Goal: Communication & Community: Answer question/provide support

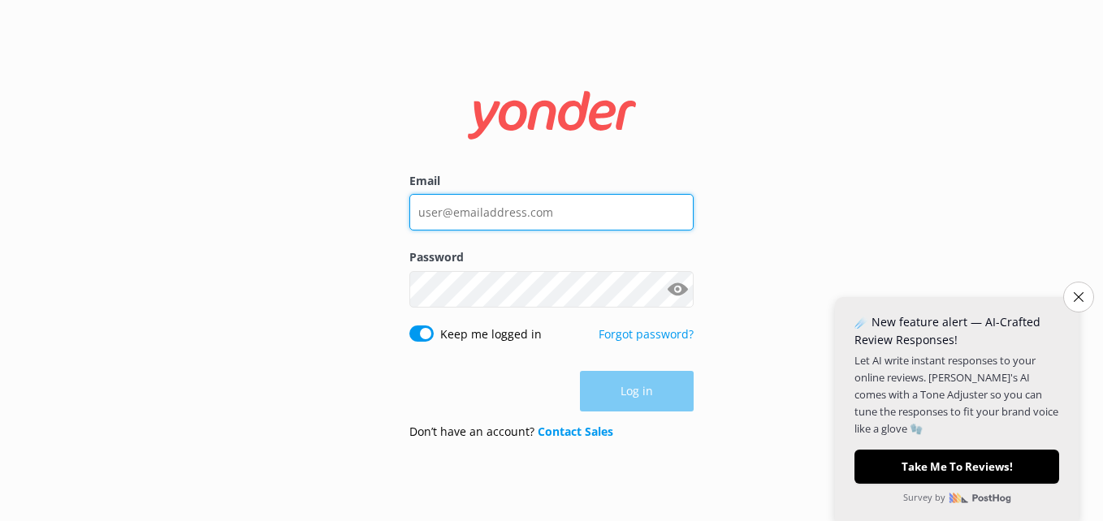
click at [500, 212] on input "Email" at bounding box center [551, 212] width 284 height 37
type input "[EMAIL_ADDRESS][DOMAIN_NAME]"
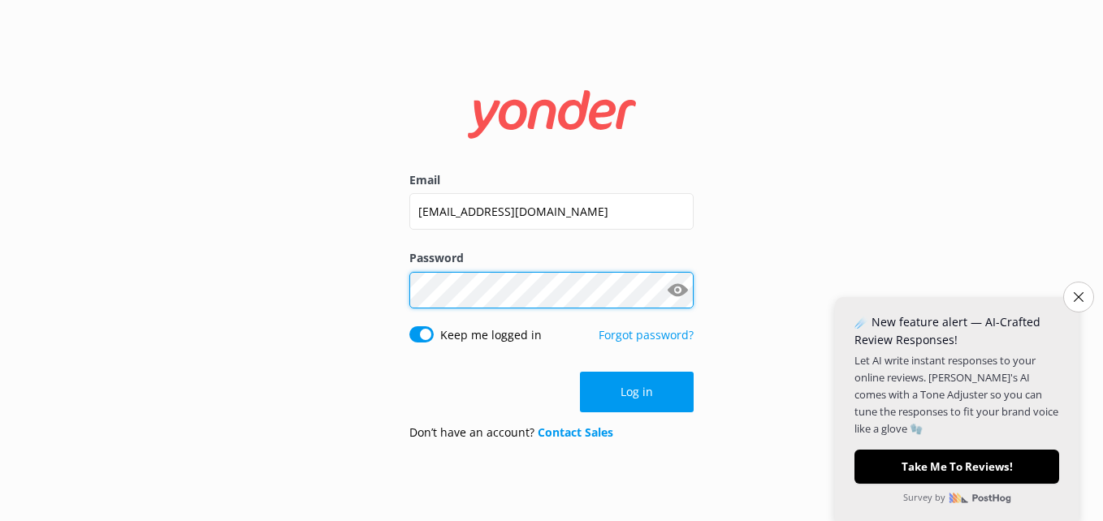
click button "Log in" at bounding box center [637, 392] width 114 height 41
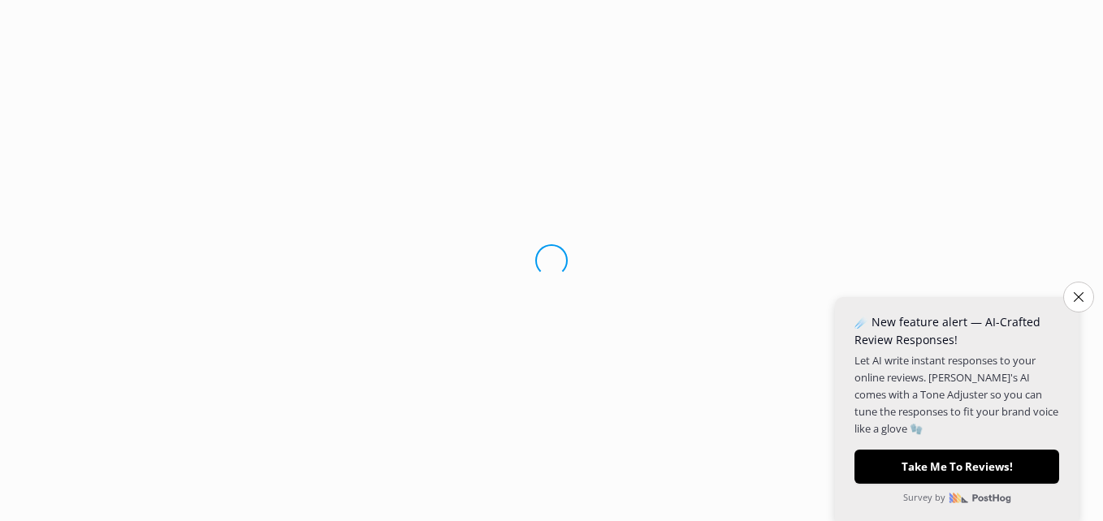
click at [1078, 296] on button "Close survey" at bounding box center [1078, 297] width 31 height 31
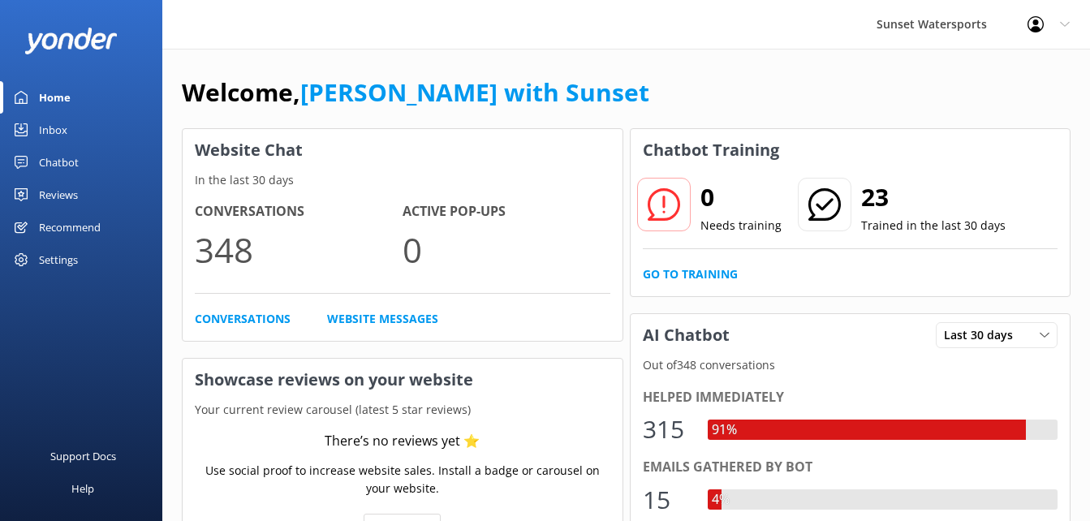
click at [59, 110] on div "Home" at bounding box center [55, 97] width 32 height 32
click at [51, 130] on div "Inbox" at bounding box center [53, 130] width 28 height 32
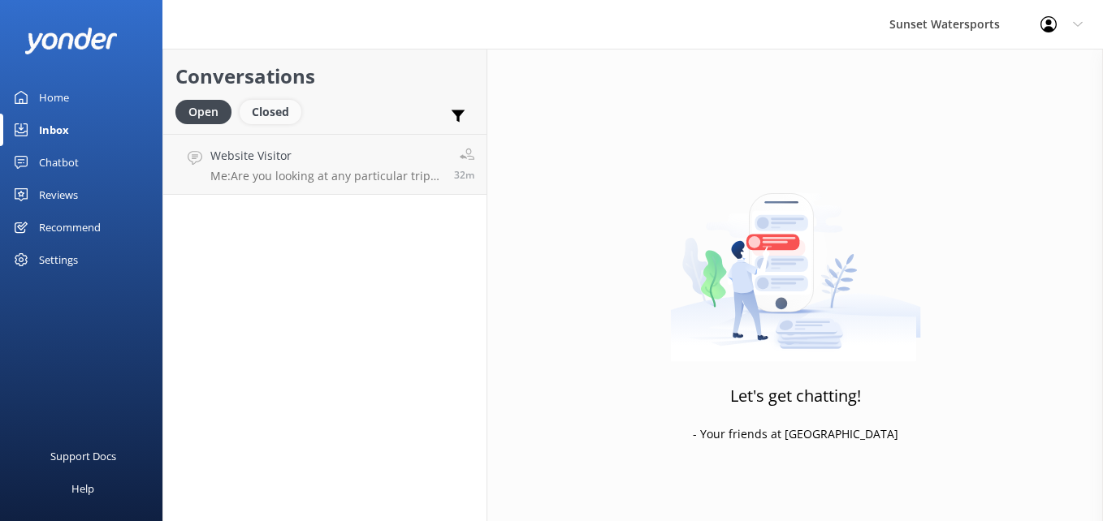
click at [270, 106] on div "Closed" at bounding box center [271, 112] width 62 height 24
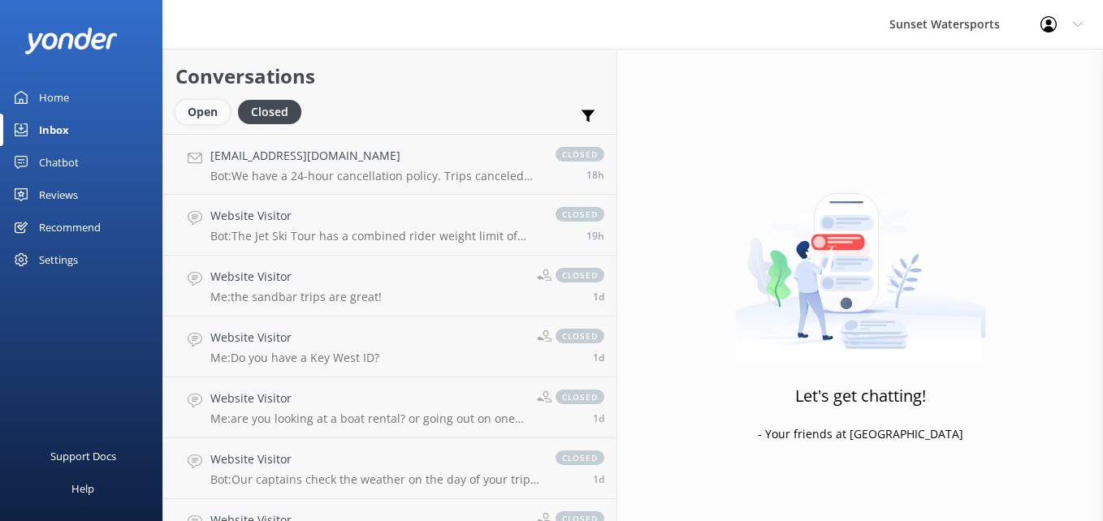
click at [205, 116] on div "Open" at bounding box center [202, 112] width 54 height 24
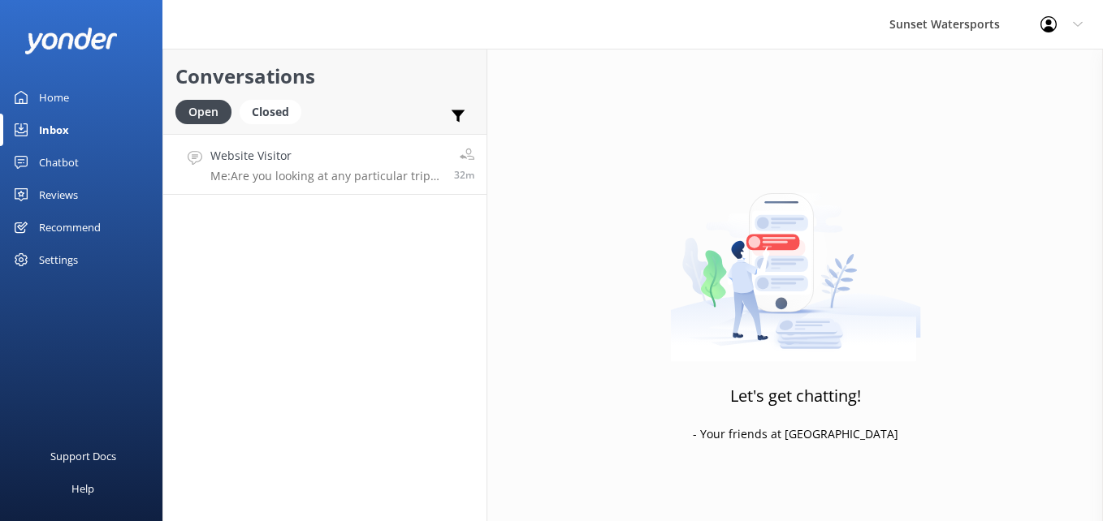
click at [274, 162] on h4 "Website Visitor" at bounding box center [325, 156] width 231 height 18
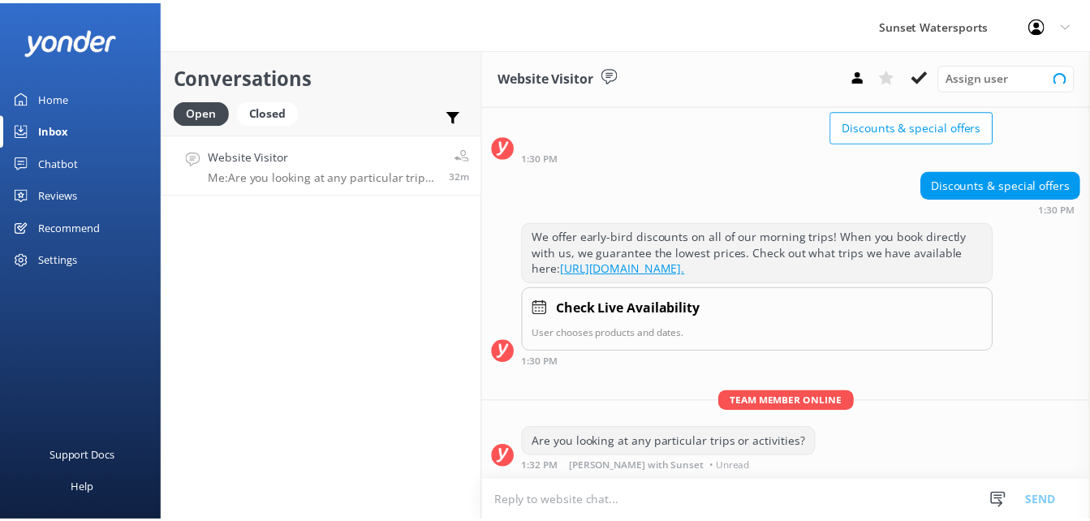
scroll to position [138, 0]
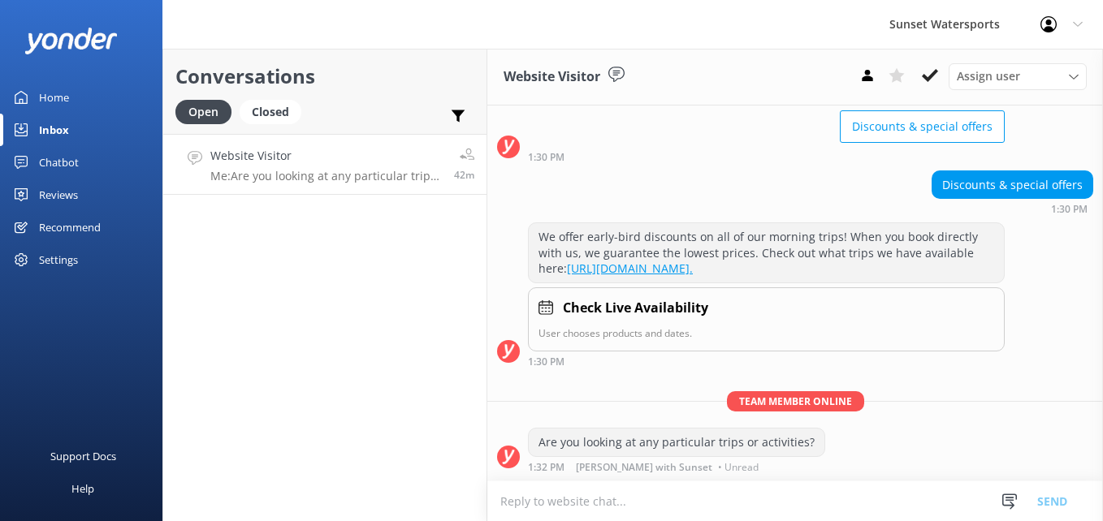
click at [259, 125] on div "Open Closed" at bounding box center [242, 119] width 134 height 39
click at [268, 111] on div "Closed" at bounding box center [271, 112] width 62 height 24
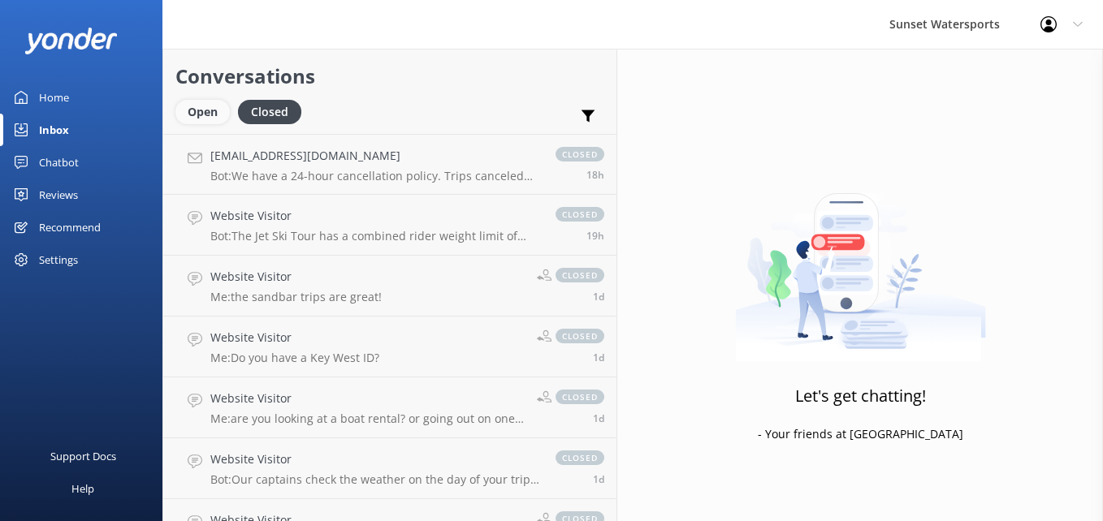
click at [214, 113] on div "Open" at bounding box center [202, 112] width 54 height 24
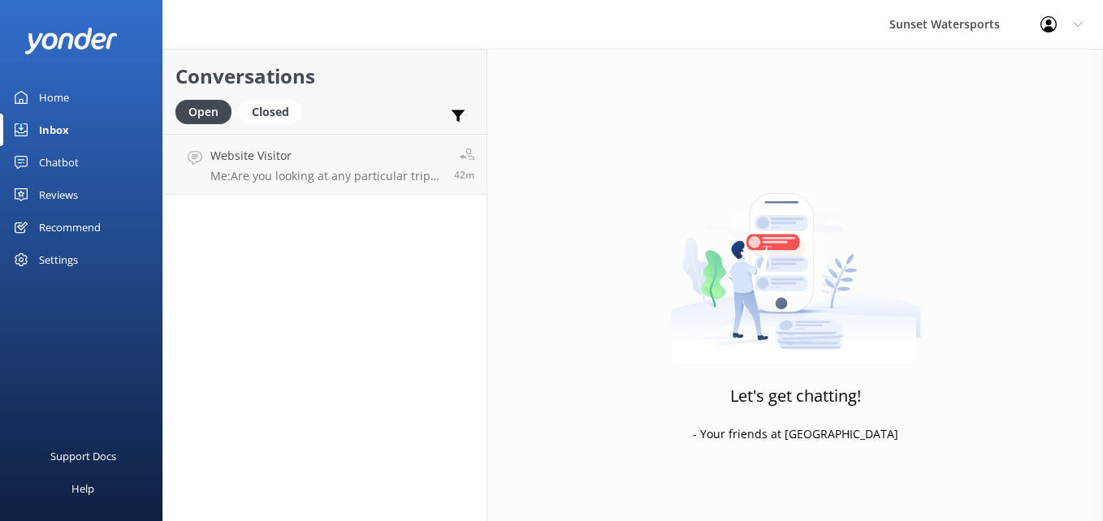
click at [66, 158] on div "Chatbot" at bounding box center [59, 162] width 40 height 32
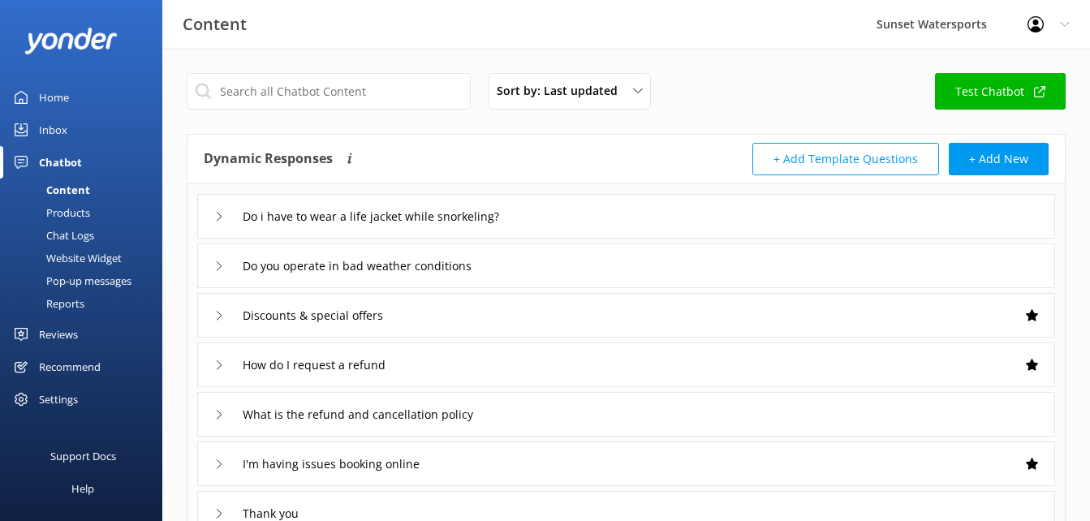
click at [76, 240] on div "Chat Logs" at bounding box center [52, 235] width 84 height 23
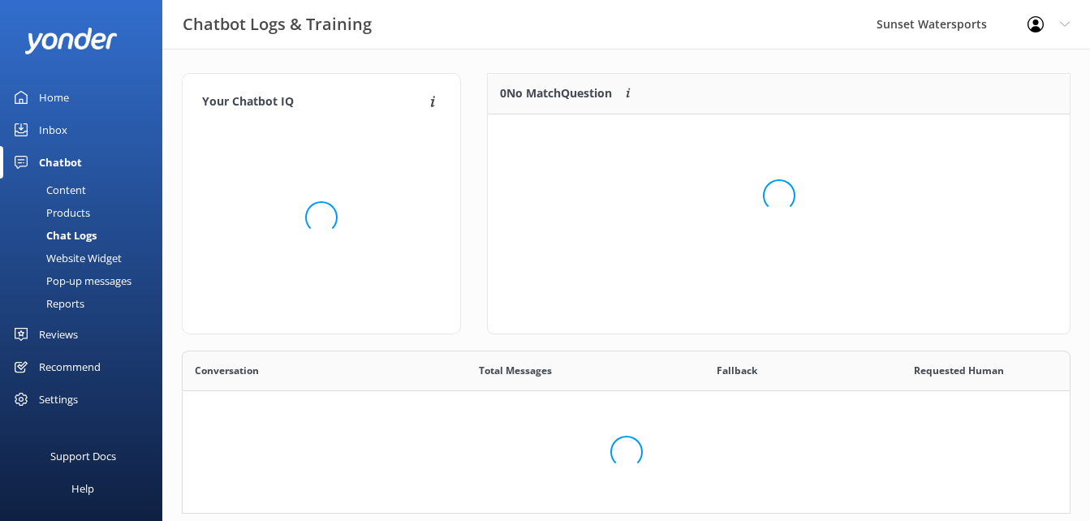
scroll to position [151, 877]
click at [76, 240] on div "Chat Logs" at bounding box center [53, 235] width 87 height 23
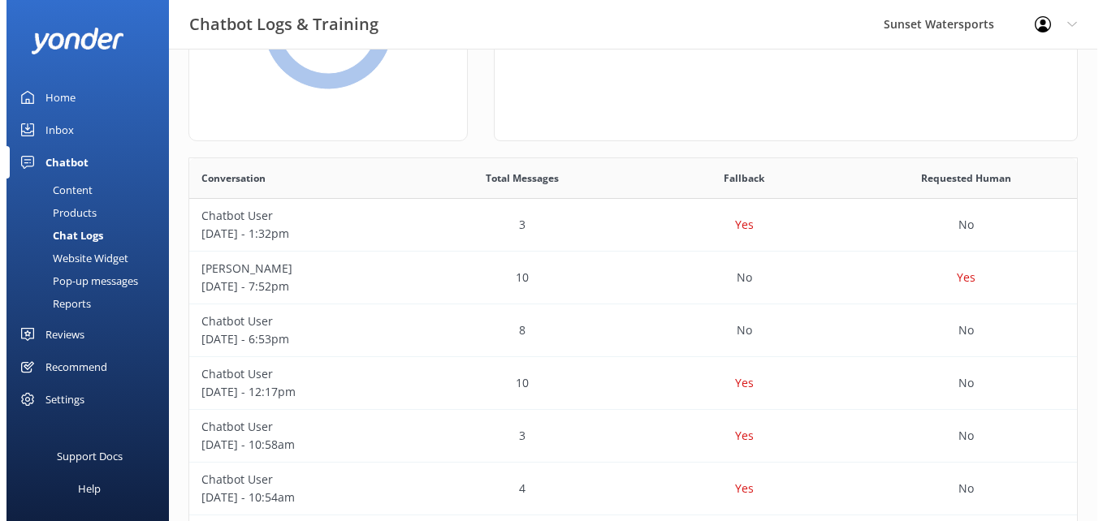
scroll to position [0, 0]
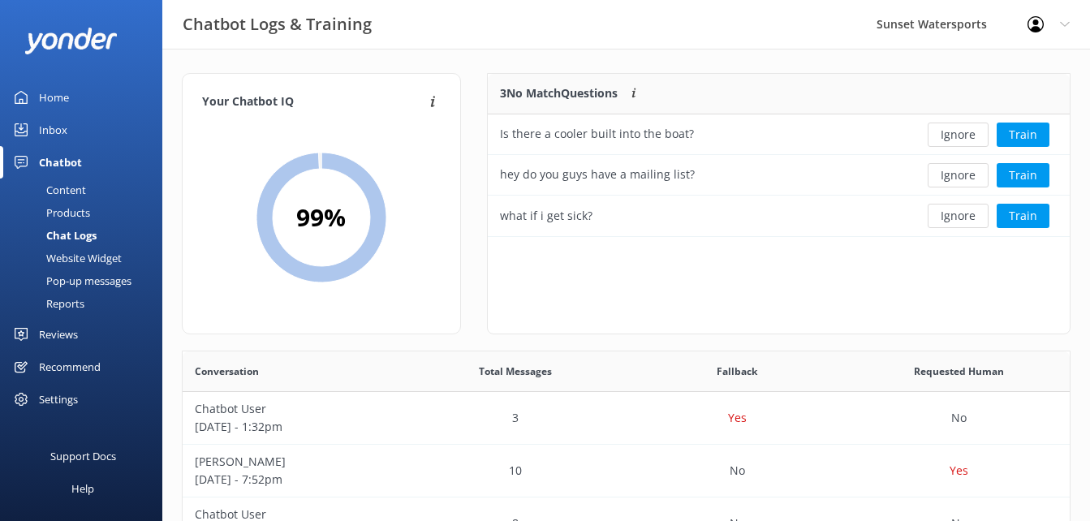
click at [43, 129] on div "Inbox" at bounding box center [53, 130] width 28 height 32
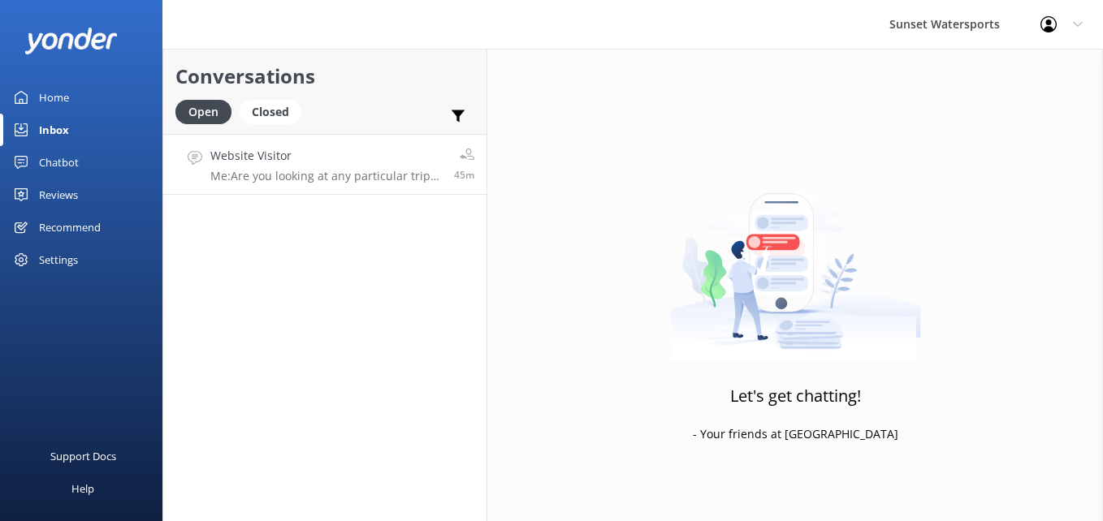
click at [257, 144] on link "Website Visitor Me: Are you looking at any particular trips or activities? 45m" at bounding box center [324, 164] width 323 height 61
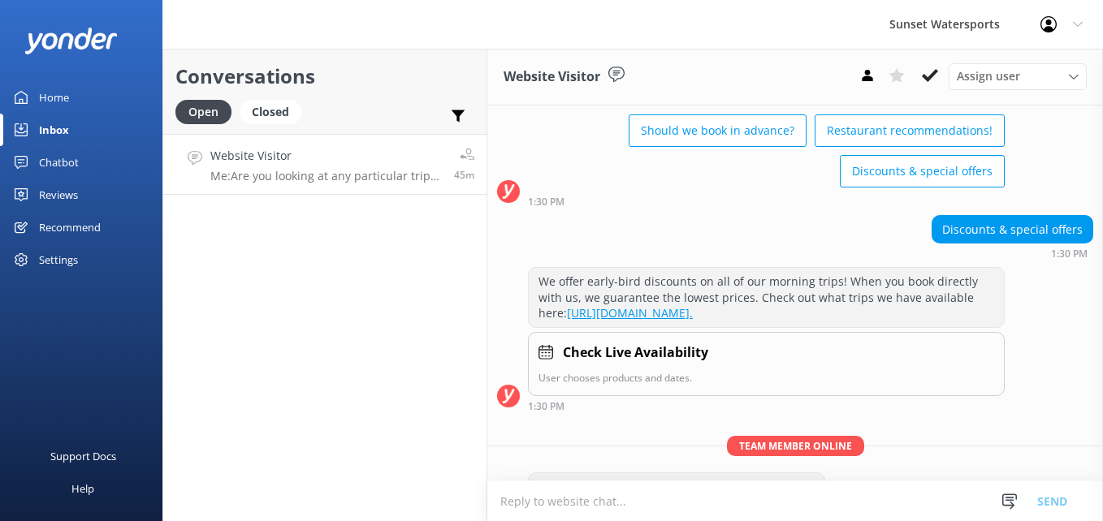
scroll to position [138, 0]
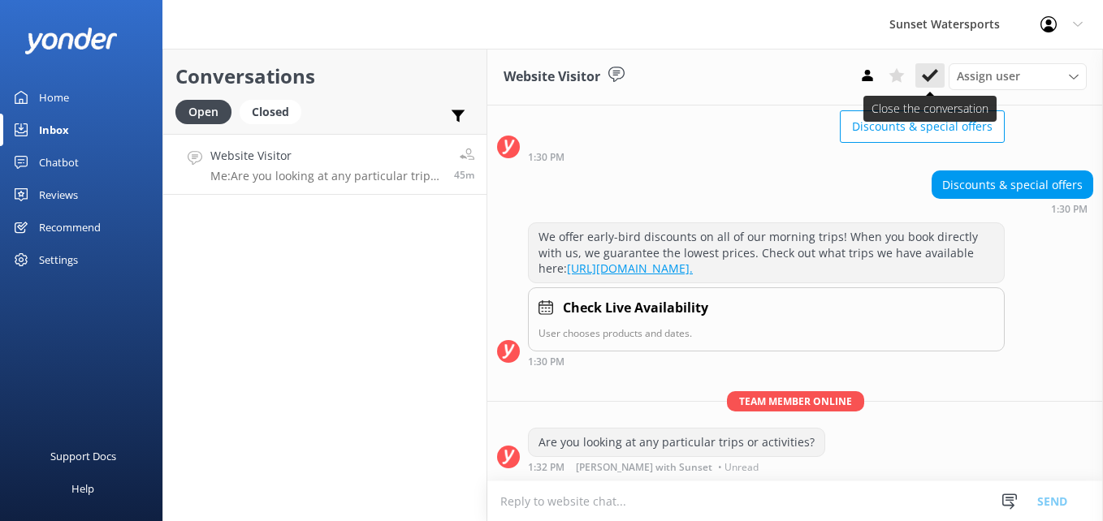
click at [924, 74] on icon at bounding box center [929, 75] width 16 height 16
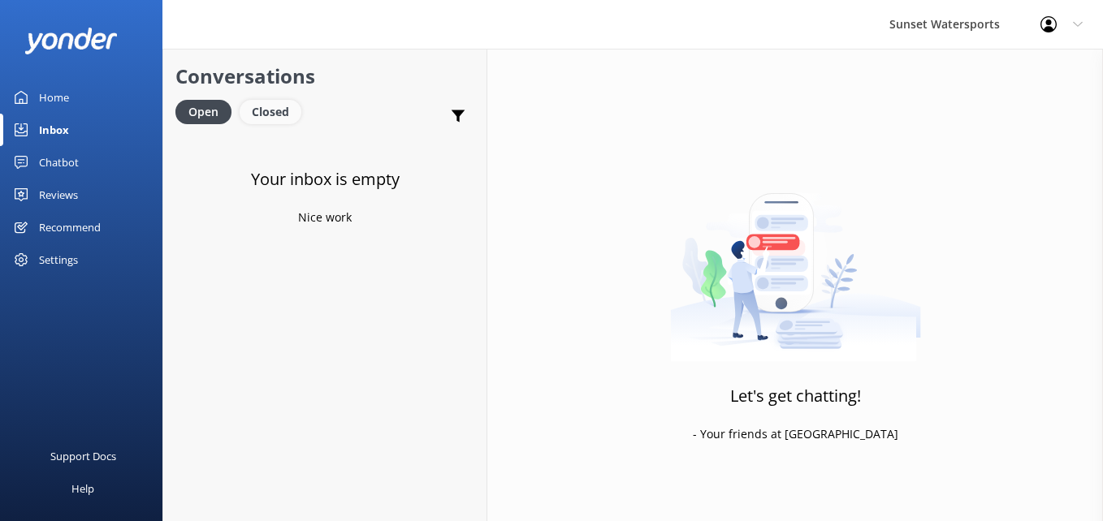
click at [269, 116] on div "Closed" at bounding box center [271, 112] width 62 height 24
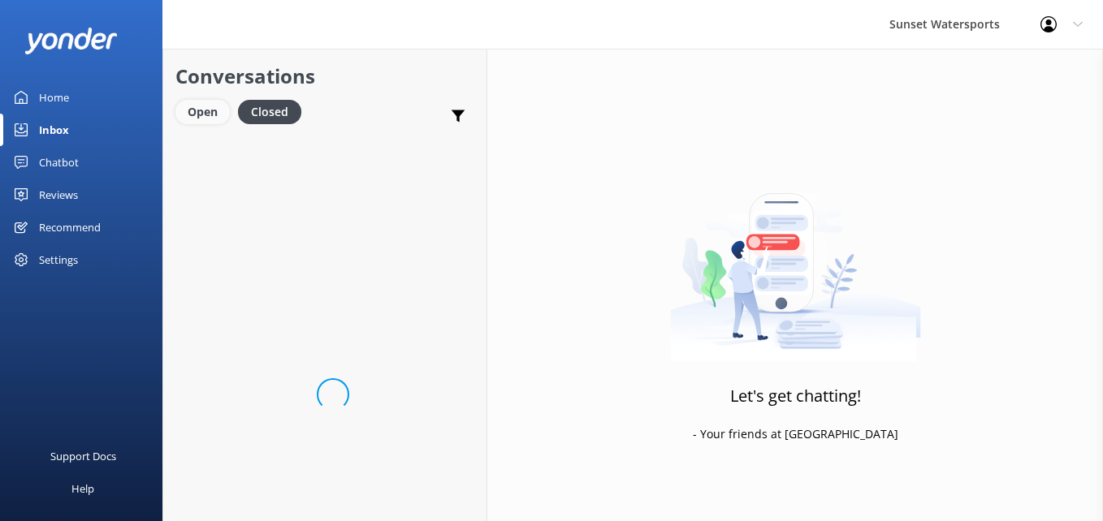
click at [215, 101] on div "Open" at bounding box center [202, 112] width 54 height 24
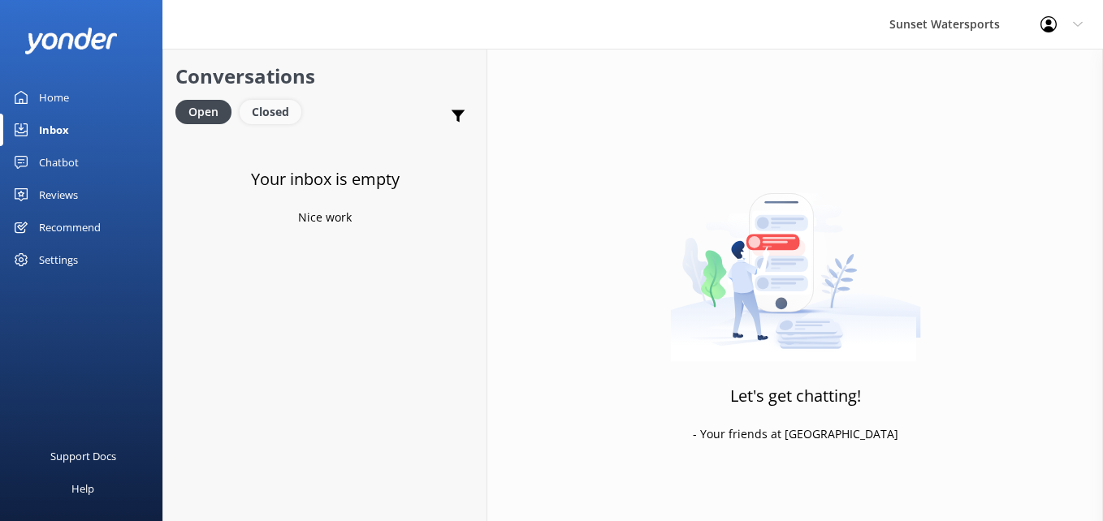
click at [274, 108] on div "Closed" at bounding box center [271, 112] width 62 height 24
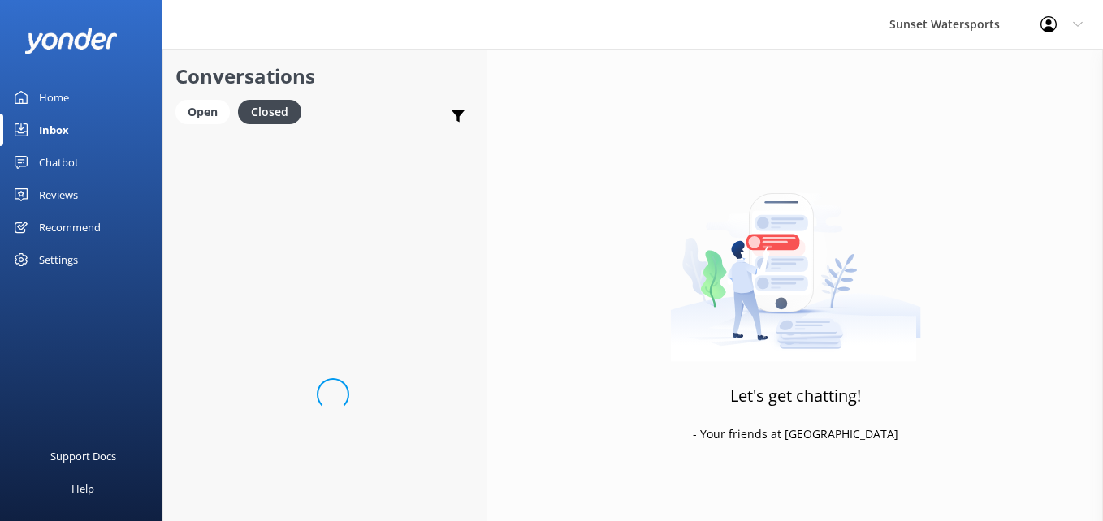
click at [175, 103] on link "Open" at bounding box center [206, 111] width 63 height 18
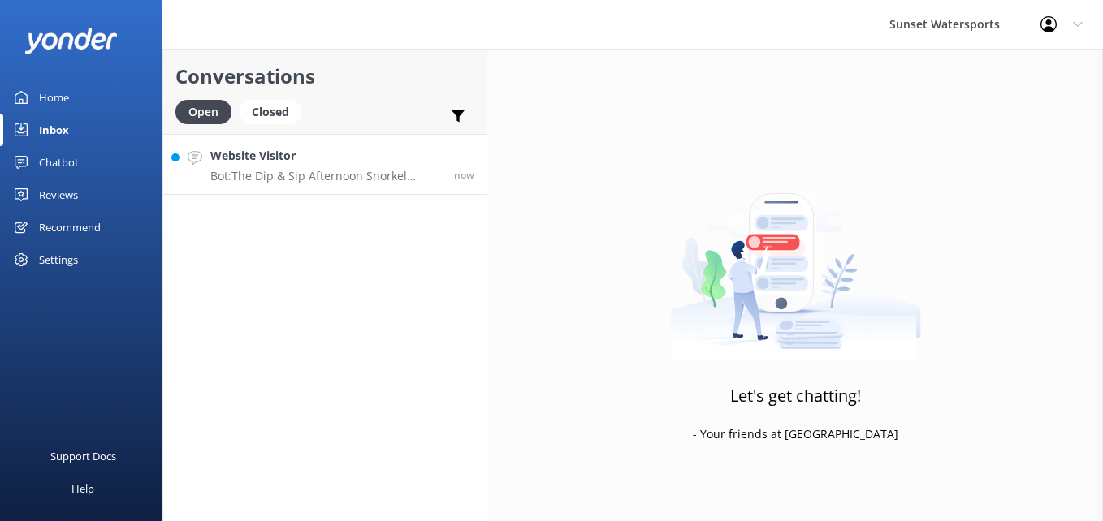
click at [294, 158] on h4 "Website Visitor" at bounding box center [325, 156] width 231 height 18
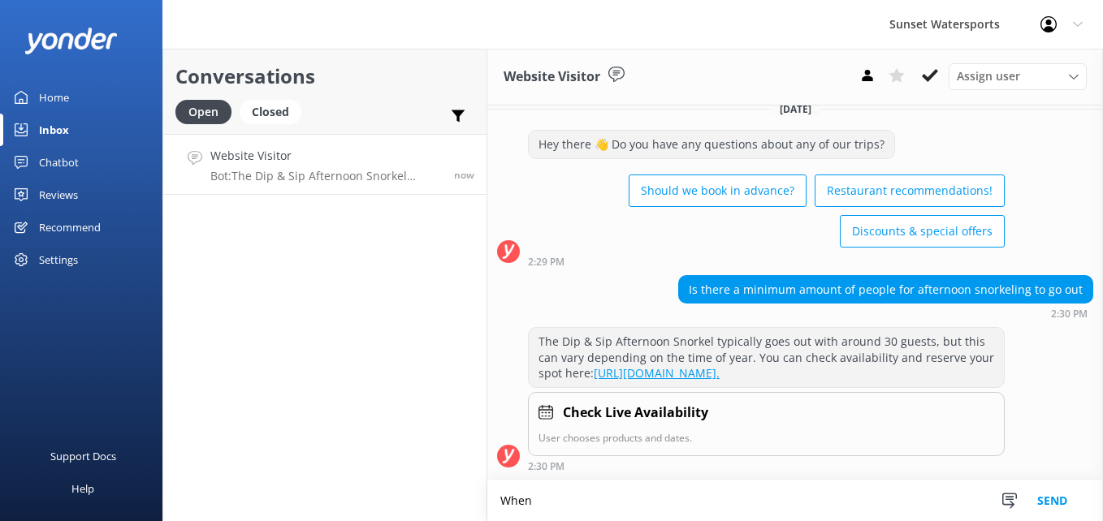
scroll to position [50, 0]
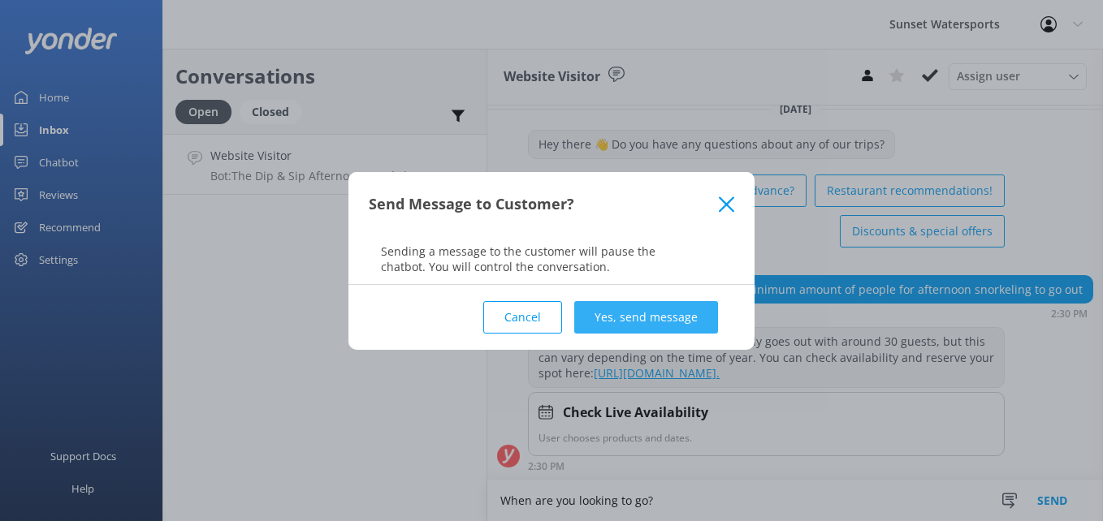
type textarea "When are you looking to go?"
click at [688, 302] on button "Yes, send message" at bounding box center [646, 317] width 144 height 32
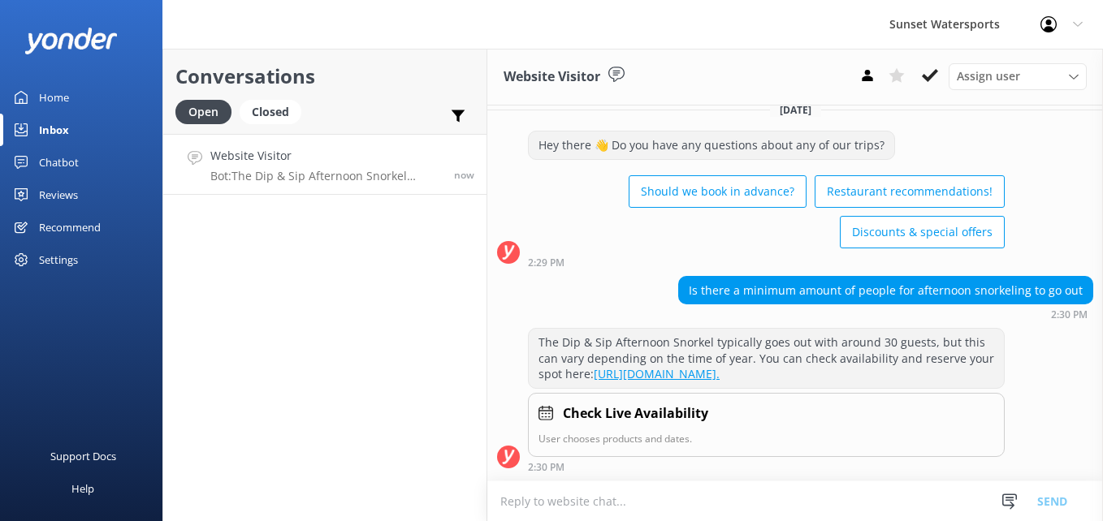
click at [688, 329] on div "The Dip & Sip Afternoon Snorkel typically goes out with around 30 guests, but t…" at bounding box center [766, 358] width 475 height 59
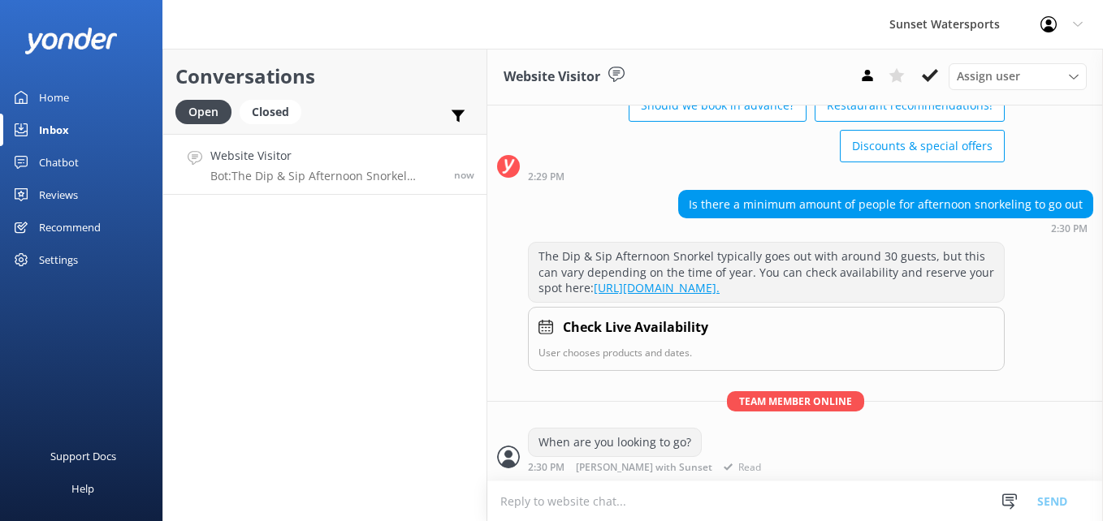
click at [688, 302] on div "The Dip & Sip Afternoon Snorkel typically goes out with around 30 guests, but t…" at bounding box center [766, 272] width 477 height 61
click at [459, 354] on div "Conversations Open Closed Important Assigned to me Unassigned SMS Website Visit…" at bounding box center [324, 285] width 325 height 473
click at [524, 506] on textarea at bounding box center [794, 501] width 615 height 40
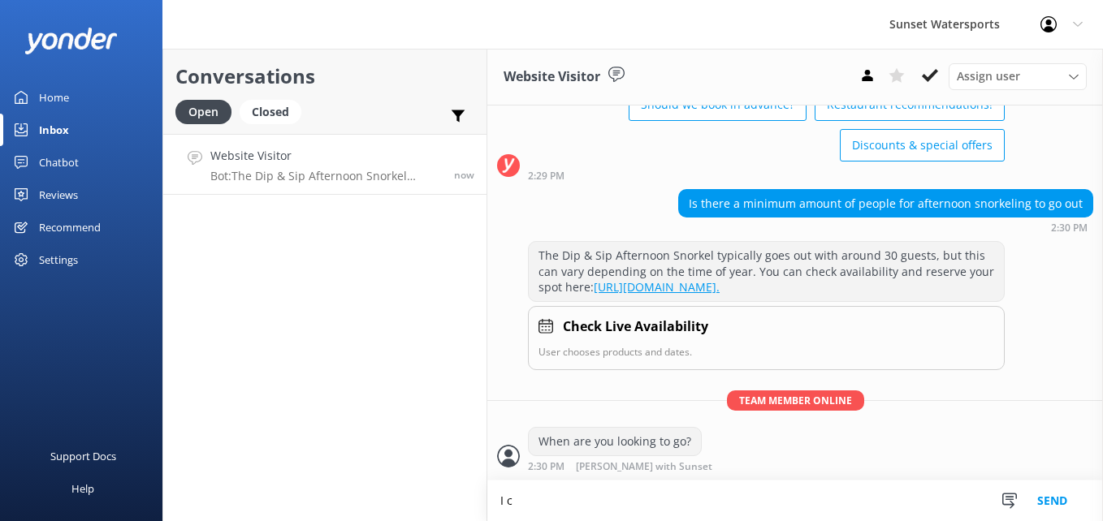
scroll to position [136, 0]
type textarea "I can also chcek current bookings"
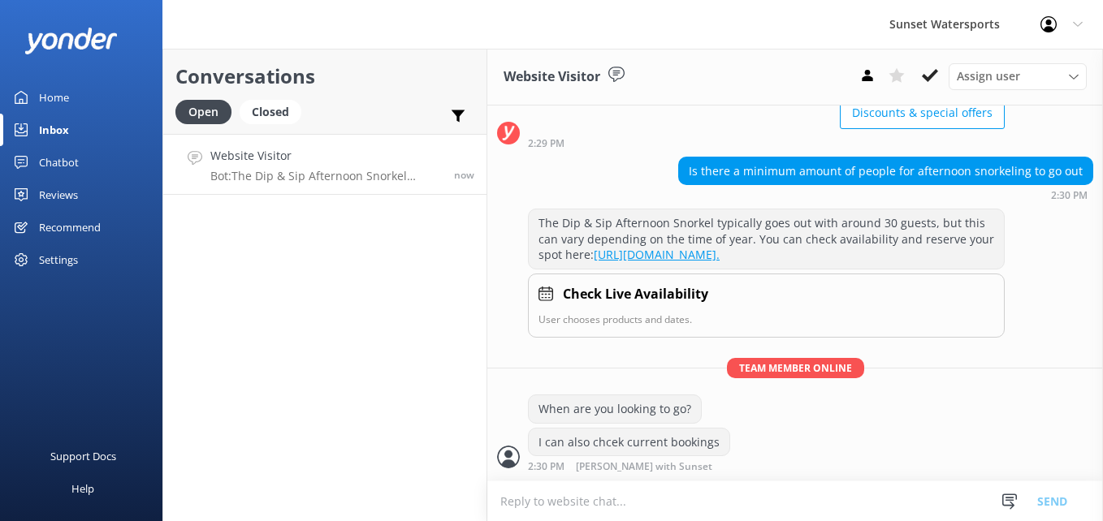
scroll to position [168, 0]
drag, startPoint x: 524, startPoint y: 506, endPoint x: 632, endPoint y: 390, distance: 158.5
click at [632, 390] on div "Website Visitor Assign user Nathan at Sunset Dave with Sunset Henry with Sunset…" at bounding box center [794, 285] width 615 height 473
click at [621, 9] on div "Sunset Watersports Profile Settings Logout" at bounding box center [551, 24] width 1103 height 49
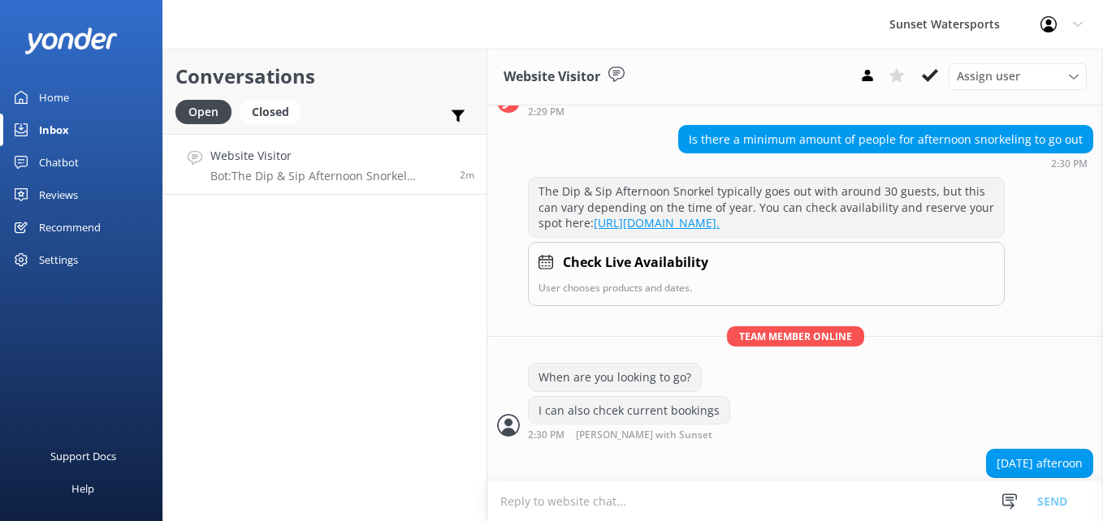
scroll to position [253, 0]
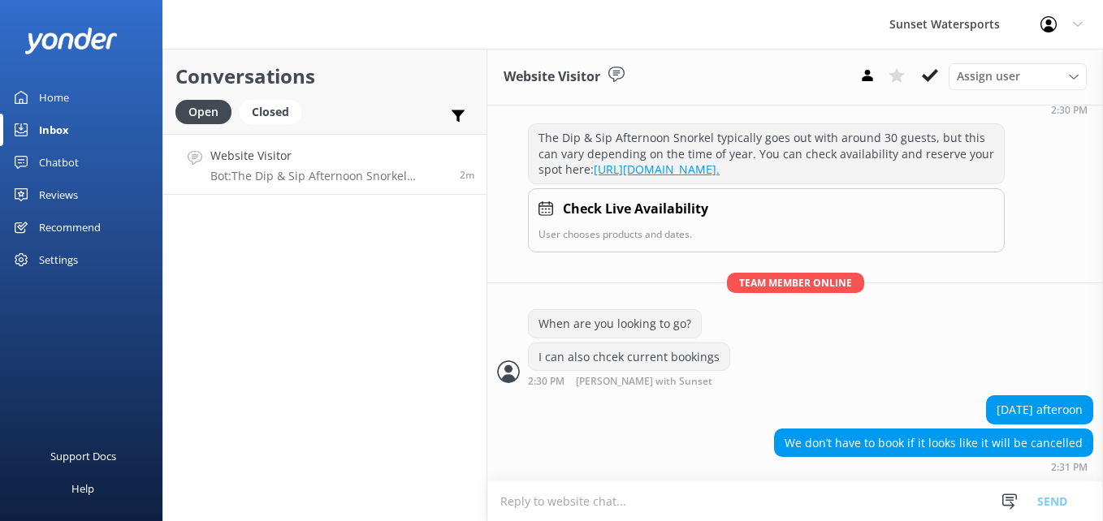
click at [569, 495] on textarea at bounding box center [794, 501] width 615 height 40
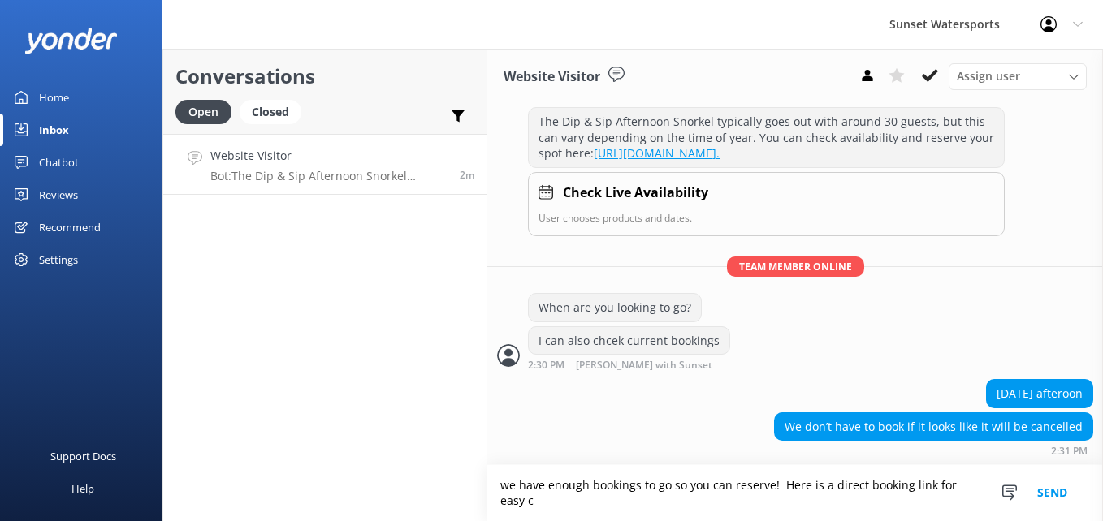
scroll to position [270, 0]
paste textarea "https://fareharbor.com/embeds/book/sunsetwatersportskeywest/items/263714/availa…"
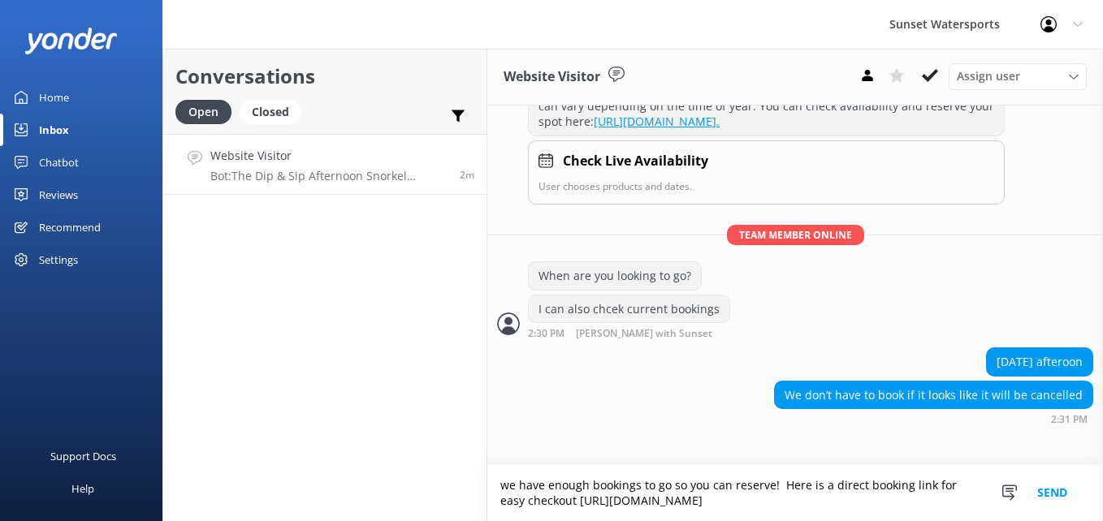
type textarea "we have enough bookings to go so you can reserve! Here is a direct booking link…"
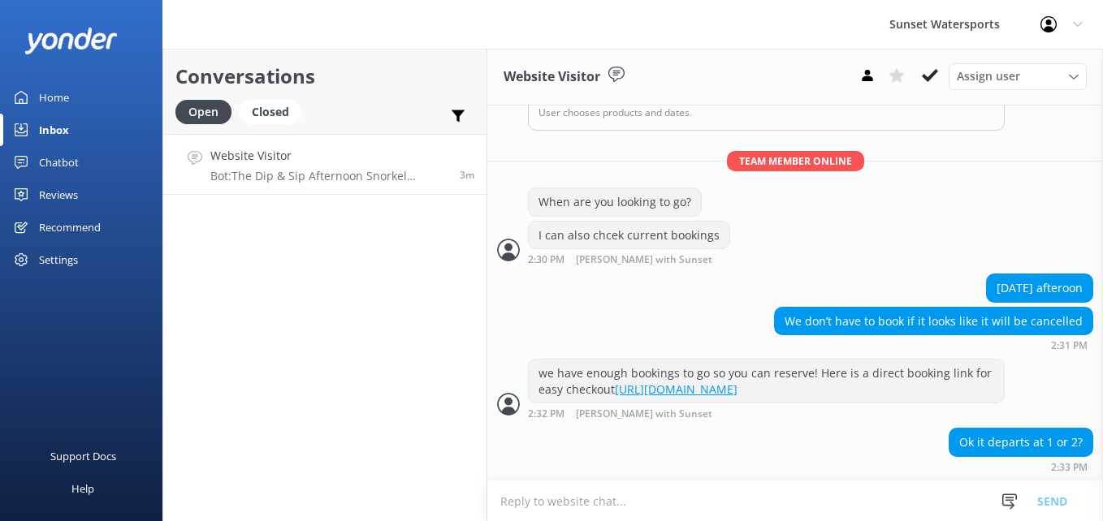
scroll to position [438, 0]
click at [529, 501] on textarea at bounding box center [794, 501] width 615 height 40
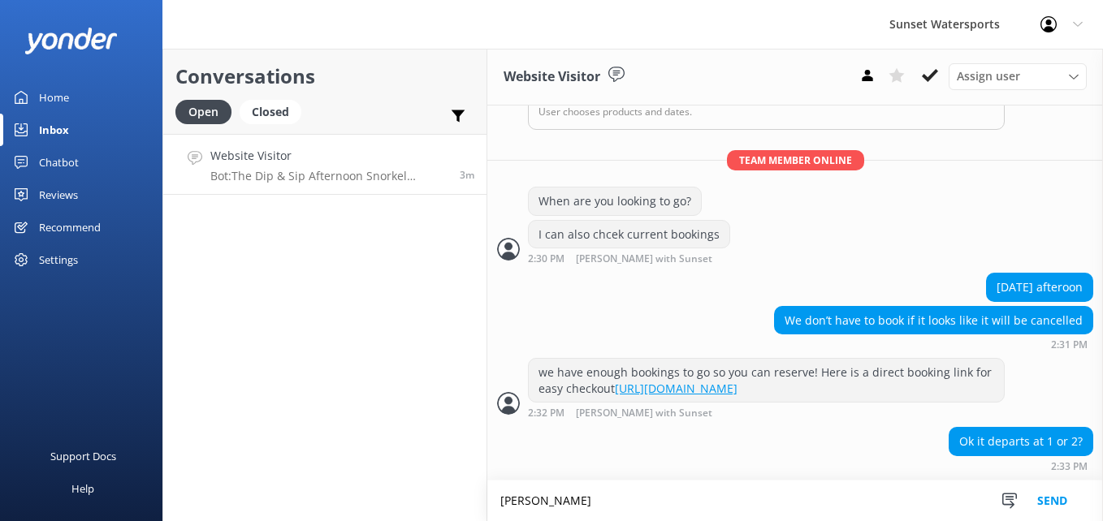
scroll to position [439, 0]
type textarea "tomorrow it departs 2:00, check in 1:30"
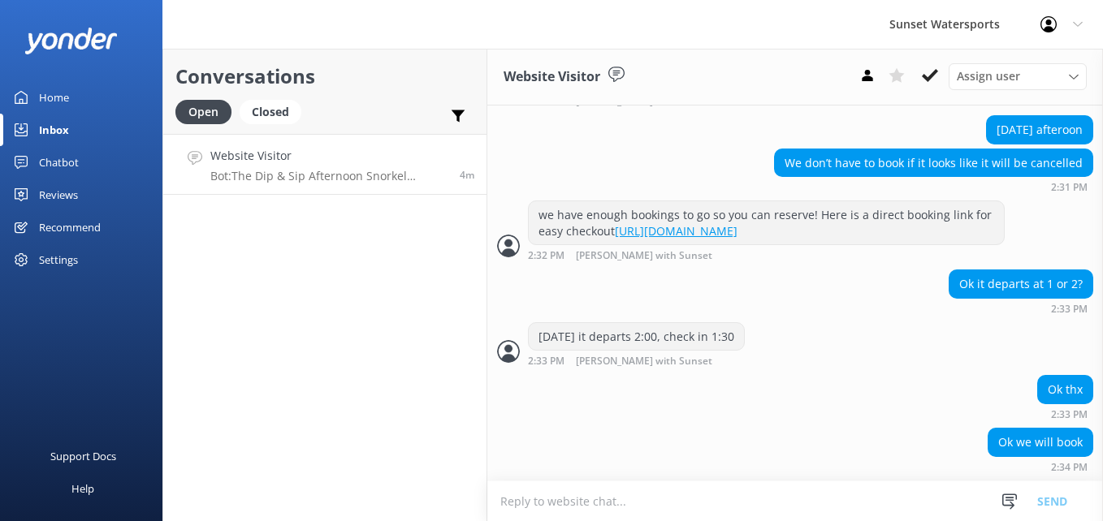
scroll to position [597, 0]
click at [579, 497] on textarea at bounding box center [794, 501] width 615 height 40
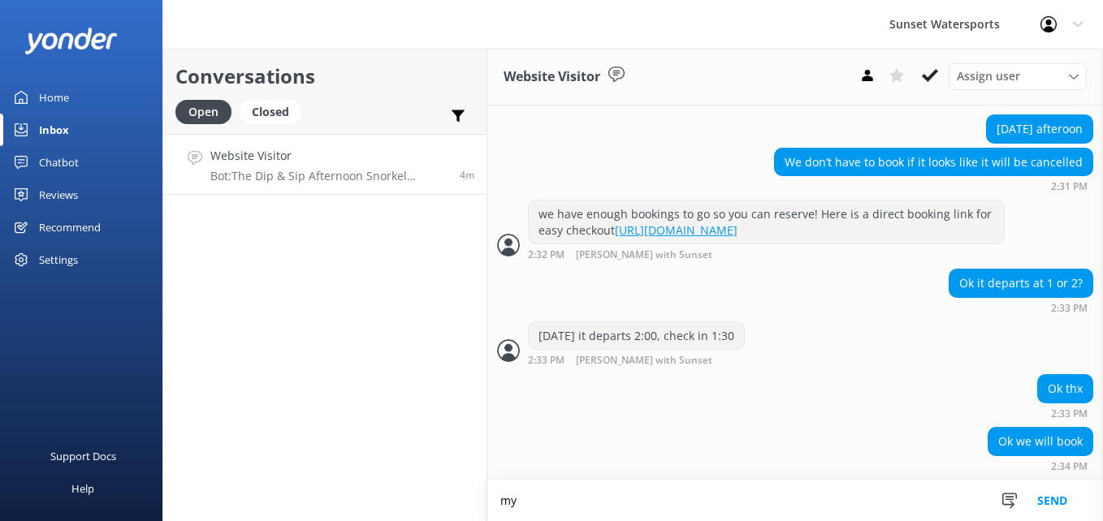
scroll to position [598, 0]
type textarea "my pleasure, have fun!"
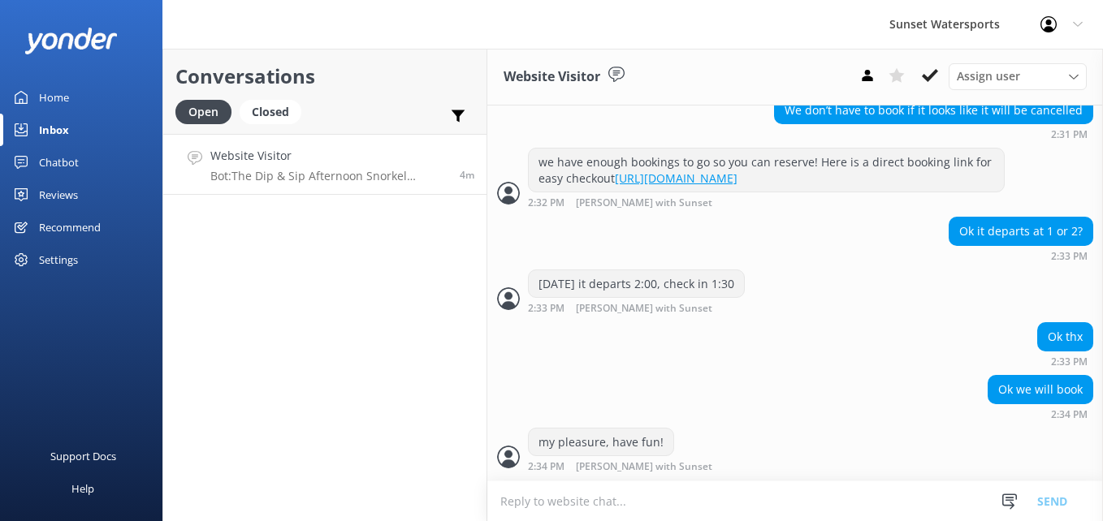
scroll to position [650, 0]
click at [265, 158] on h4 "Website Visitor" at bounding box center [325, 156] width 231 height 18
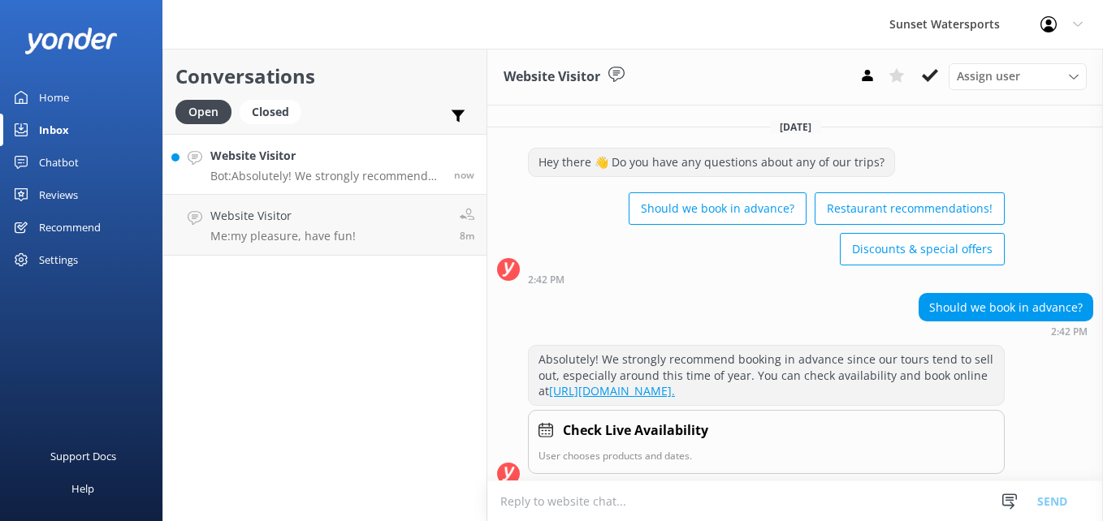
scroll to position [32, 0]
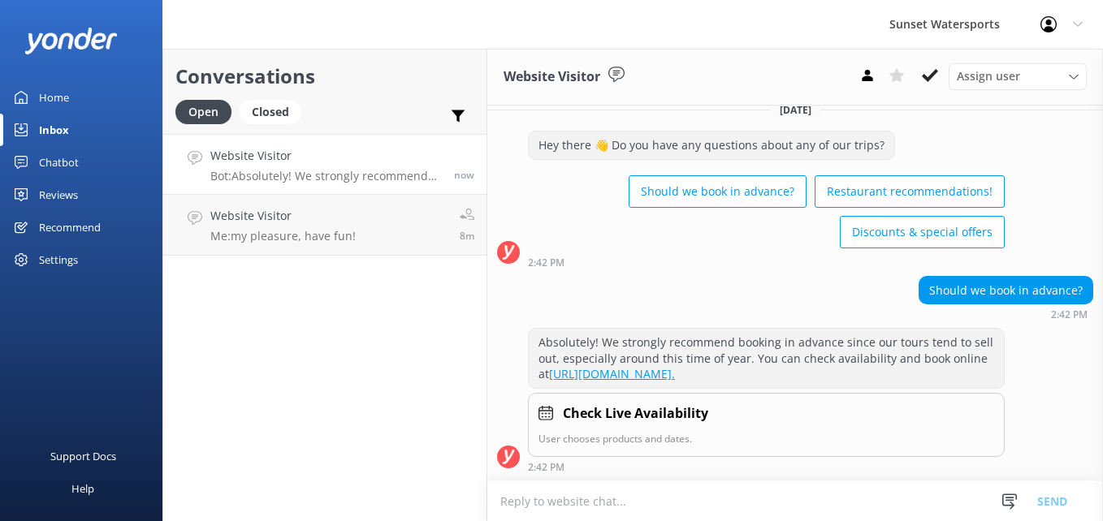
type textarea "S"
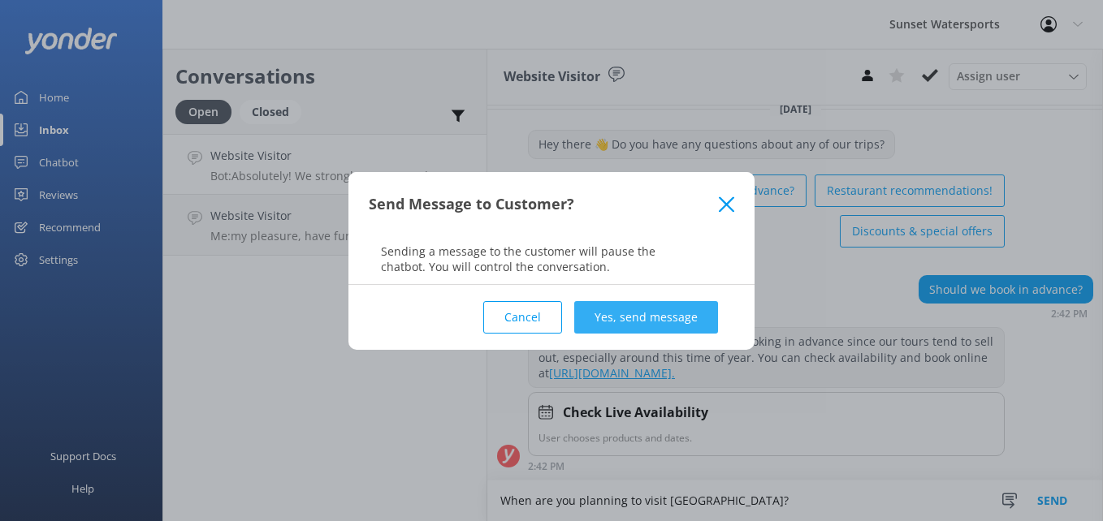
type textarea "When are you planning to visit Key West?"
click at [601, 310] on button "Yes, send message" at bounding box center [646, 317] width 144 height 32
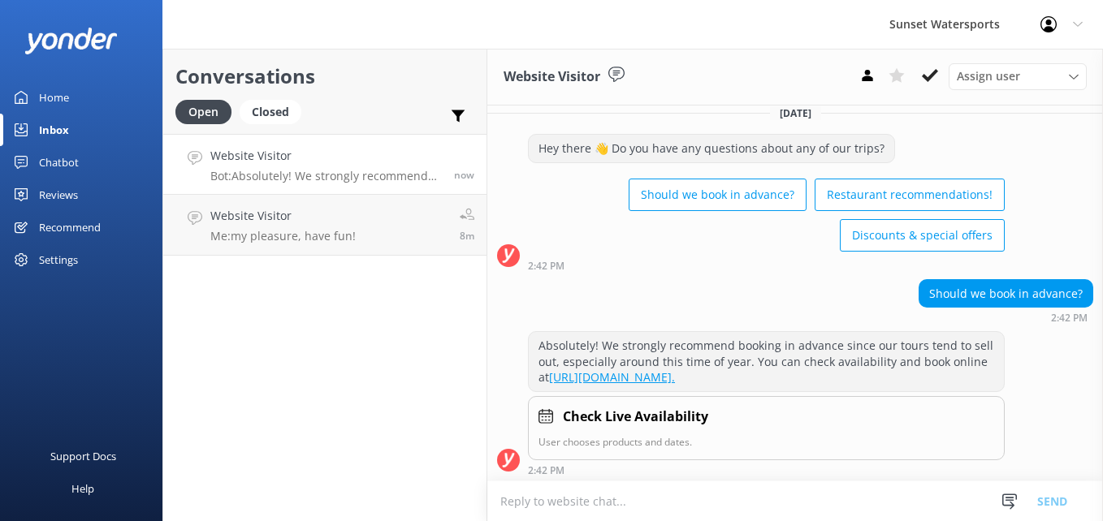
scroll to position [139, 0]
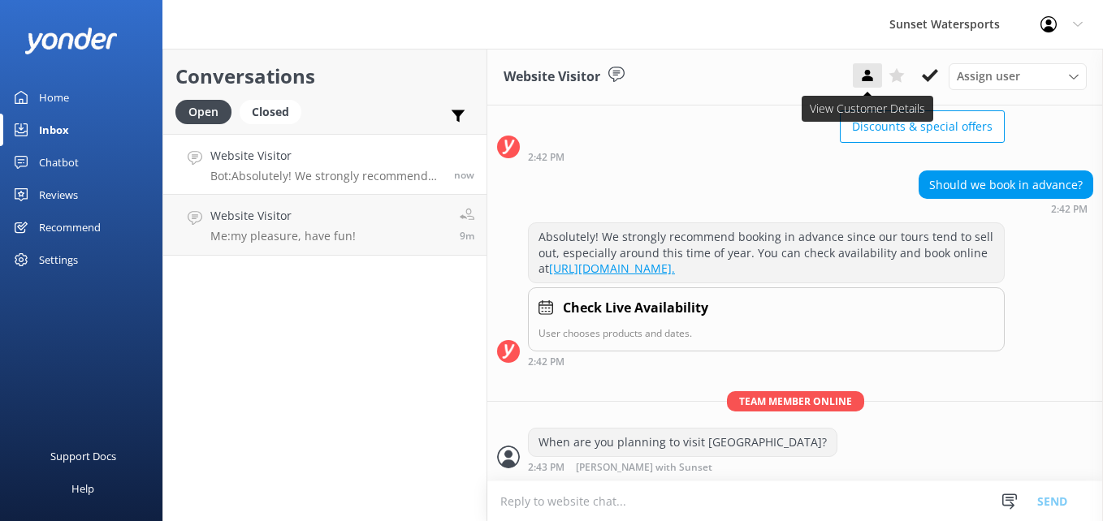
click at [864, 68] on icon at bounding box center [867, 75] width 16 height 16
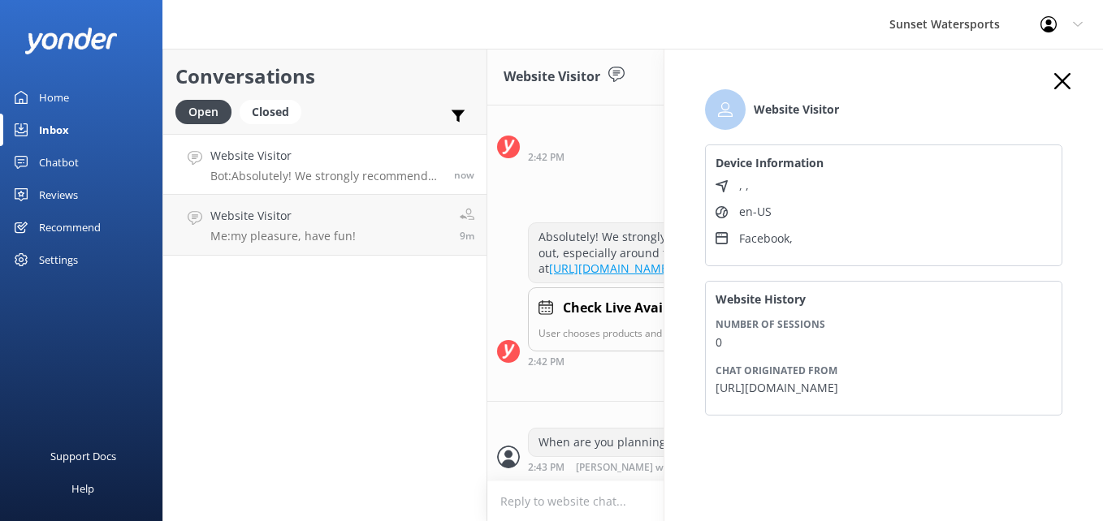
click at [460, 339] on div "Conversations Open Closed Important Assigned to me Unassigned SMS Website Visit…" at bounding box center [324, 285] width 325 height 473
click at [438, 314] on div "Conversations Open Closed Important Assigned to me Unassigned SMS Website Visit…" at bounding box center [324, 285] width 325 height 473
click at [1054, 80] on icon "button" at bounding box center [1062, 81] width 16 height 16
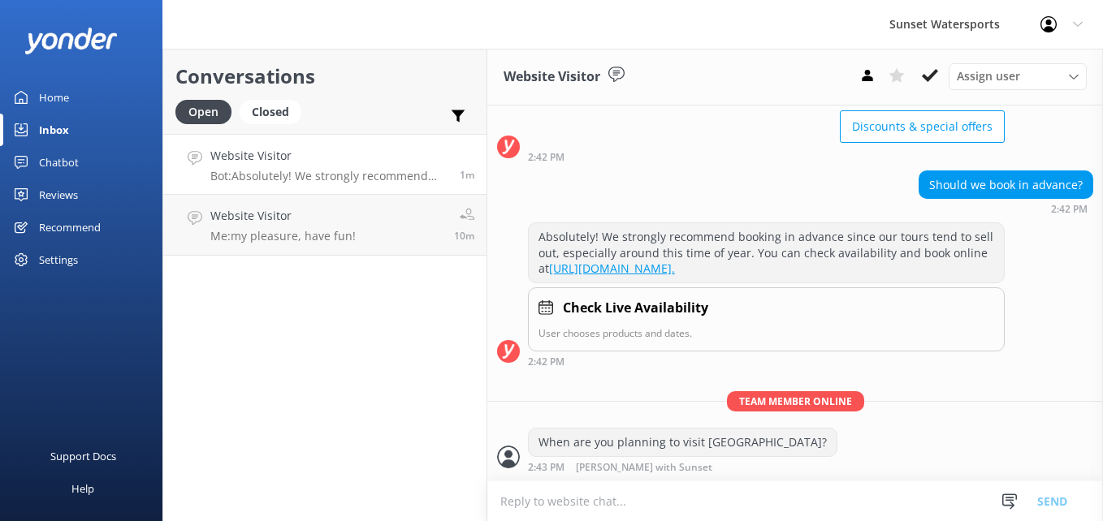
click at [593, 507] on textarea at bounding box center [794, 501] width 615 height 40
type textarea "I"
type textarea "S"
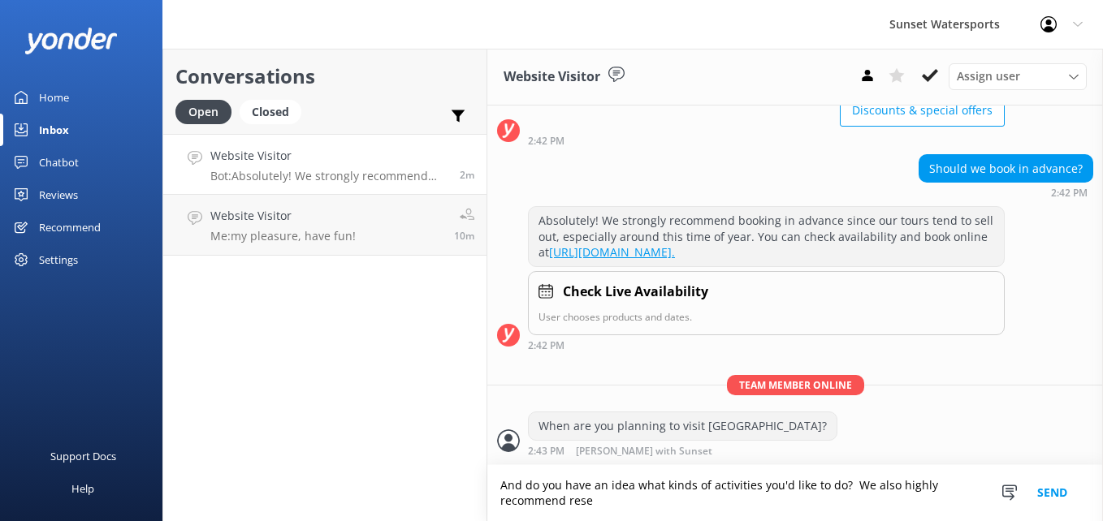
scroll to position [155, 0]
type textarea "And do you have an idea what kinds of activities you'd like to do? We also high…"
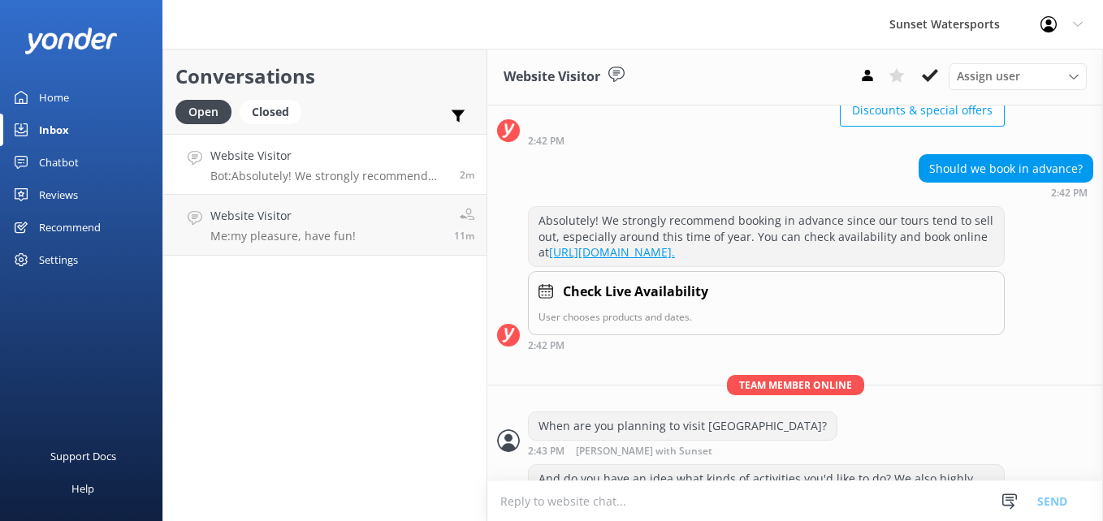
scroll to position [207, 0]
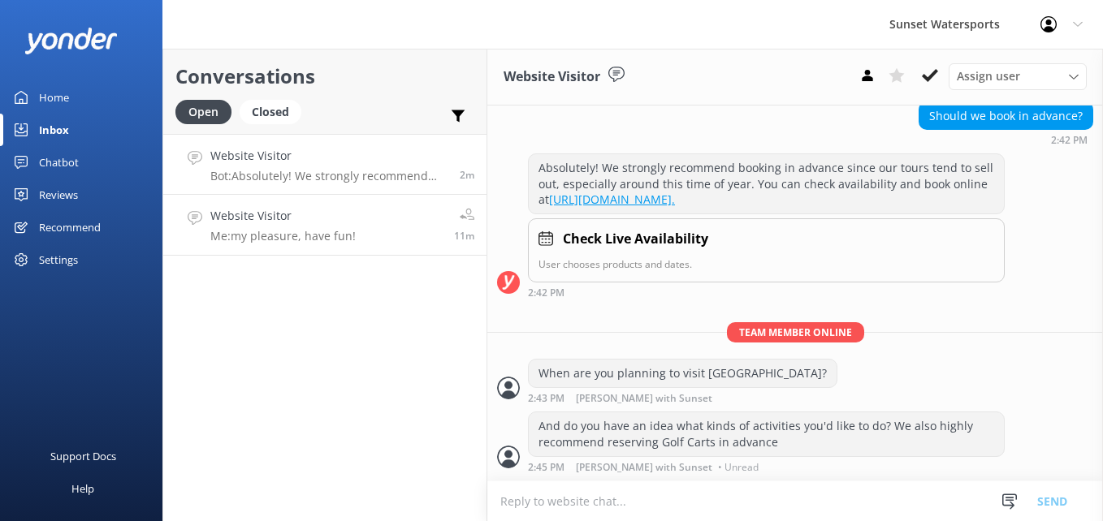
click at [276, 248] on link "Website Visitor Me: my pleasure, have fun! 11m" at bounding box center [324, 225] width 323 height 61
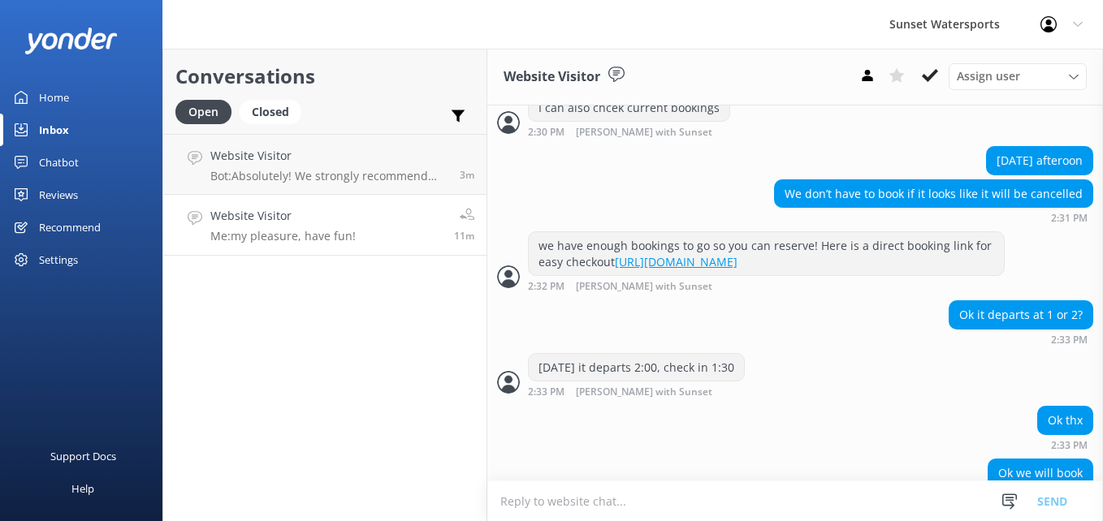
scroll to position [650, 0]
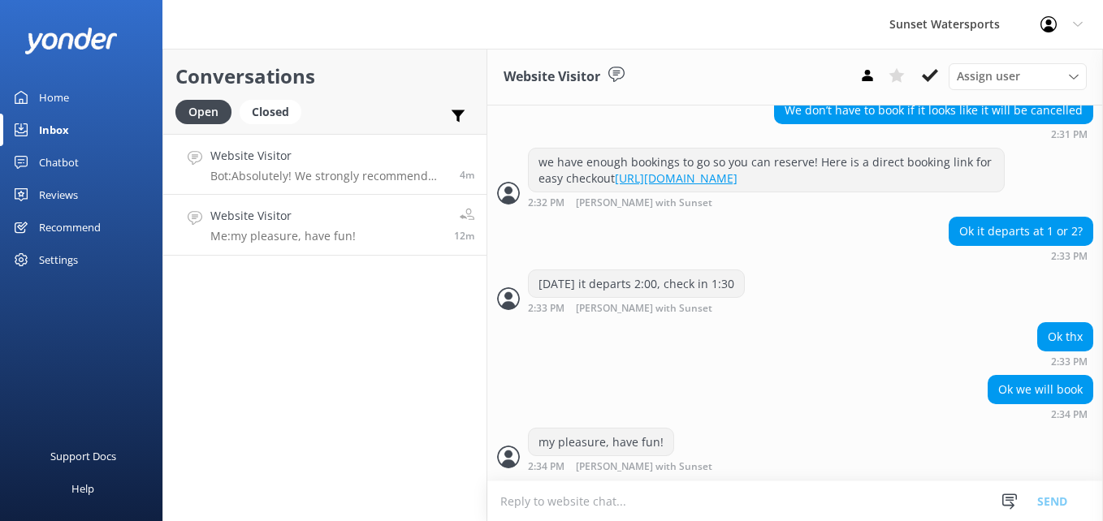
click at [357, 181] on p "Bot: Absolutely! We strongly recommend booking in advance since our tours tend …" at bounding box center [328, 176] width 237 height 15
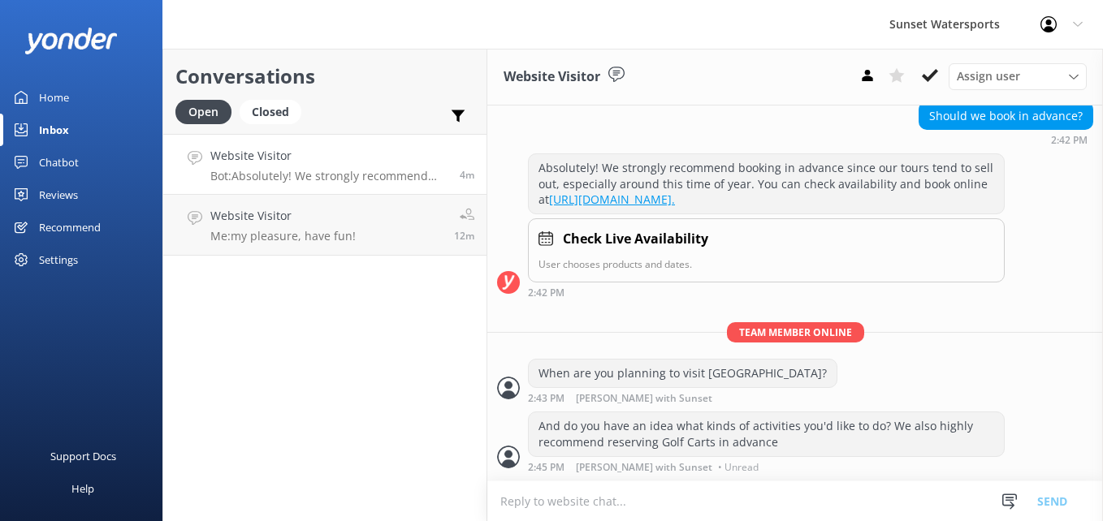
scroll to position [207, 0]
click at [302, 230] on p "Me: my pleasure, have fun!" at bounding box center [282, 236] width 145 height 15
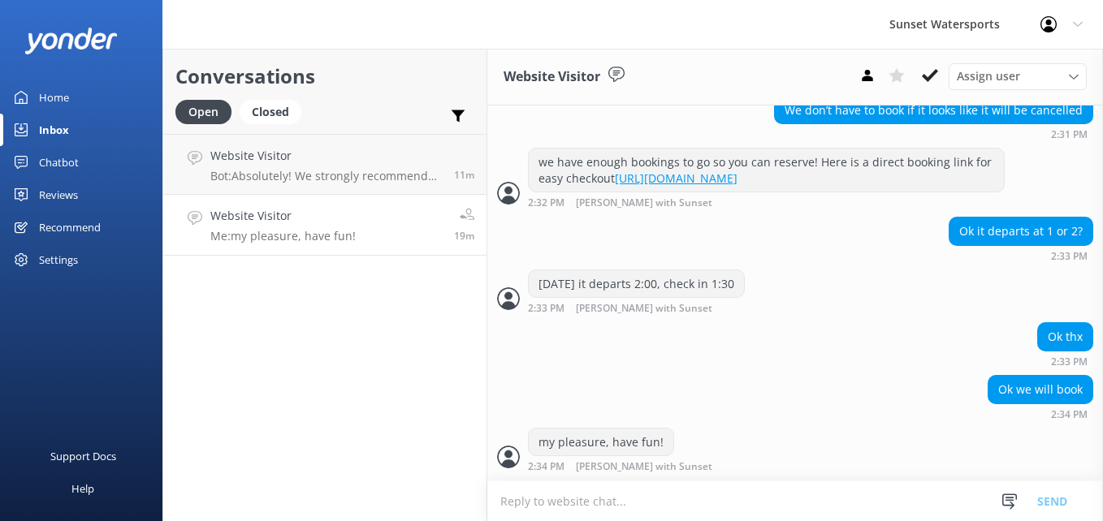
scroll to position [650, 0]
click at [342, 171] on p "Me: And do you have an idea what kinds of activities you'd like to do? We also …" at bounding box center [325, 176] width 231 height 15
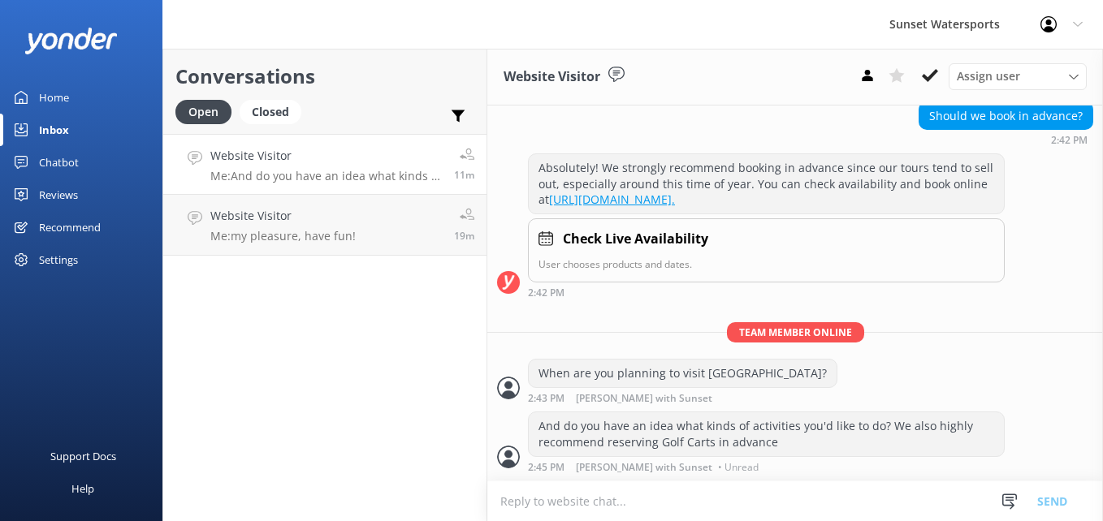
scroll to position [207, 0]
click at [287, 221] on h4 "Website Visitor" at bounding box center [282, 216] width 145 height 18
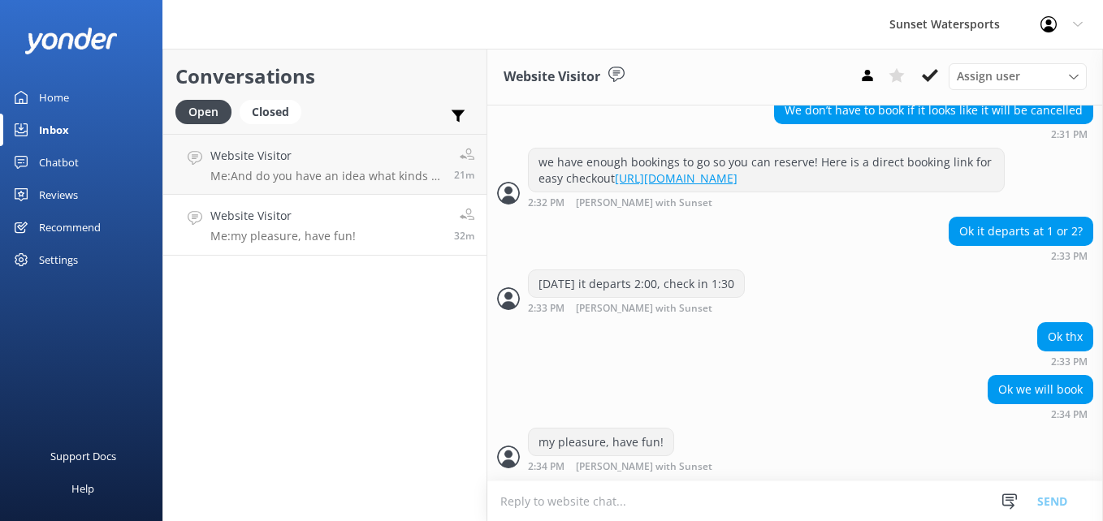
scroll to position [650, 0]
click at [934, 74] on use at bounding box center [929, 75] width 16 height 13
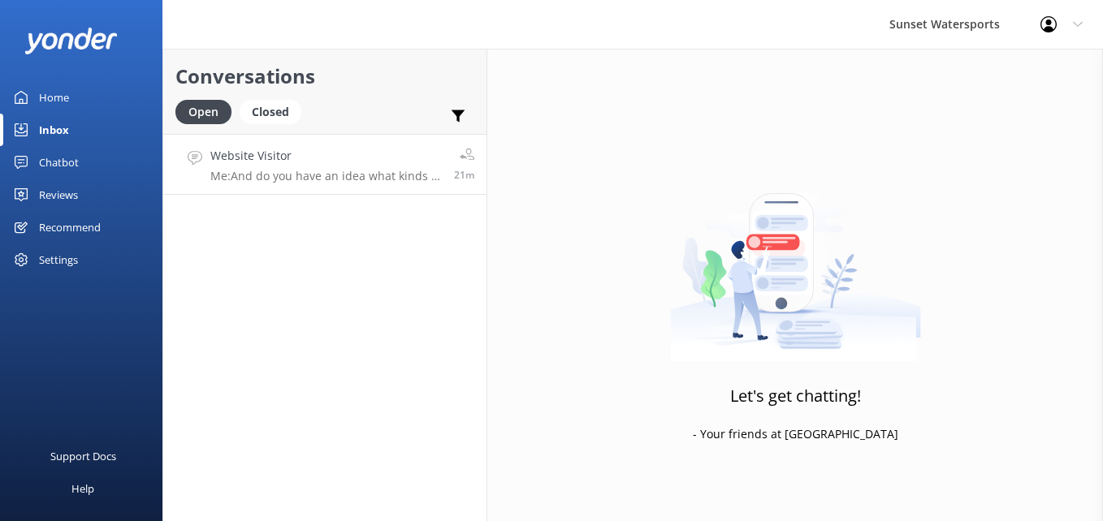
click at [326, 166] on div "Website Visitor Me: And do you have an idea what kinds of activities you'd like…" at bounding box center [325, 164] width 231 height 35
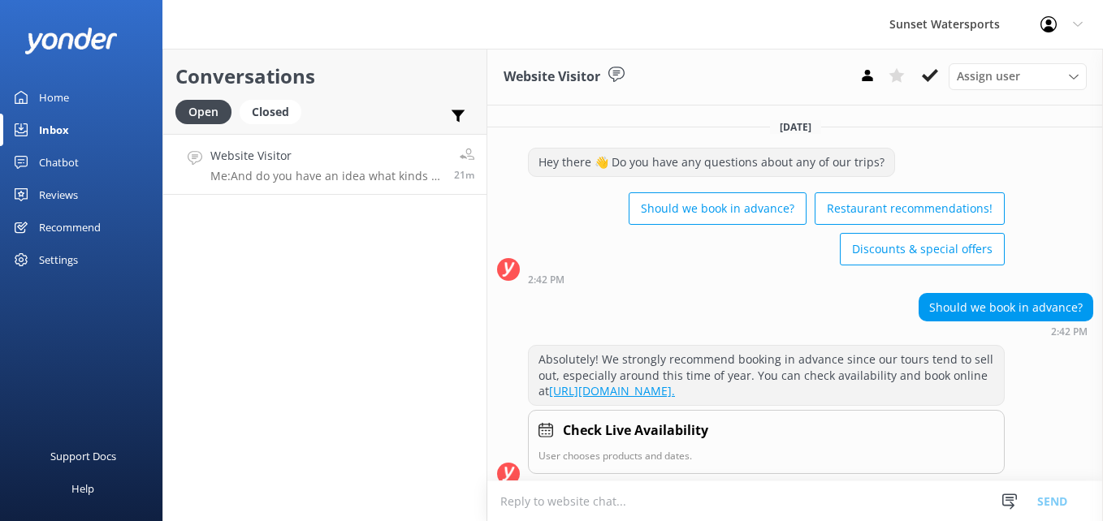
scroll to position [207, 0]
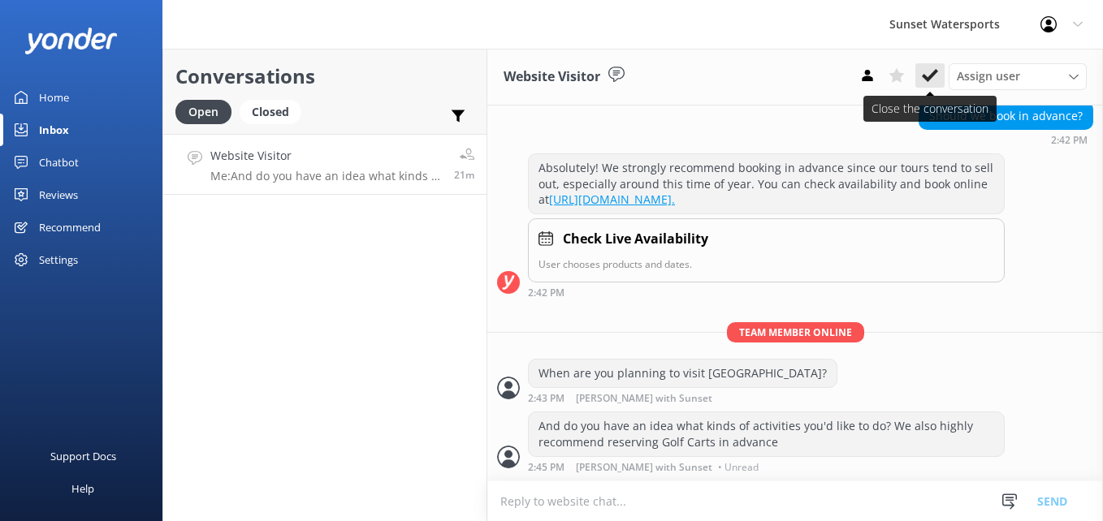
click at [929, 76] on icon at bounding box center [929, 75] width 16 height 16
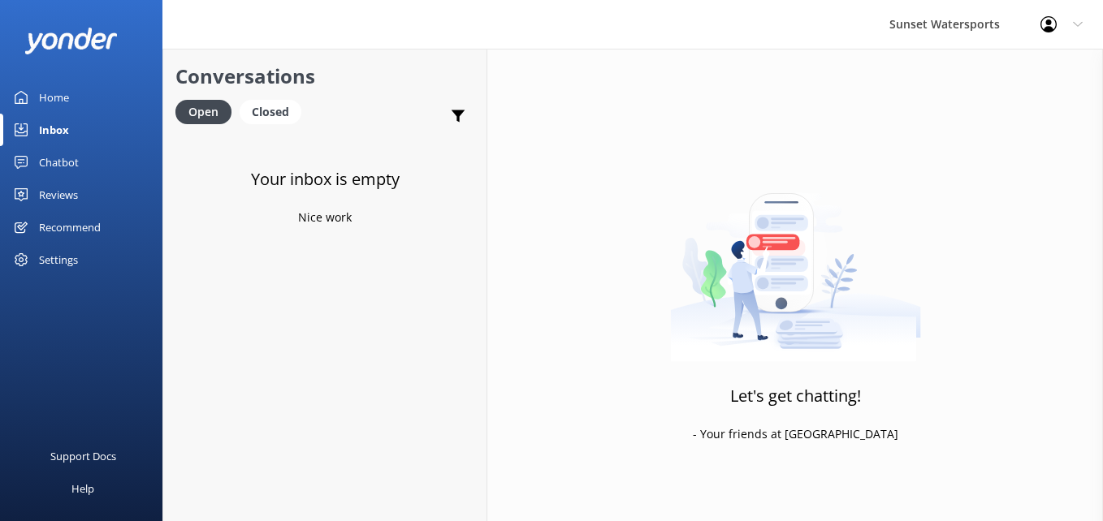
click at [405, 38] on div "Sunset Watersports Profile Settings Logout" at bounding box center [551, 24] width 1103 height 49
click at [284, 116] on div "Closed" at bounding box center [271, 112] width 62 height 24
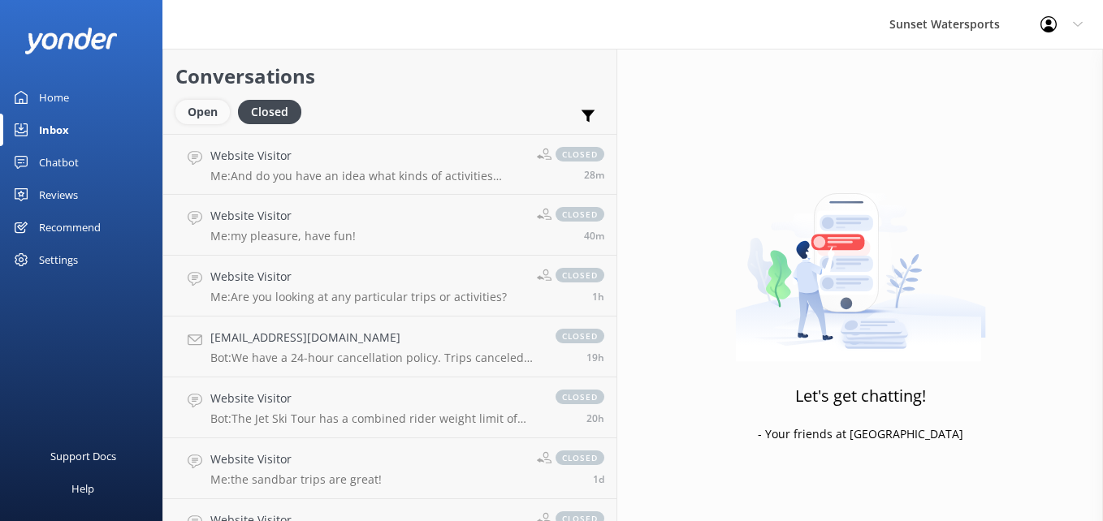
click at [203, 106] on div "Open" at bounding box center [202, 112] width 54 height 24
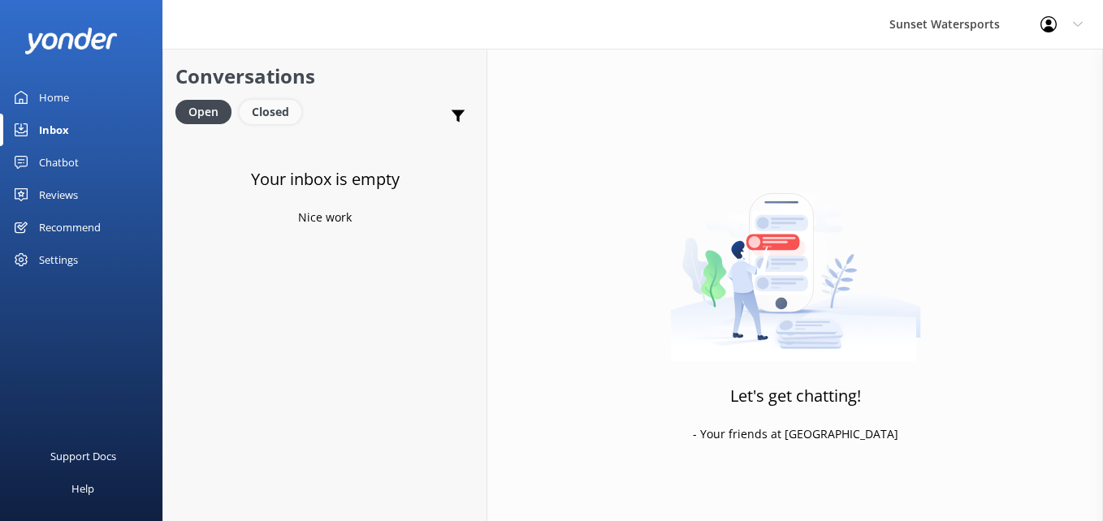
click at [270, 110] on div "Closed" at bounding box center [271, 112] width 62 height 24
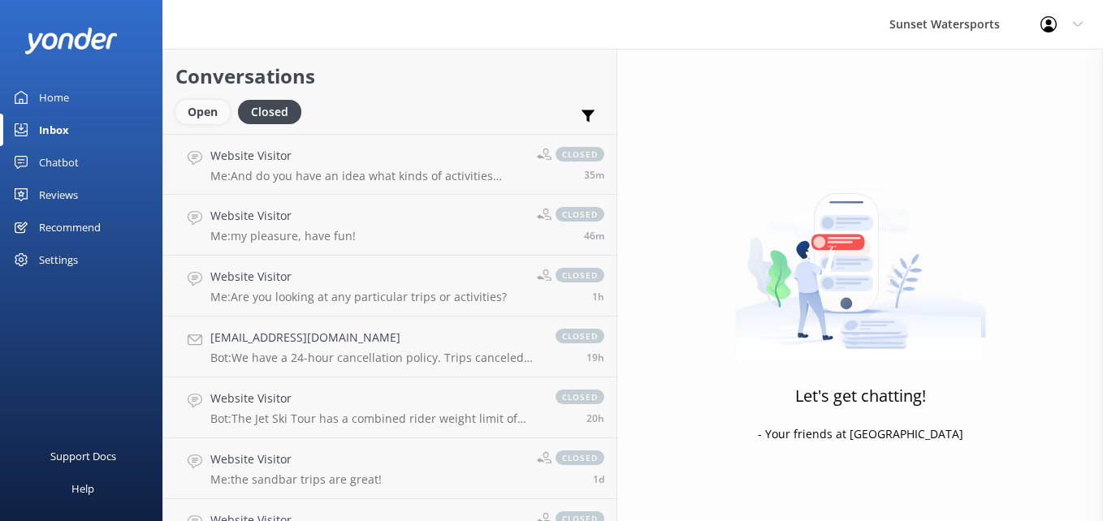
click at [196, 105] on div "Open" at bounding box center [202, 112] width 54 height 24
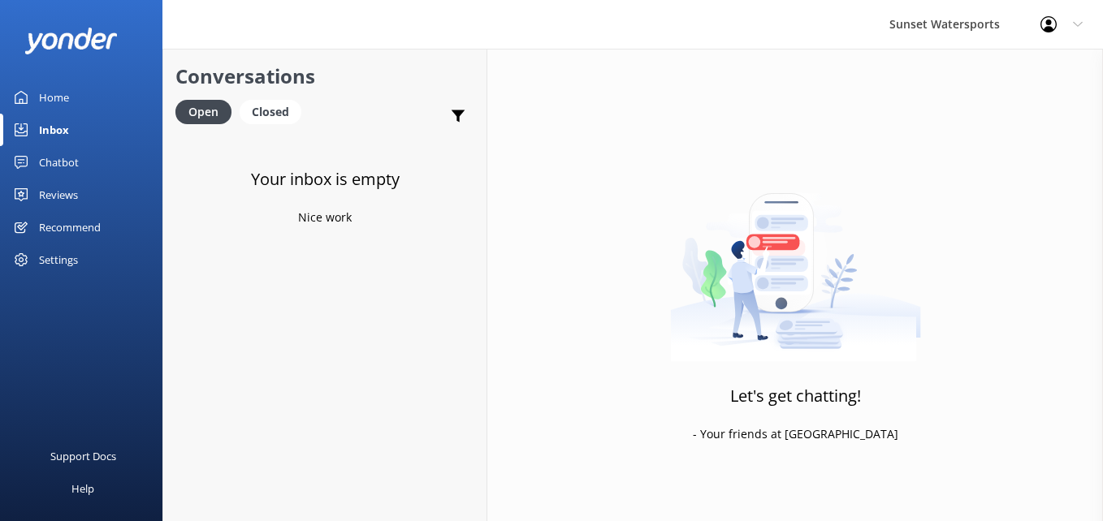
click at [261, 99] on div "Conversations Open Closed Important Assigned to me Unassigned SMS" at bounding box center [324, 91] width 323 height 85
click at [263, 114] on div "Closed" at bounding box center [271, 112] width 62 height 24
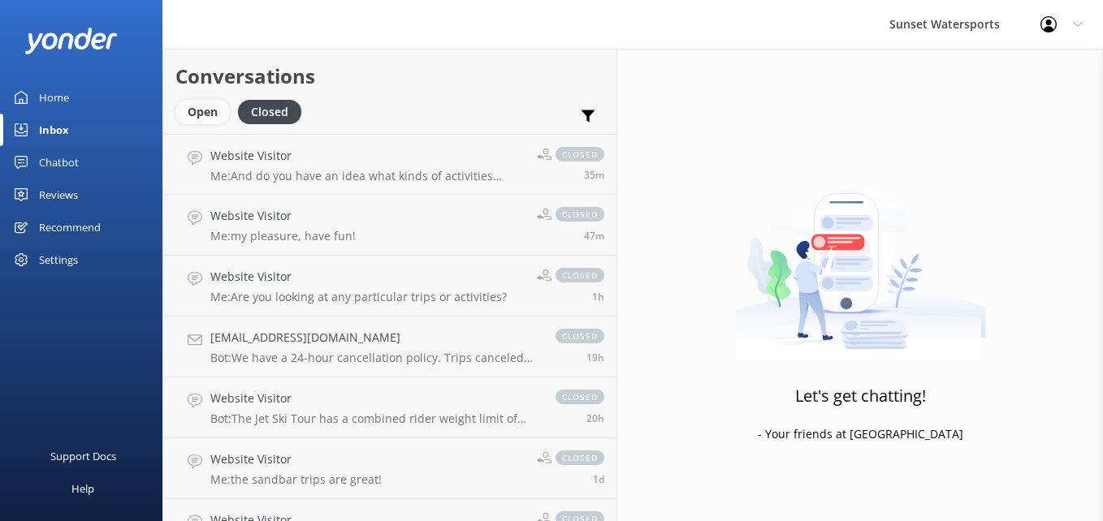
click at [216, 111] on div "Open" at bounding box center [202, 112] width 54 height 24
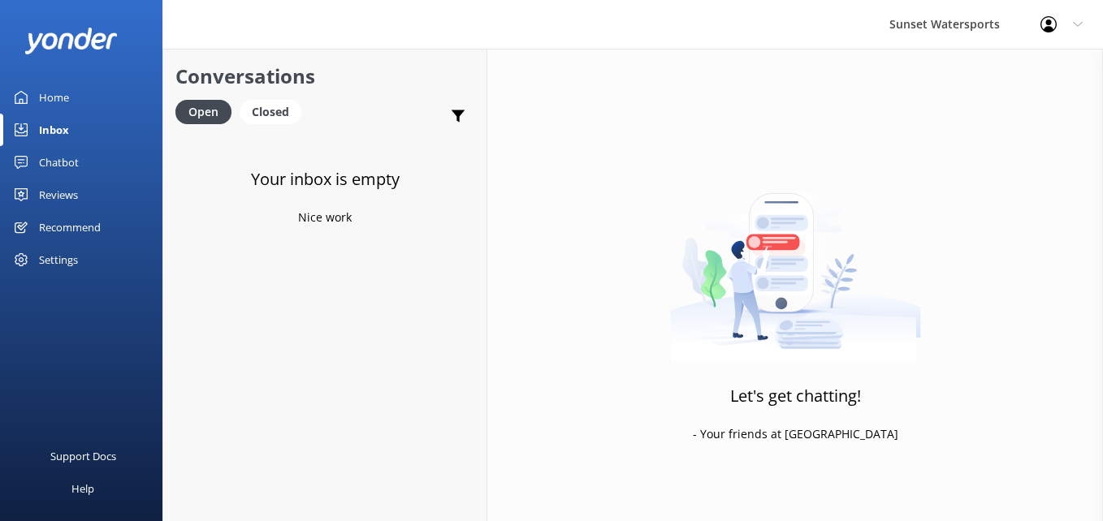
click at [516, 243] on div "Let's get chatting! - Your friends at Yonder" at bounding box center [794, 309] width 615 height 521
click at [283, 112] on div "Closed" at bounding box center [271, 112] width 62 height 24
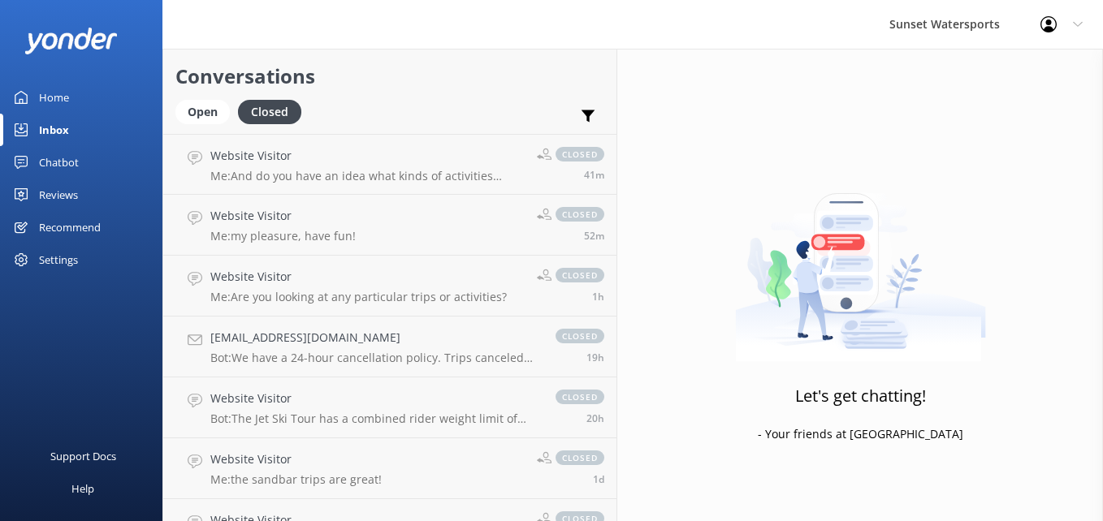
click at [295, 85] on h2 "Conversations" at bounding box center [389, 76] width 429 height 31
click at [295, 84] on h2 "Conversations" at bounding box center [389, 76] width 429 height 31
click at [202, 106] on div "Open" at bounding box center [202, 112] width 54 height 24
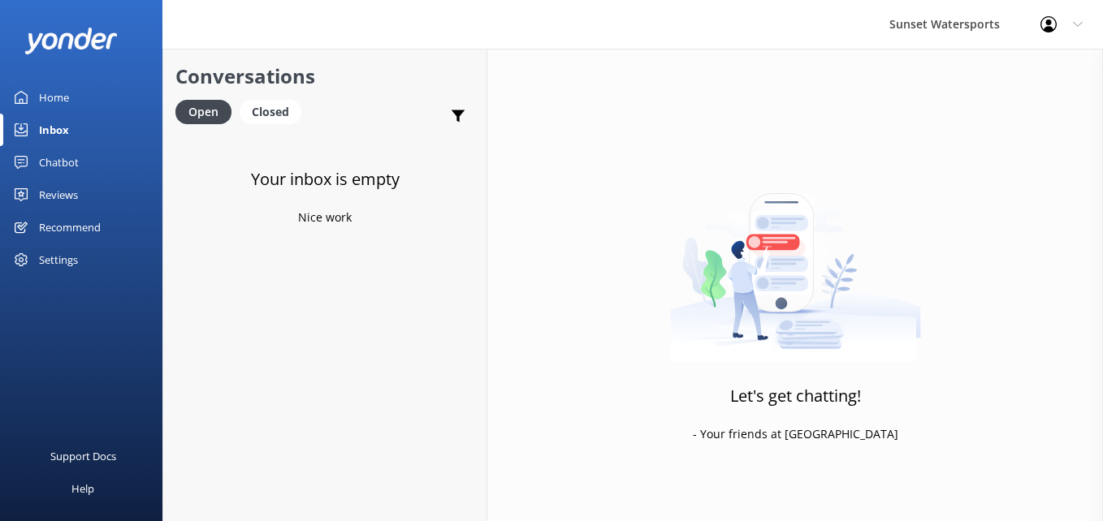
drag, startPoint x: 275, startPoint y: 109, endPoint x: 231, endPoint y: 101, distance: 44.6
click at [275, 109] on div "Closed" at bounding box center [271, 112] width 62 height 24
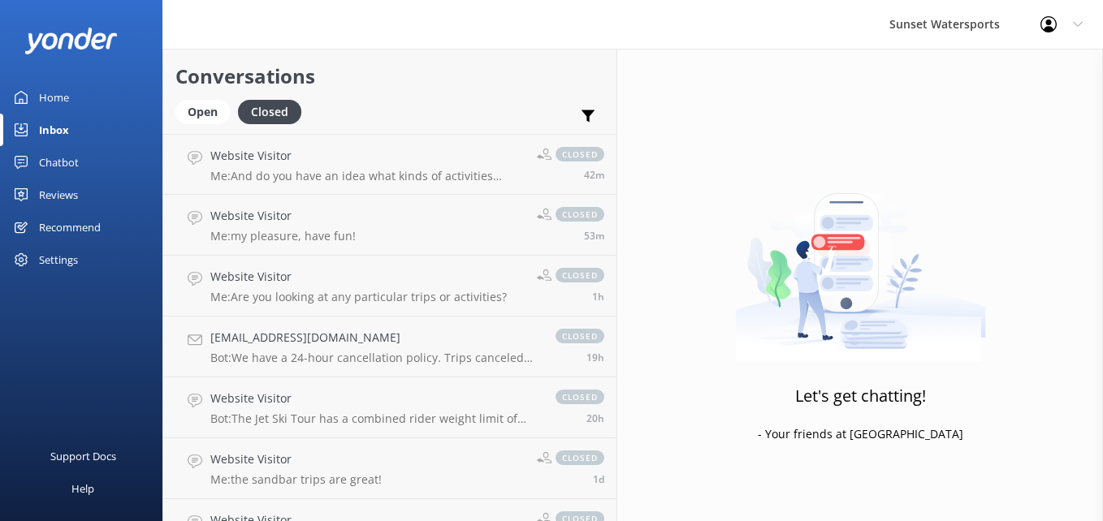
click at [193, 126] on div "Open Closed" at bounding box center [242, 119] width 134 height 39
click at [196, 112] on div "Open" at bounding box center [202, 112] width 54 height 24
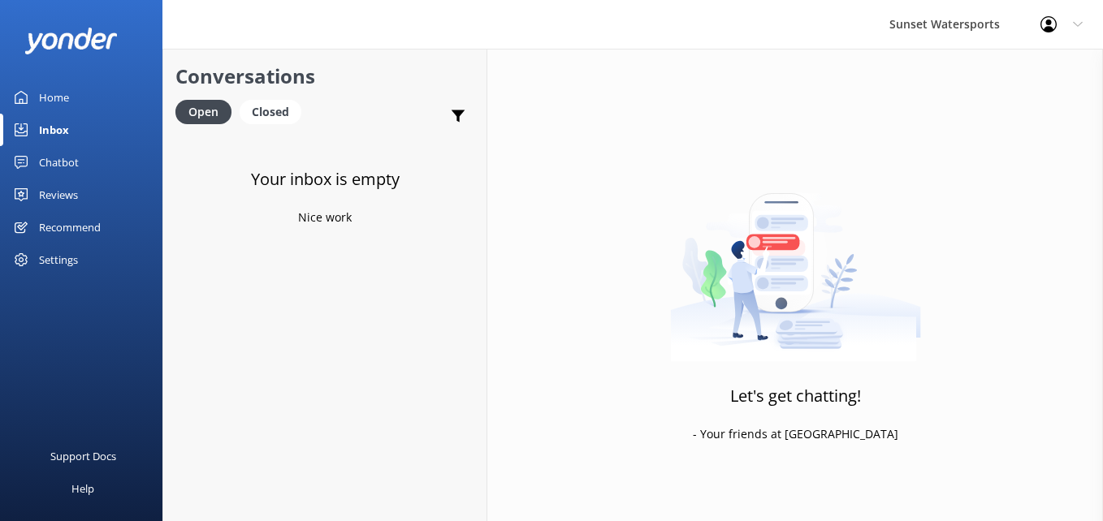
click at [254, 203] on div "Your inbox is empty Nice work" at bounding box center [324, 394] width 323 height 521
click at [265, 101] on div "Closed" at bounding box center [271, 112] width 62 height 24
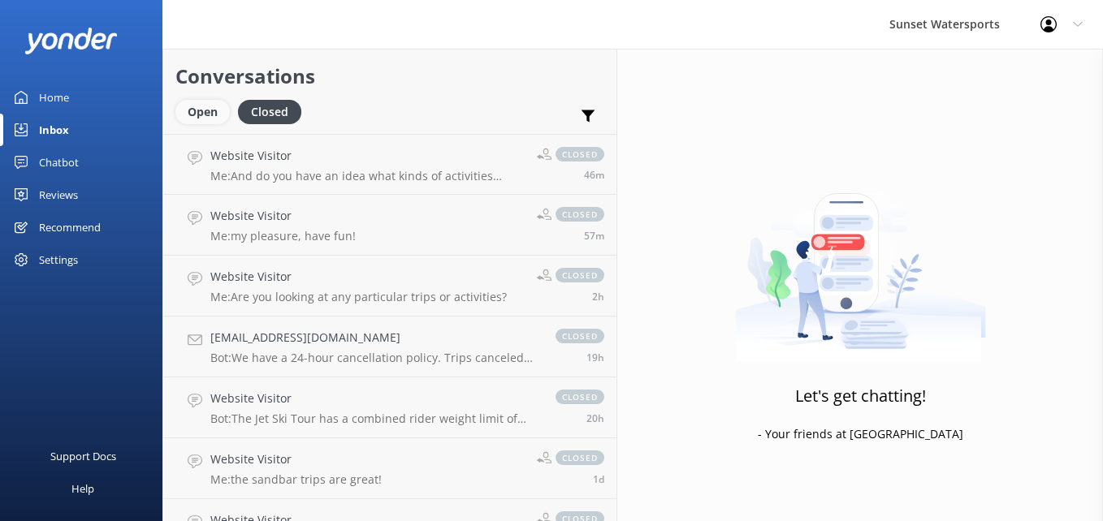
click at [197, 106] on div "Open" at bounding box center [202, 112] width 54 height 24
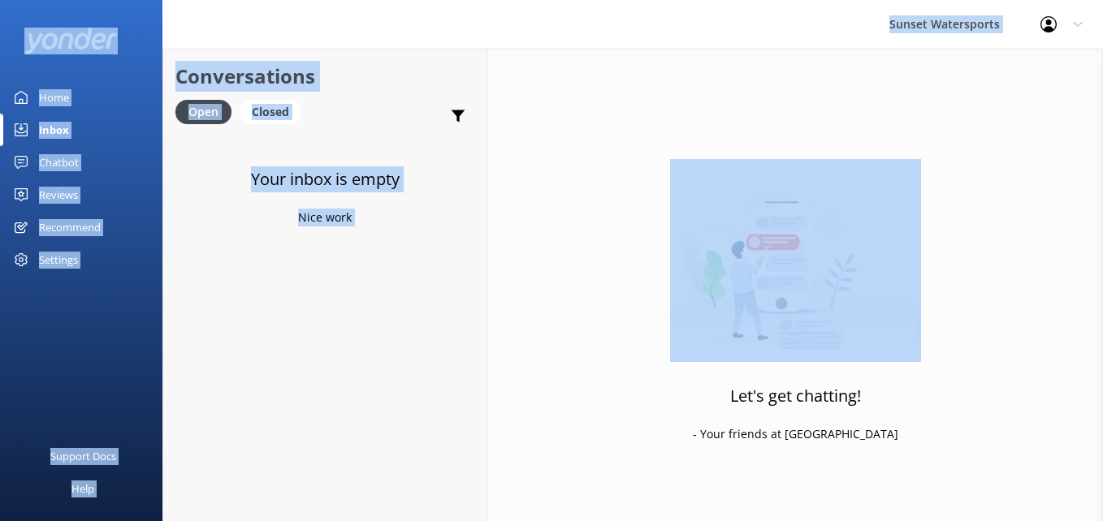
drag, startPoint x: 290, startPoint y: 10, endPoint x: 520, endPoint y: -60, distance: 240.9
click at [520, 0] on html "Sunset Watersports Profile Settings Logout Home Inbox Chatbot Content Products …" at bounding box center [551, 260] width 1103 height 521
click at [354, 54] on div "Conversations Open Closed Important Assigned to me Unassigned SMS" at bounding box center [324, 91] width 323 height 85
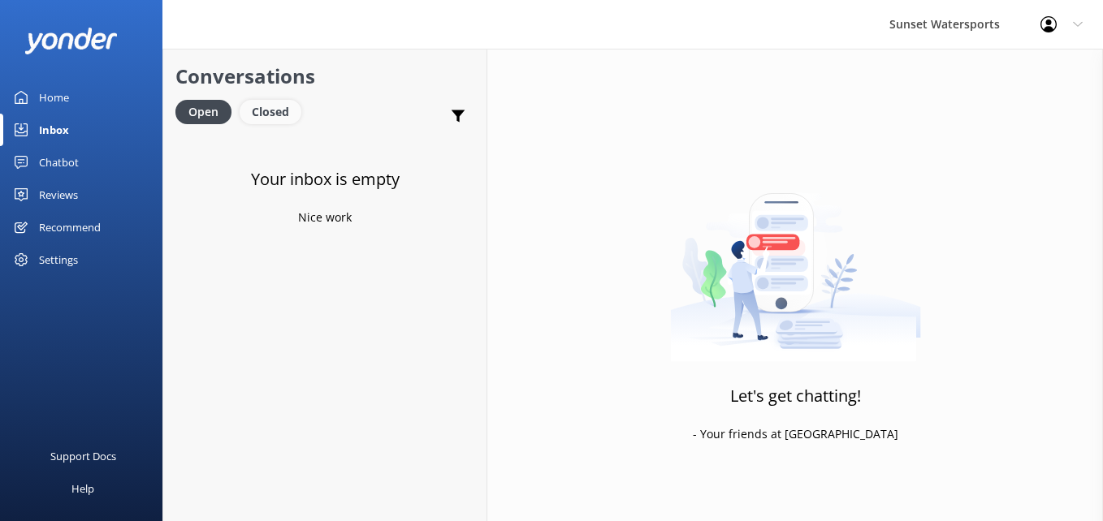
click at [285, 113] on div "Closed" at bounding box center [271, 112] width 62 height 24
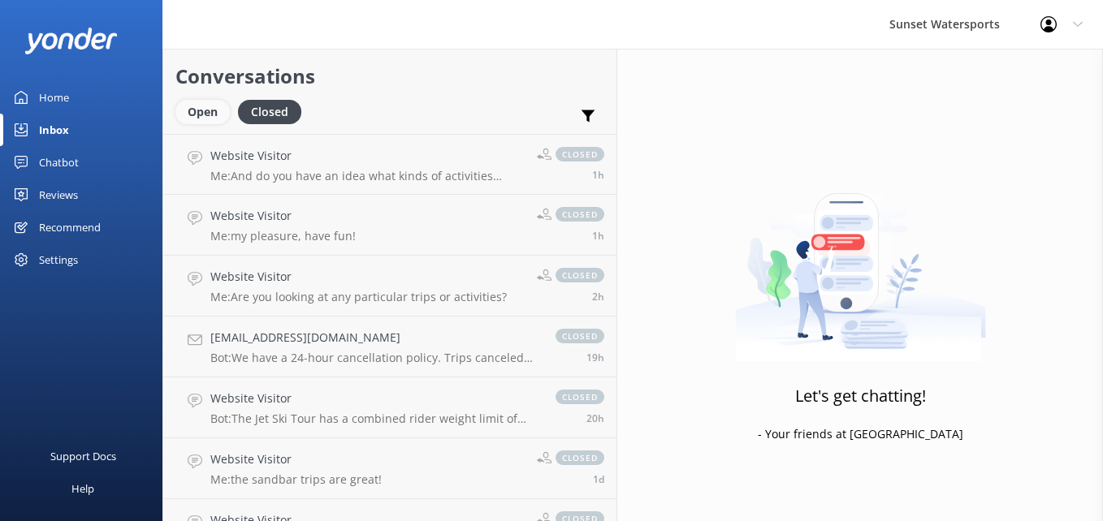
click at [214, 111] on div "Open" at bounding box center [202, 112] width 54 height 24
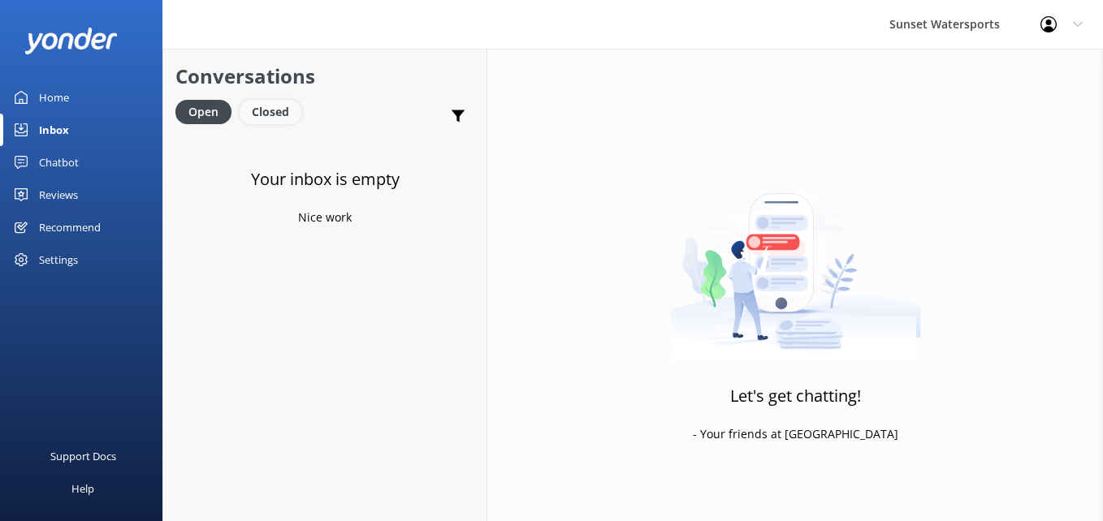
click at [279, 114] on div "Closed" at bounding box center [271, 112] width 62 height 24
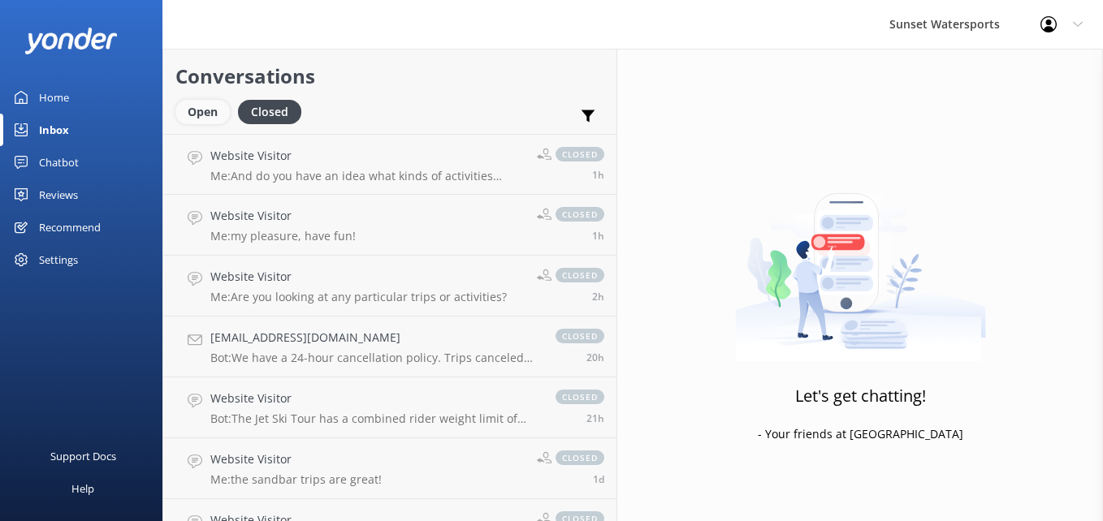
click at [205, 115] on div "Open" at bounding box center [202, 112] width 54 height 24
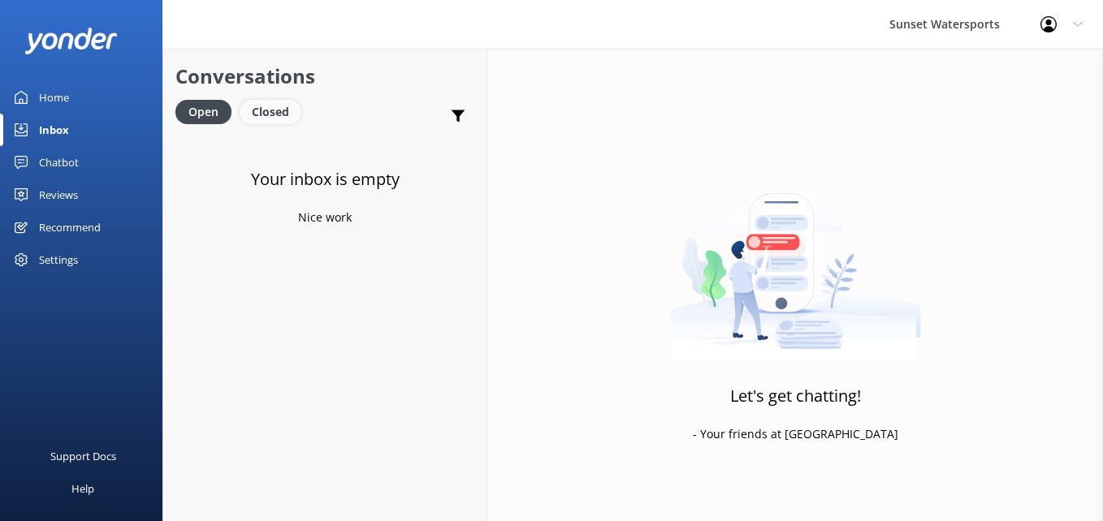
click at [266, 116] on div "Closed" at bounding box center [271, 112] width 62 height 24
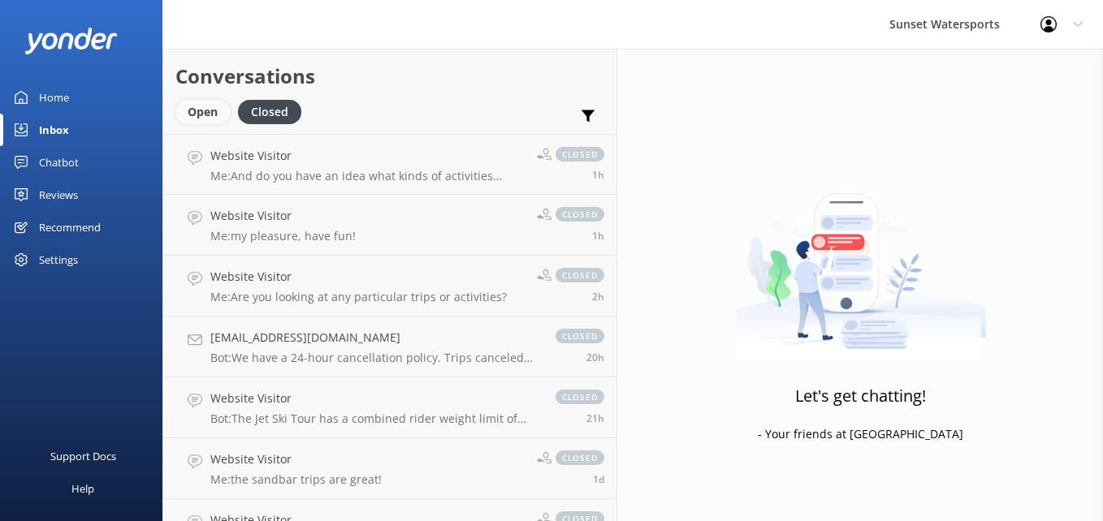
click at [191, 114] on div "Open" at bounding box center [202, 112] width 54 height 24
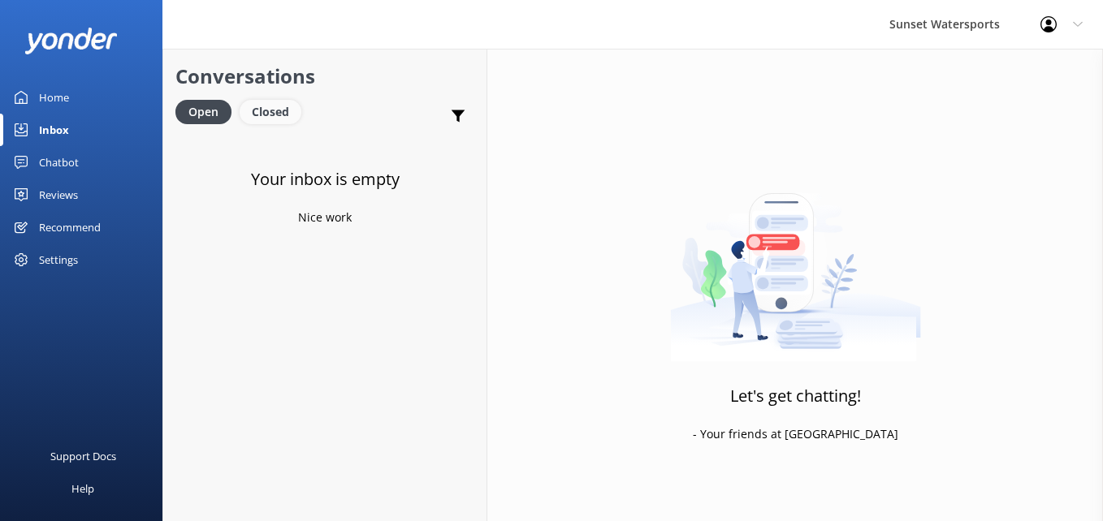
click at [263, 113] on div "Closed" at bounding box center [271, 112] width 62 height 24
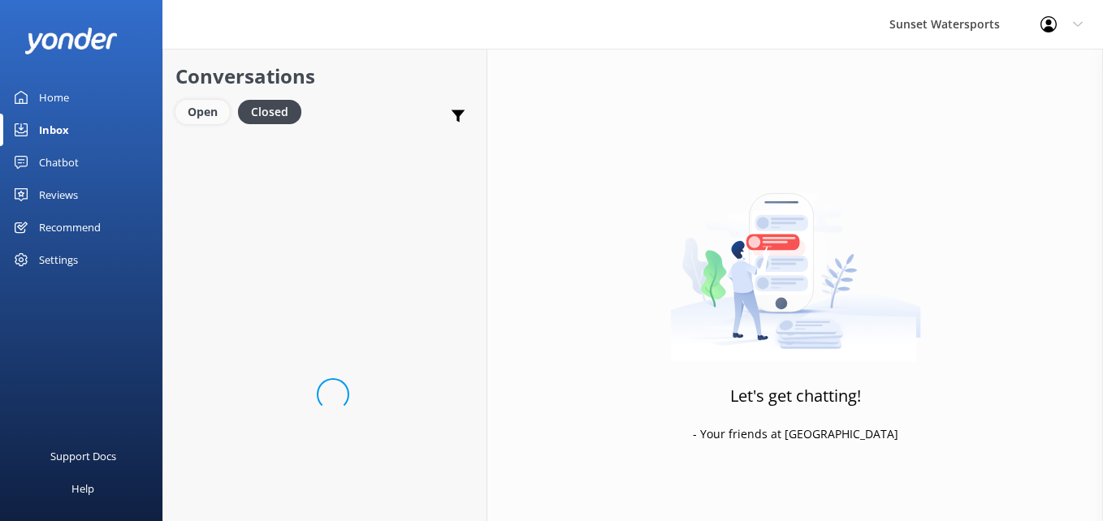
click at [179, 110] on div "Open" at bounding box center [202, 112] width 54 height 24
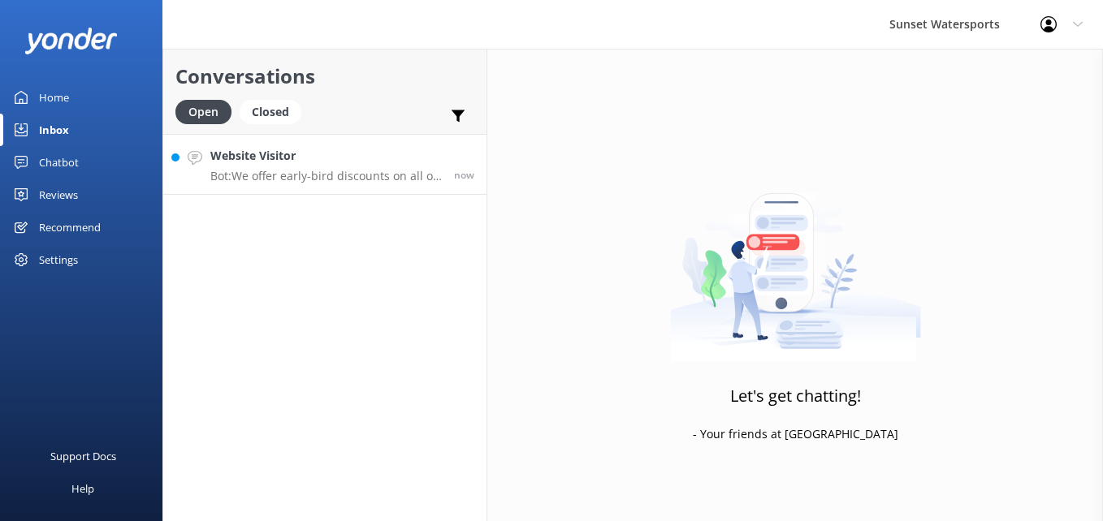
click at [300, 158] on h4 "Website Visitor" at bounding box center [325, 156] width 231 height 18
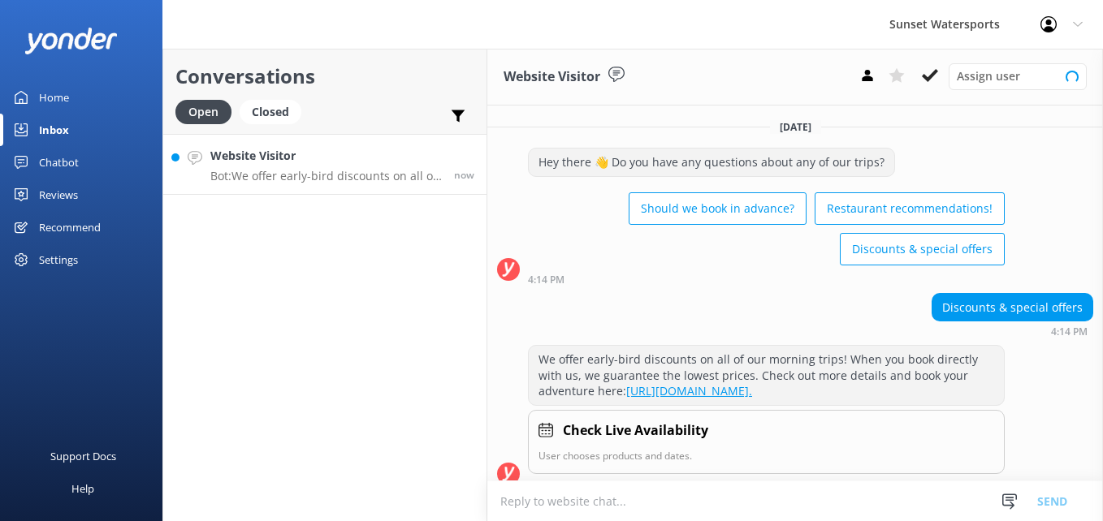
scroll to position [71, 0]
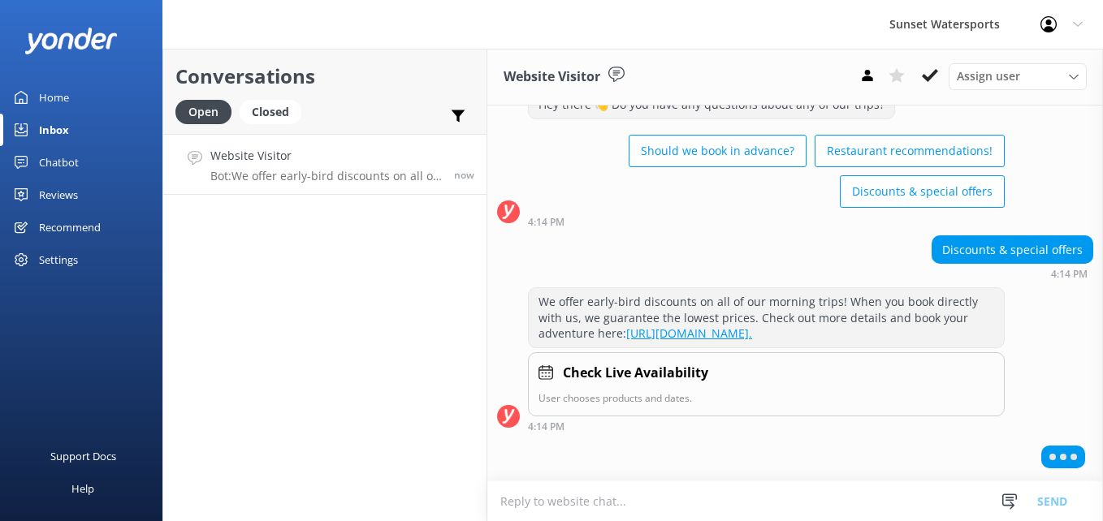
click at [557, 500] on textarea at bounding box center [794, 501] width 615 height 40
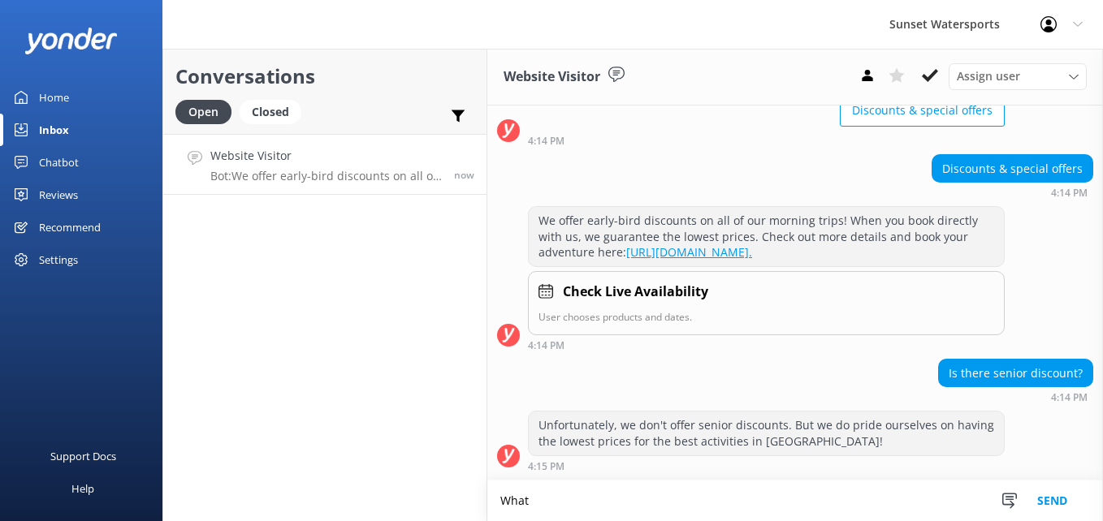
scroll to position [154, 0]
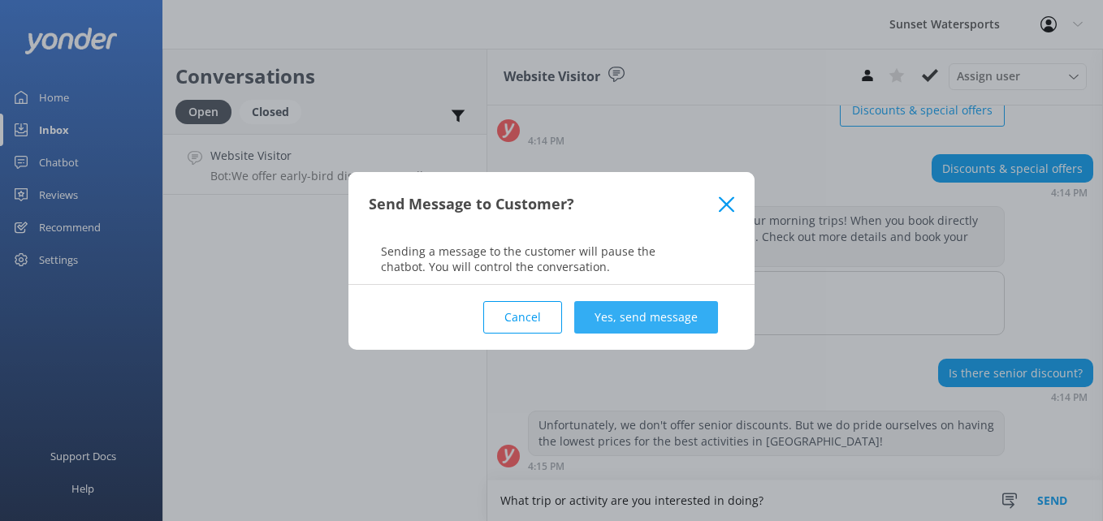
type textarea "What trip or activity are you interested in doing?"
drag, startPoint x: 650, startPoint y: 309, endPoint x: 658, endPoint y: 314, distance: 9.3
click at [658, 314] on button "Yes, send message" at bounding box center [646, 317] width 144 height 32
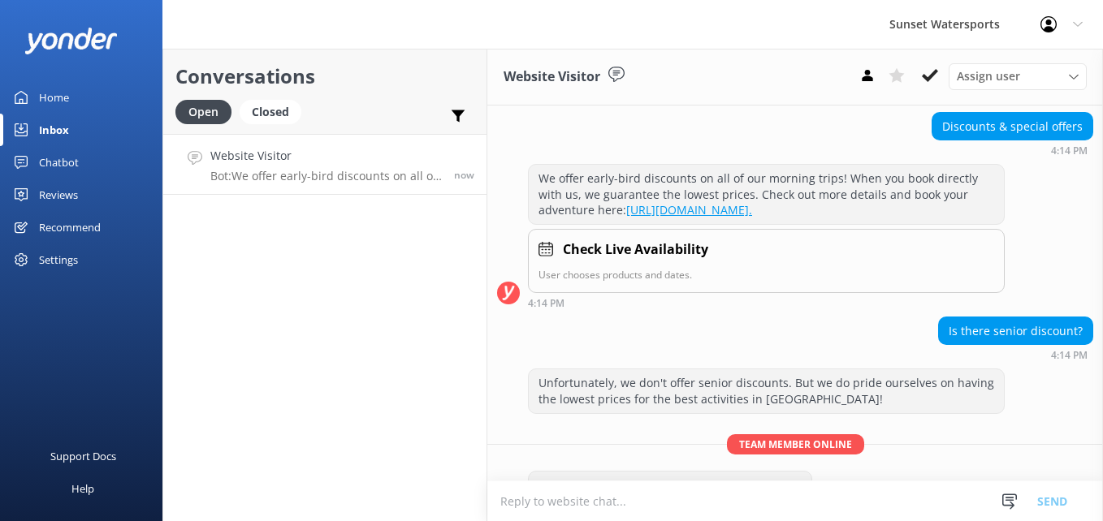
scroll to position [240, 0]
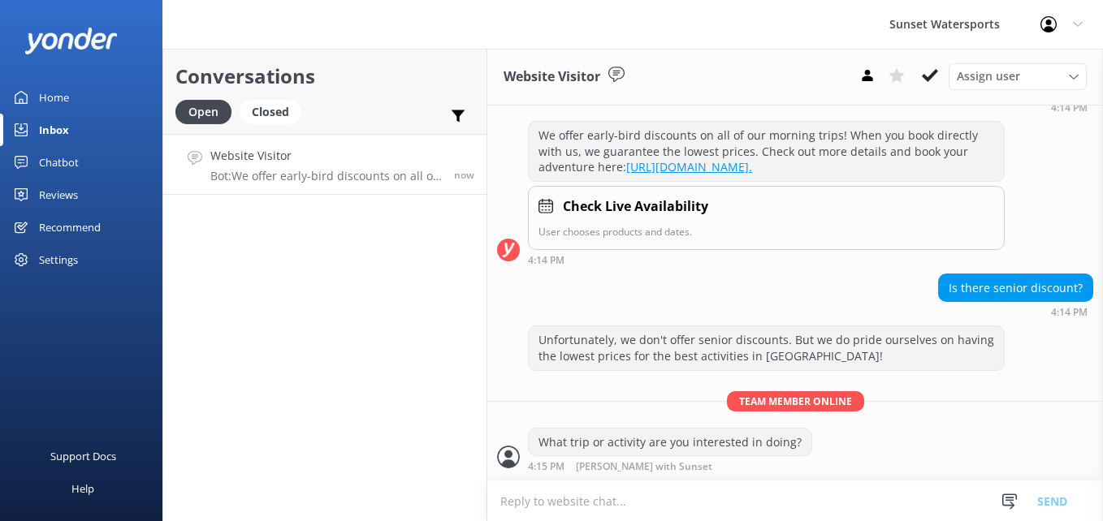
click at [317, 425] on div "Conversations Open Closed Important Assigned to me Unassigned SMS Website Visit…" at bounding box center [324, 285] width 325 height 473
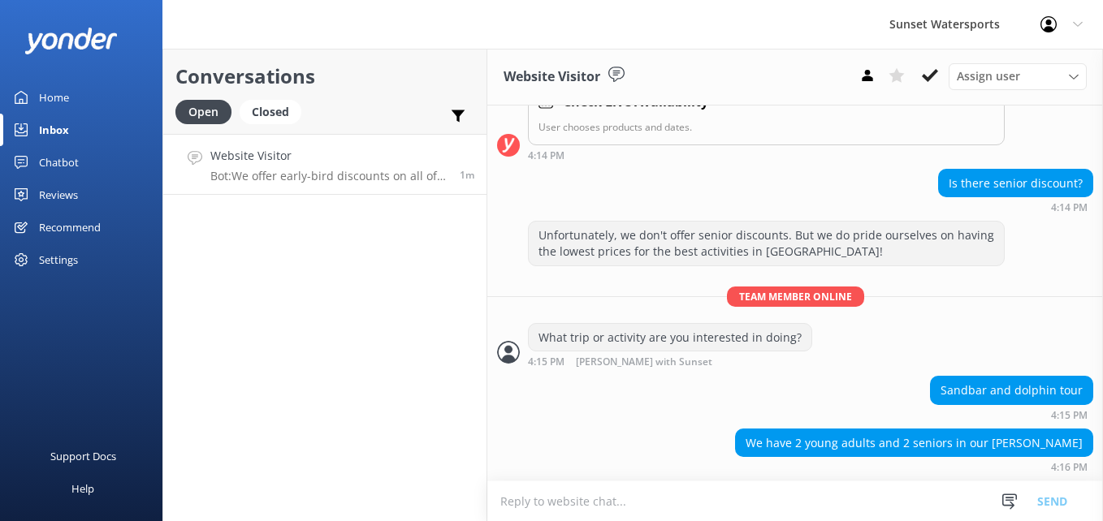
scroll to position [378, 0]
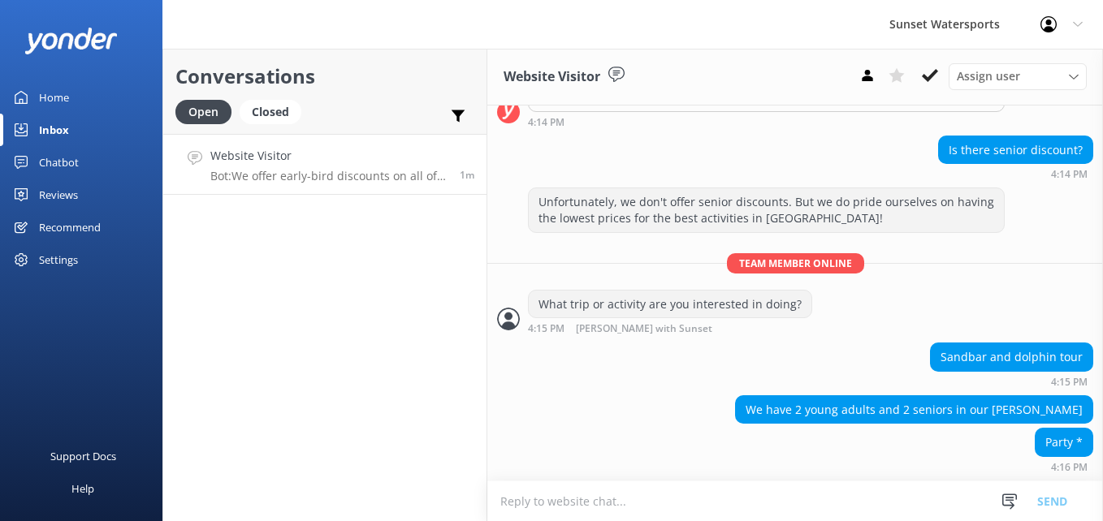
click at [554, 501] on textarea at bounding box center [794, 501] width 615 height 40
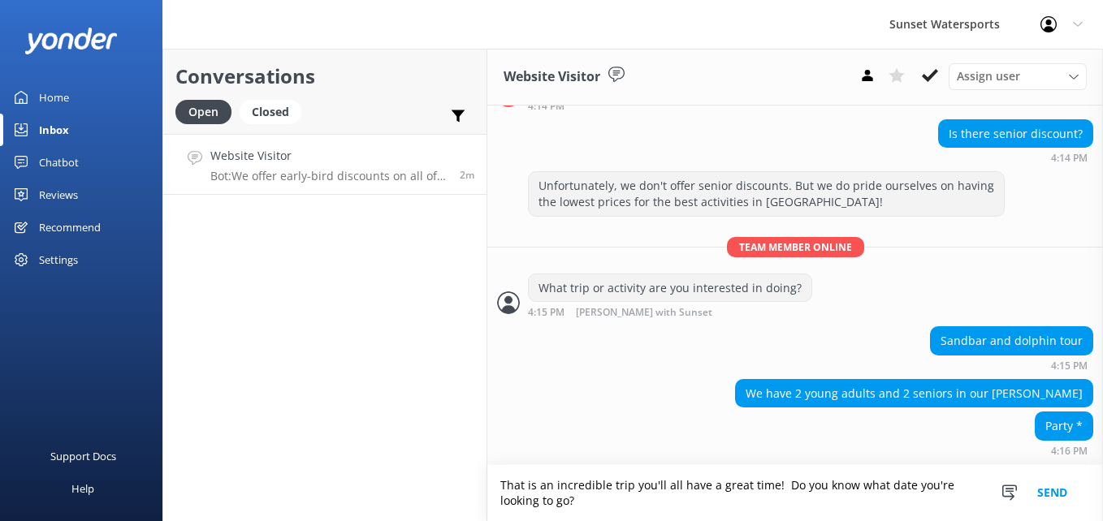
scroll to position [395, 0]
type textarea "That is an incredible trip you'll all have a great time! Do you know what date …"
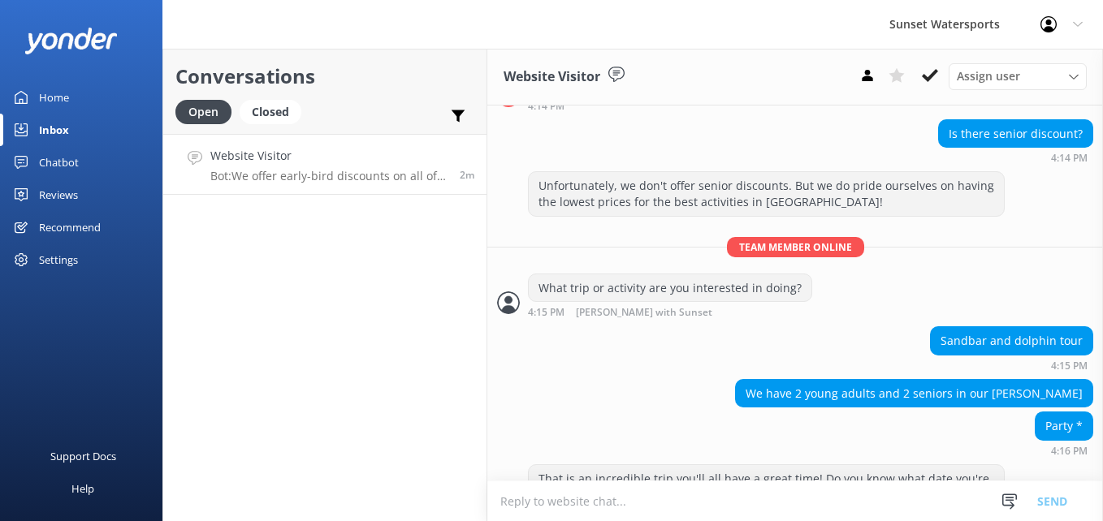
scroll to position [447, 0]
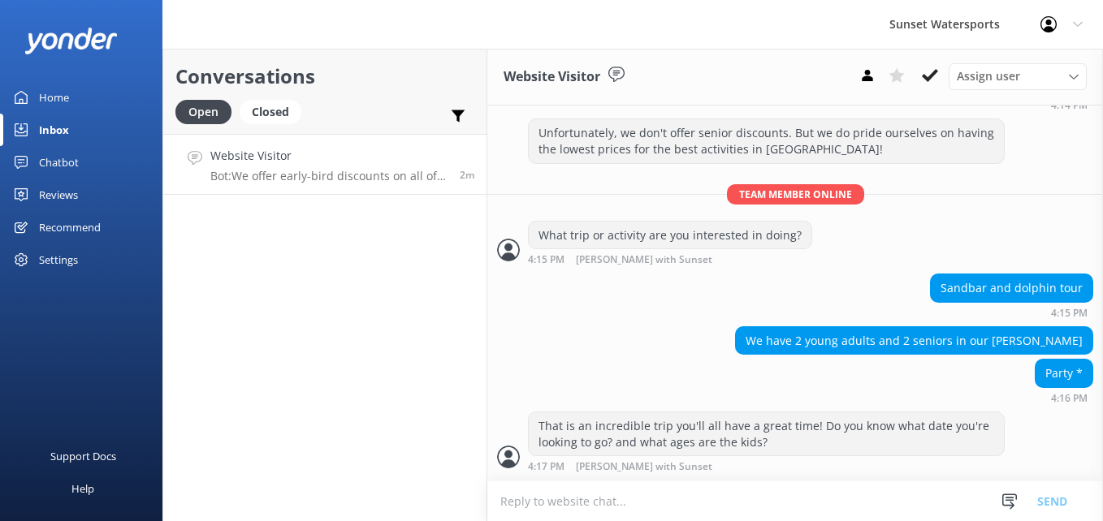
click at [380, 348] on div "Conversations Open Closed Important Assigned to me Unassigned SMS Website Visit…" at bounding box center [324, 285] width 325 height 473
click at [546, 501] on textarea at bounding box center [794, 501] width 615 height 40
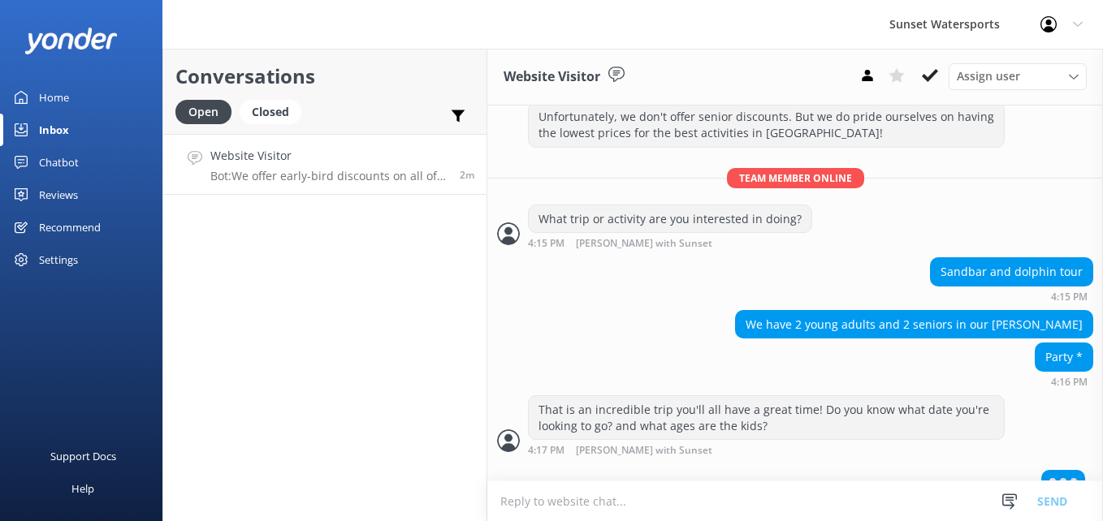
scroll to position [485, 0]
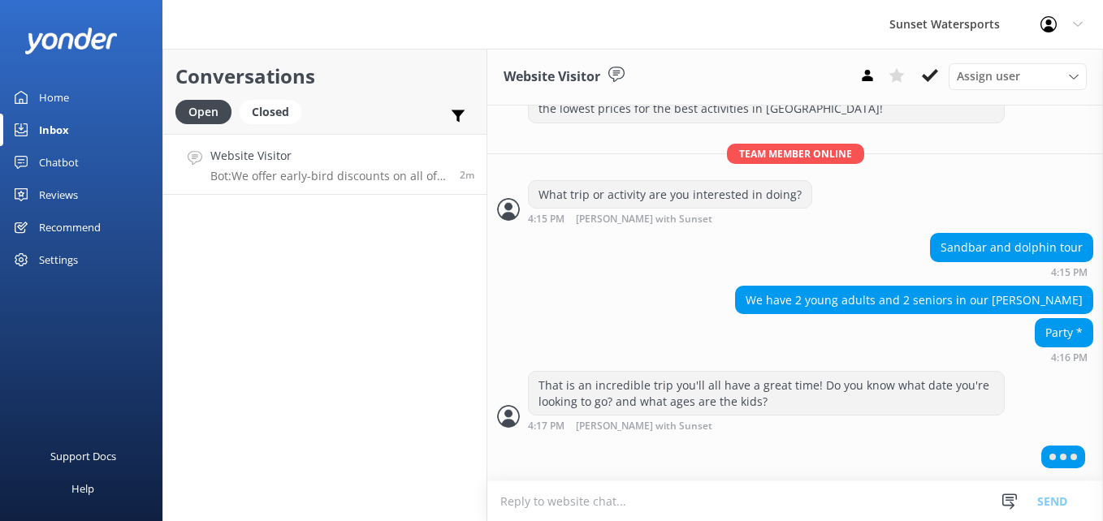
click at [246, 247] on div "Conversations Open Closed Important Assigned to me Unassigned SMS Website Visit…" at bounding box center [324, 285] width 325 height 473
click at [243, 267] on div "Conversations Open Closed Important Assigned to me Unassigned SMS Website Visit…" at bounding box center [324, 285] width 325 height 473
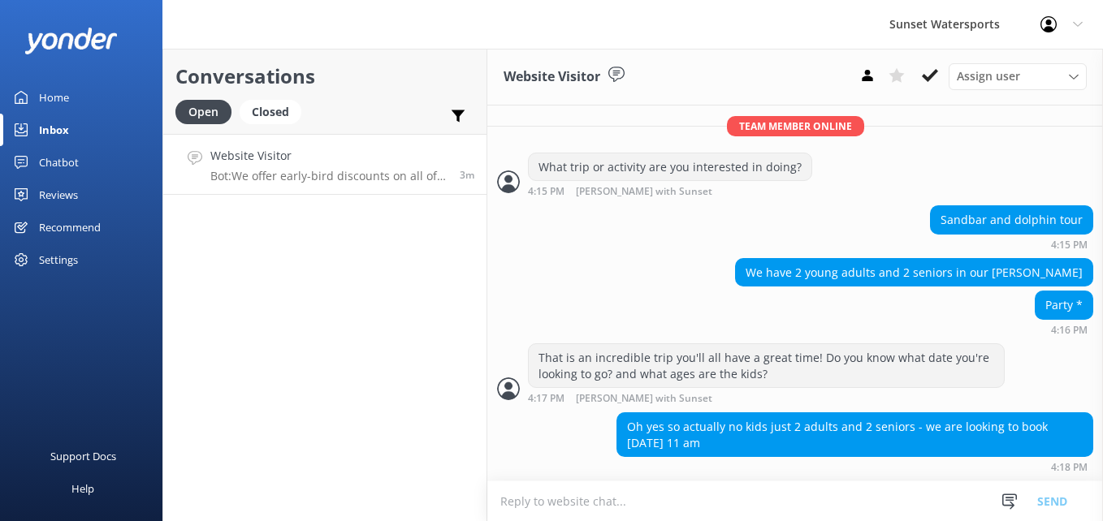
scroll to position [516, 0]
click at [243, 267] on div "Conversations Open Closed Important Assigned to me Unassigned SMS Website Visit…" at bounding box center [324, 285] width 325 height 473
click at [524, 493] on textarea at bounding box center [794, 501] width 615 height 40
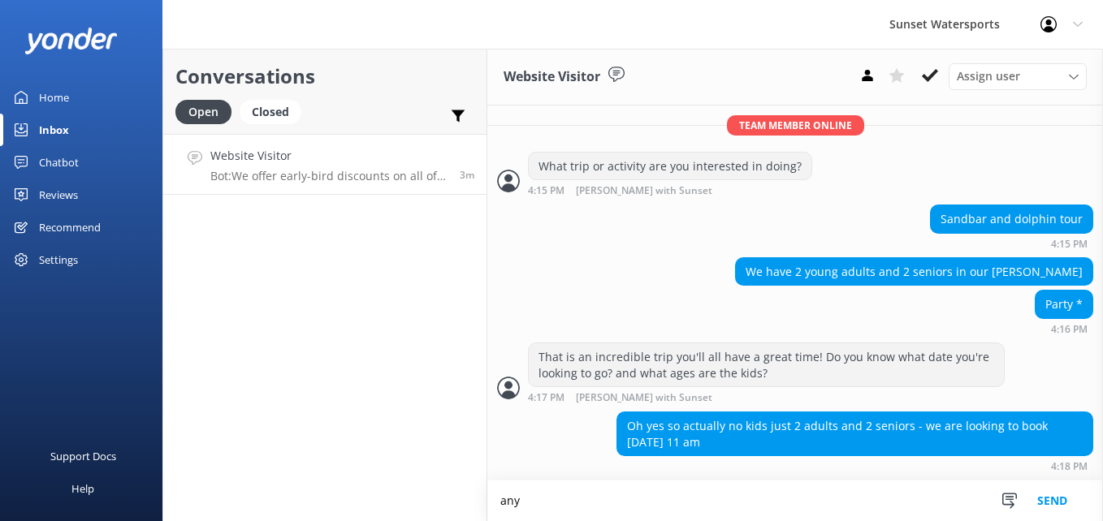
scroll to position [516, 0]
type textarea "a"
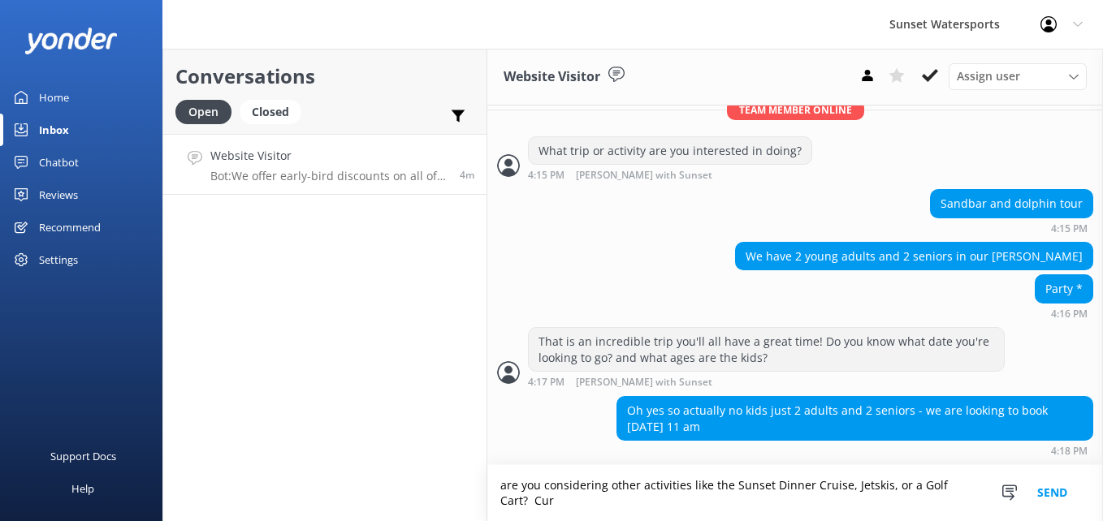
scroll to position [532, 0]
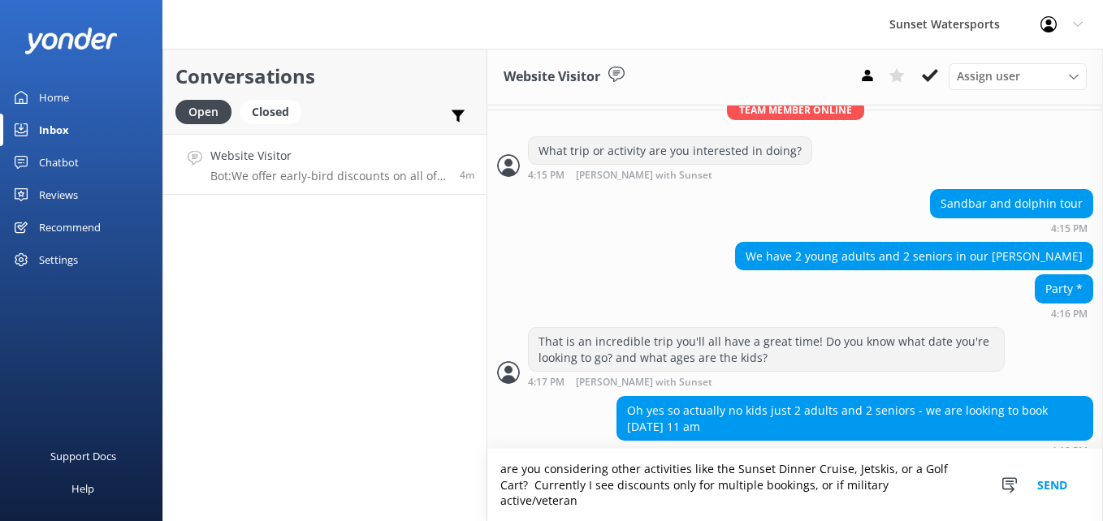
type textarea "are you considering other activities like the Sunset Dinner Cruise, Jetskis, or…"
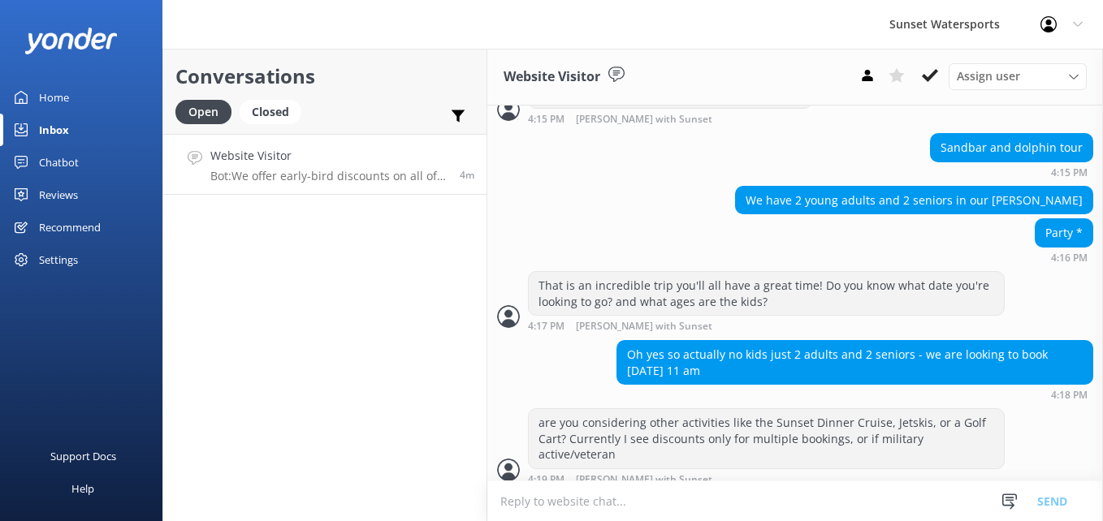
scroll to position [601, 0]
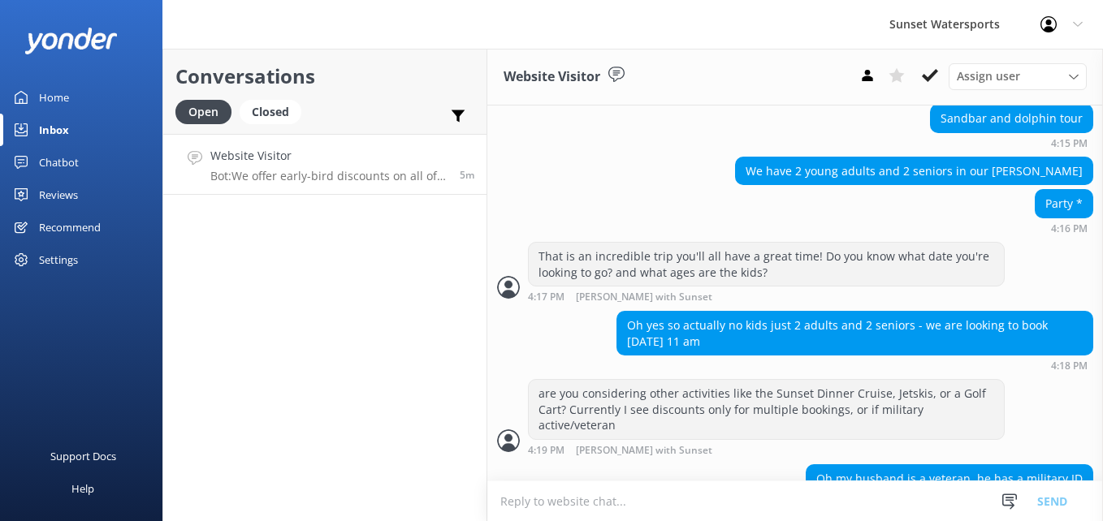
click at [452, 149] on div "5m" at bounding box center [460, 164] width 27 height 35
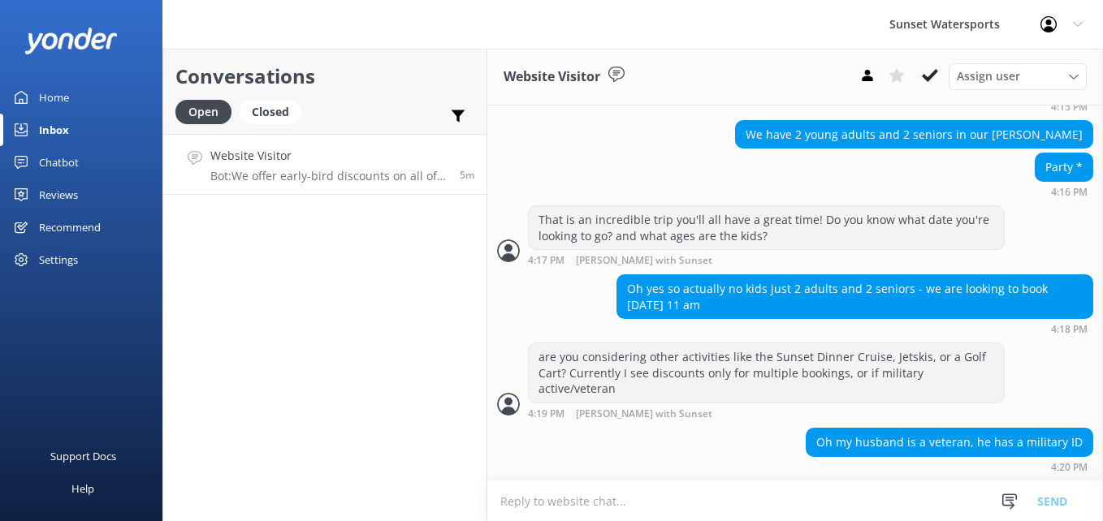
scroll to position [653, 0]
click at [562, 498] on textarea at bounding box center [794, 501] width 615 height 40
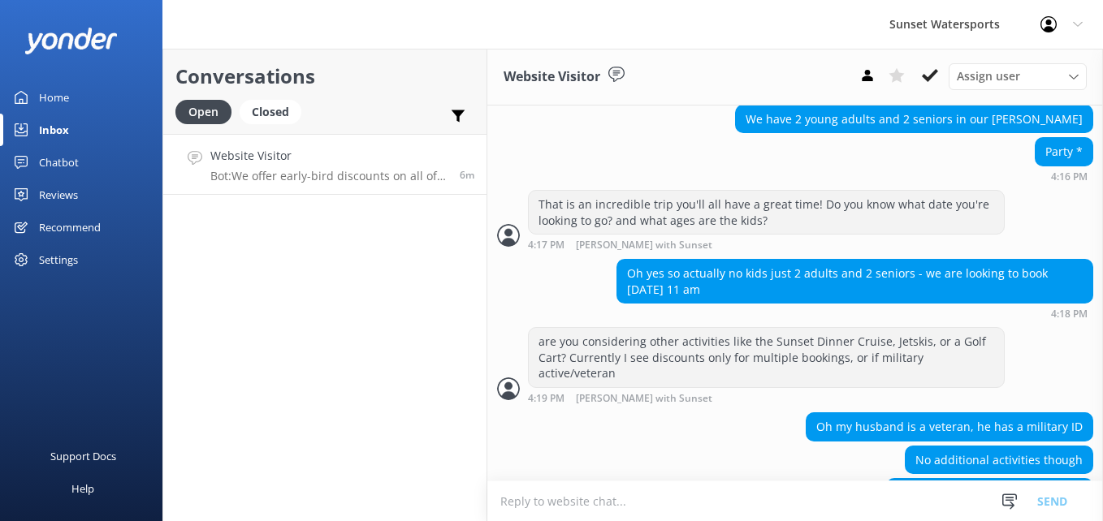
scroll to position [719, 0]
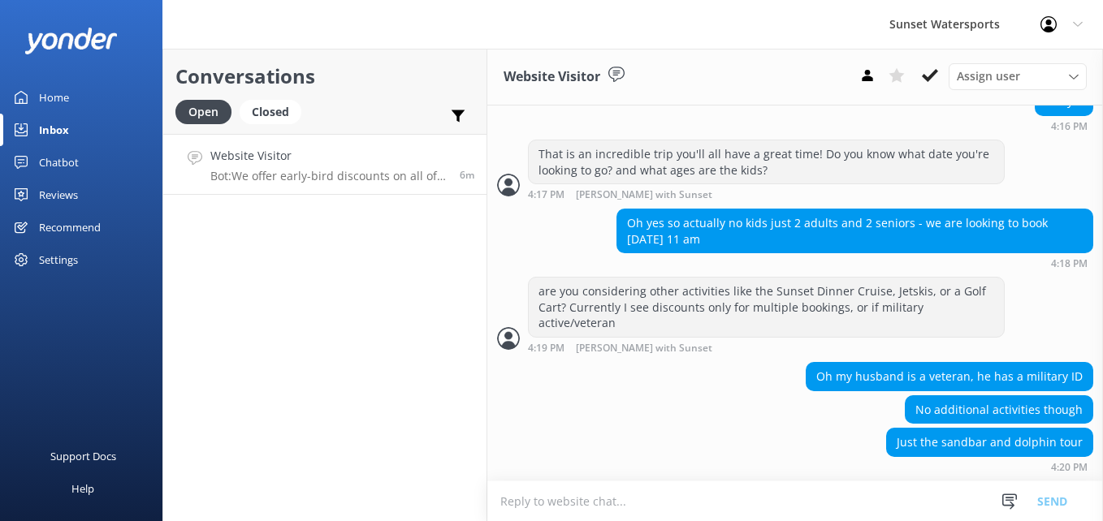
click at [585, 508] on textarea at bounding box center [794, 501] width 615 height 40
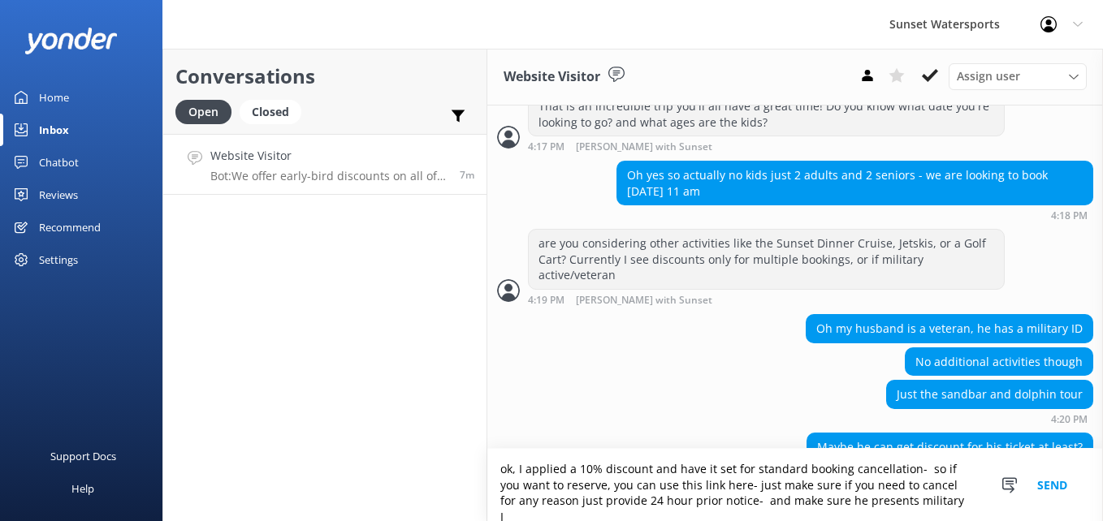
scroll to position [804, 0]
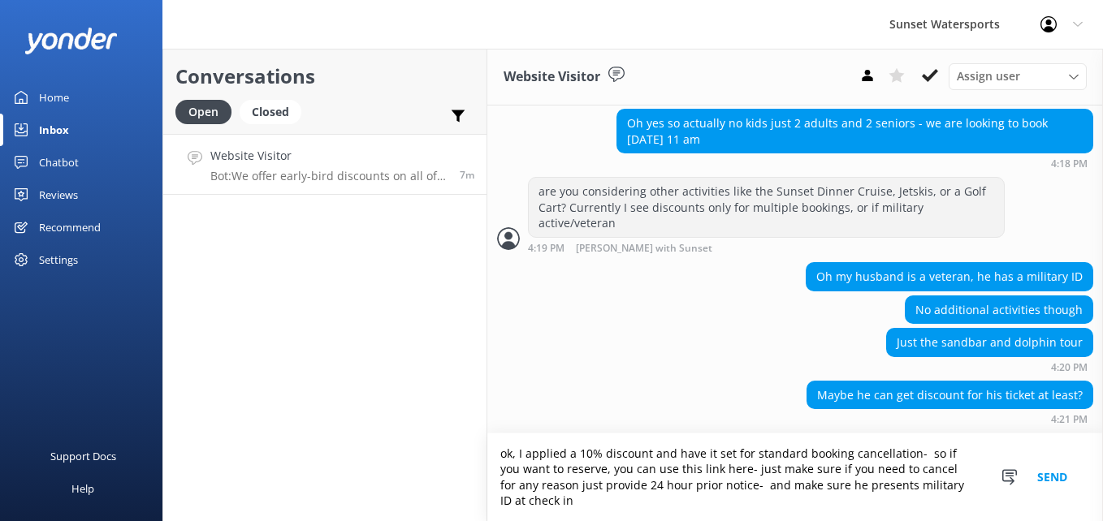
type textarea "ok, I applied a 10% discount and have it set for standard booking cancellation-…"
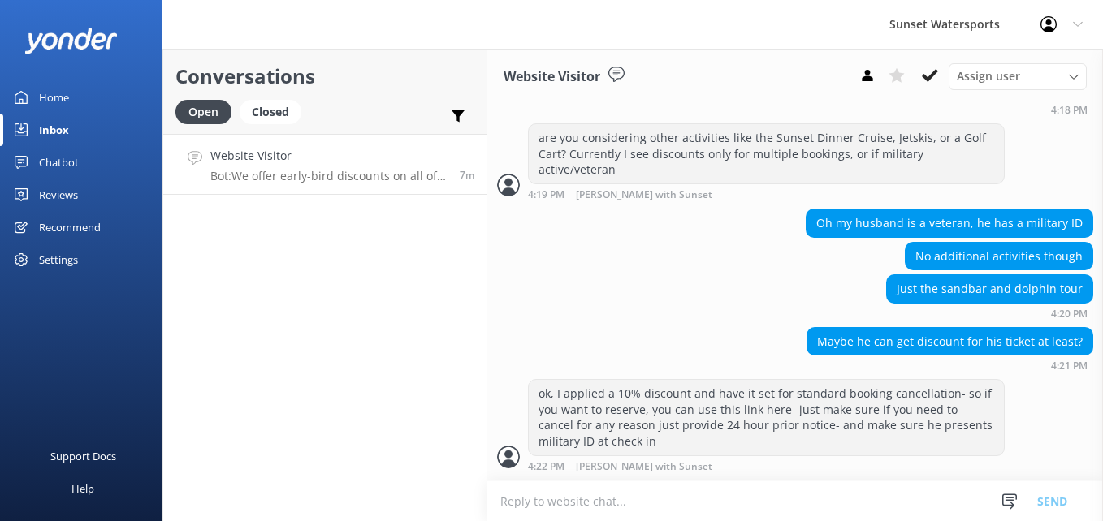
click at [585, 508] on textarea at bounding box center [794, 501] width 615 height 40
paste textarea "https://fareharbor.com/embeds/book/sunsetwatersportskeywest/cart/?u=5d4c2978-d1…"
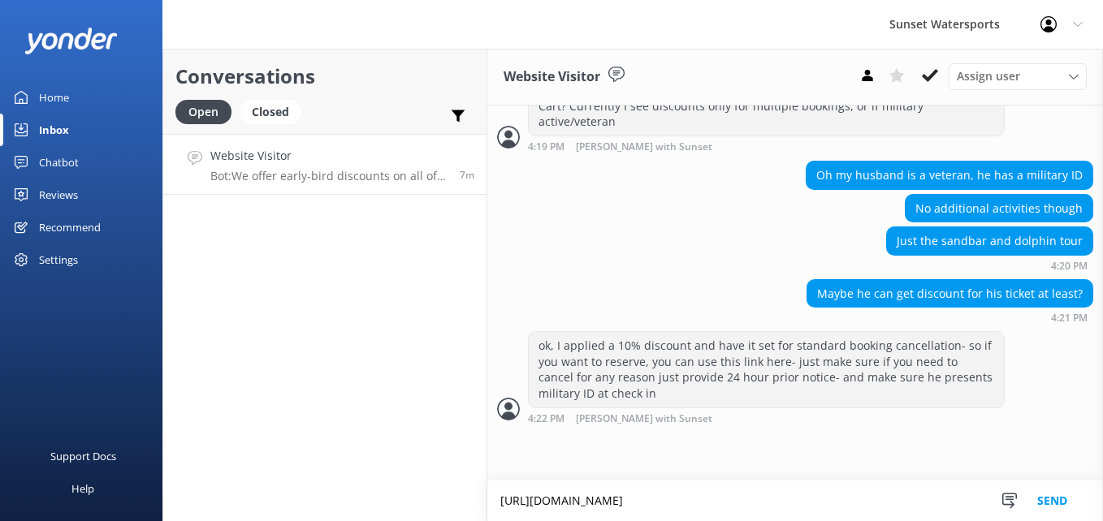
type textarea "https://fareharbor.com/embeds/book/sunsetwatersportskeywest/cart/?u=5d4c2978-d1…"
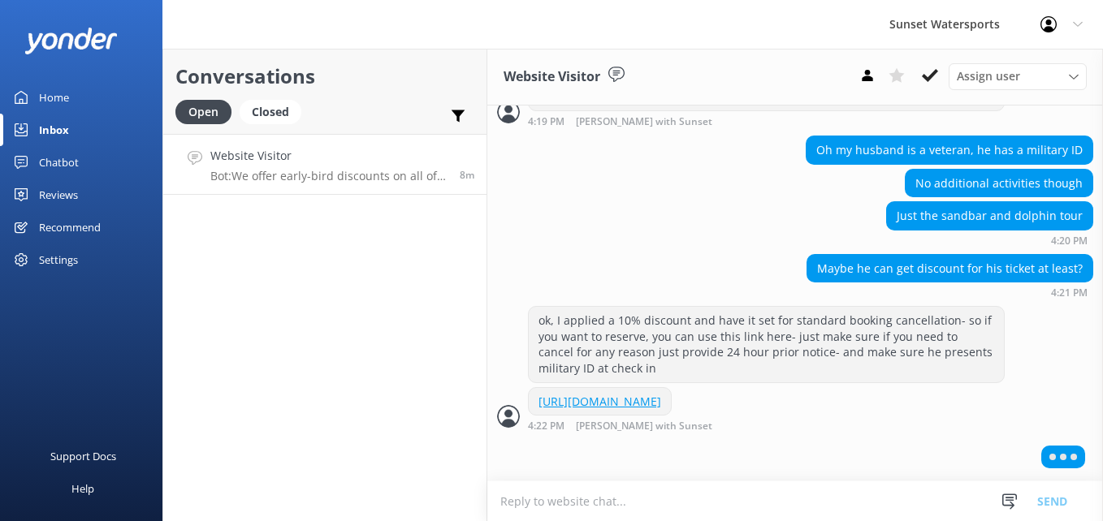
scroll to position [991, 0]
click at [371, 347] on div "Conversations Open Closed Important Assigned to me Unassigned SMS Website Visit…" at bounding box center [324, 285] width 325 height 473
drag, startPoint x: 769, startPoint y: 408, endPoint x: 367, endPoint y: 330, distance: 409.4
click at [367, 330] on div "Conversations Open Closed Important Assigned to me Unassigned SMS Website Visit…" at bounding box center [632, 285] width 940 height 473
drag, startPoint x: 367, startPoint y: 330, endPoint x: 340, endPoint y: 408, distance: 81.6
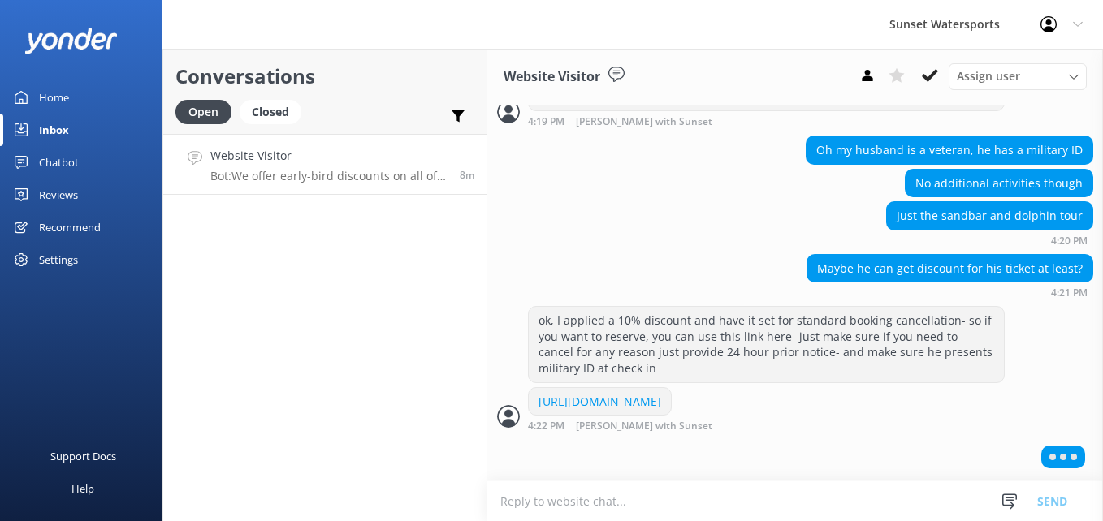
click at [340, 408] on div "Conversations Open Closed Important Assigned to me Unassigned SMS Website Visit…" at bounding box center [324, 285] width 325 height 473
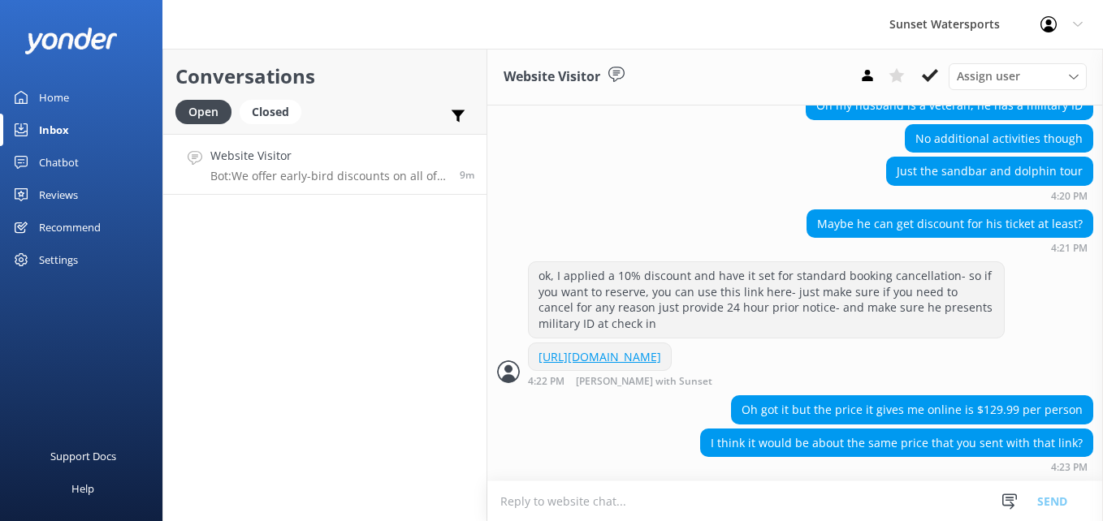
scroll to position [1038, 0]
click at [619, 426] on div "Oh got it but the price it gives me online is $129.99 per person" at bounding box center [794, 411] width 615 height 33
click at [332, 313] on div "Conversations Open Closed Important Assigned to me Unassigned SMS Website Visit…" at bounding box center [324, 285] width 325 height 473
click at [645, 349] on link "https://fareharbor.com/embeds/book/sunsetwatersportskeywest/cart/?u=5d4c2978-d1…" at bounding box center [599, 356] width 123 height 15
click at [598, 349] on link "https://fareharbor.com/embeds/book/sunsetwatersportskeywest/cart/?u=5d4c2978-d1…" at bounding box center [599, 356] width 123 height 15
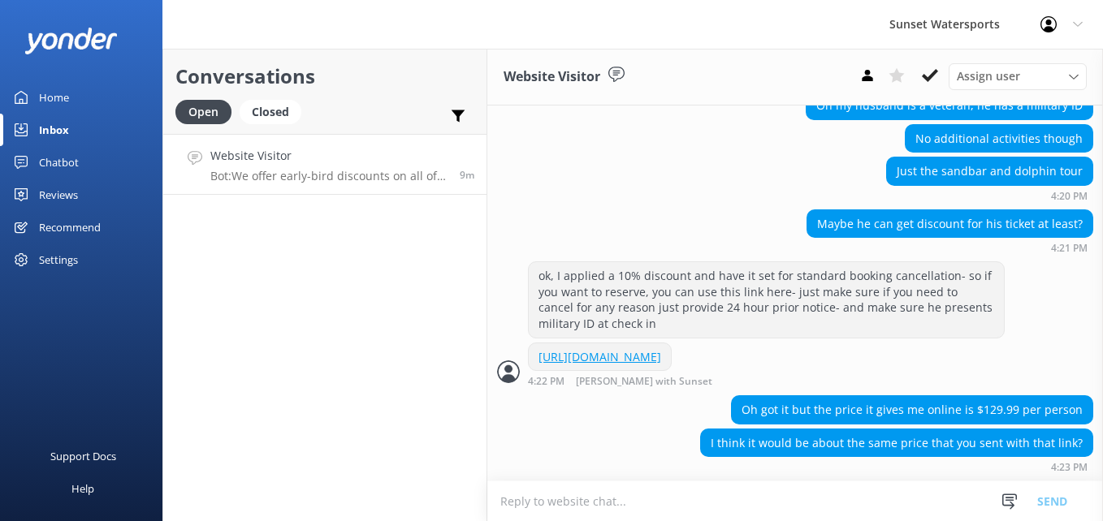
click at [537, 490] on textarea at bounding box center [794, 501] width 615 height 40
paste textarea "Amount due Subtotal $485.82 Taxes & Fees $65.58 Total $551.40"
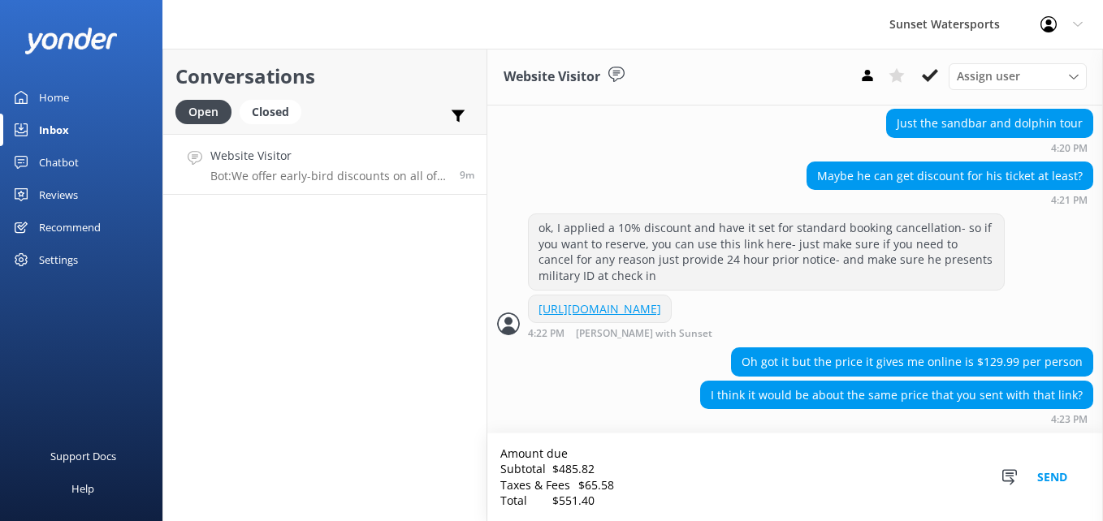
scroll to position [1086, 0]
click at [609, 451] on textarea "Amount due Subtotal $485.82 Taxes & Fees $65.58 Total $551.40" at bounding box center [794, 478] width 615 height 88
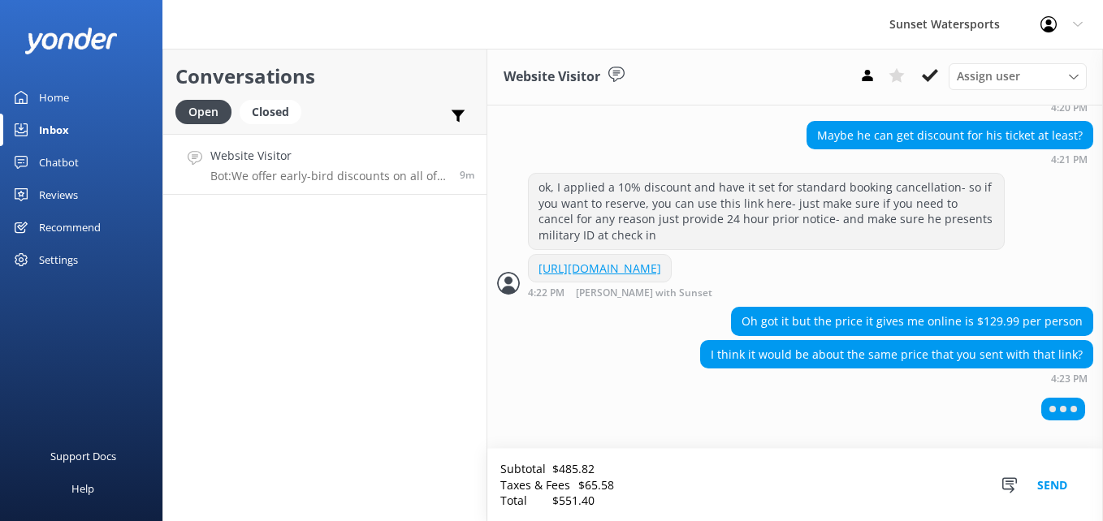
scroll to position [1124, 0]
type textarea "Subtotal $485.82 Taxes & Fees $65.58 Total $551.40"
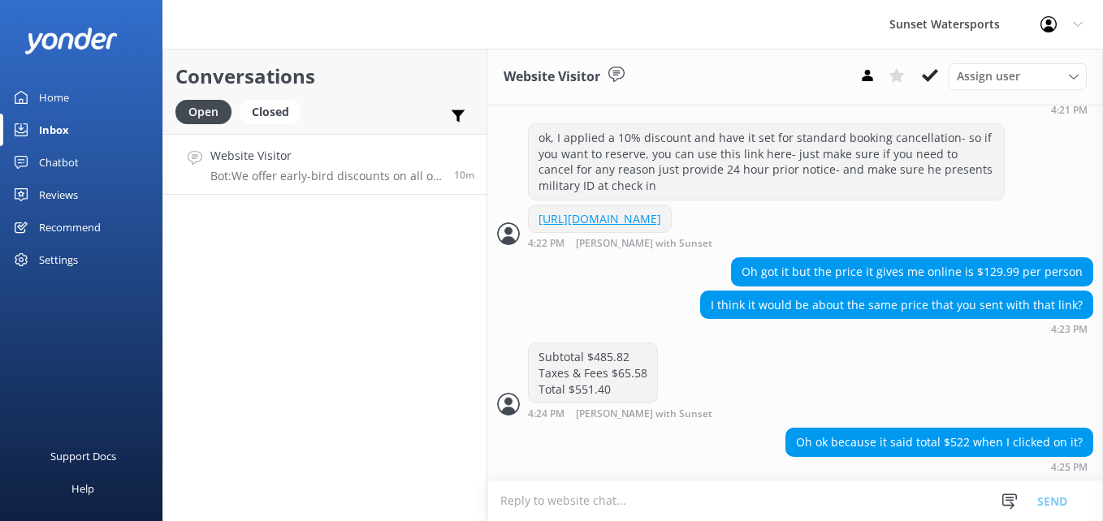
scroll to position [1176, 0]
click at [636, 211] on link "https://fareharbor.com/embeds/book/sunsetwatersportskeywest/cart/?u=5d4c2978-d1…" at bounding box center [599, 218] width 123 height 15
click at [552, 499] on textarea at bounding box center [794, 501] width 615 height 40
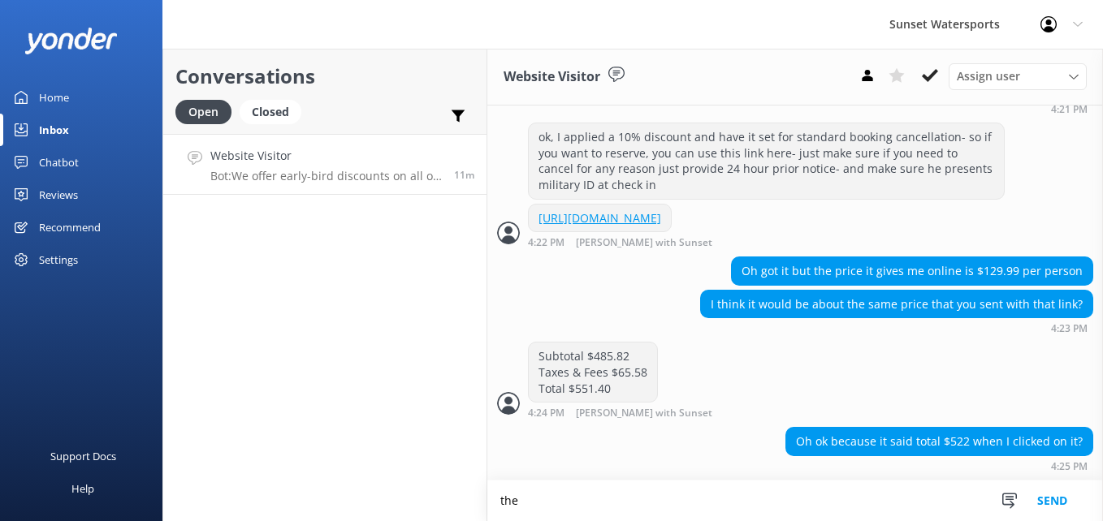
scroll to position [1176, 0]
type textarea "the total of 551 includes all taxes, fees"
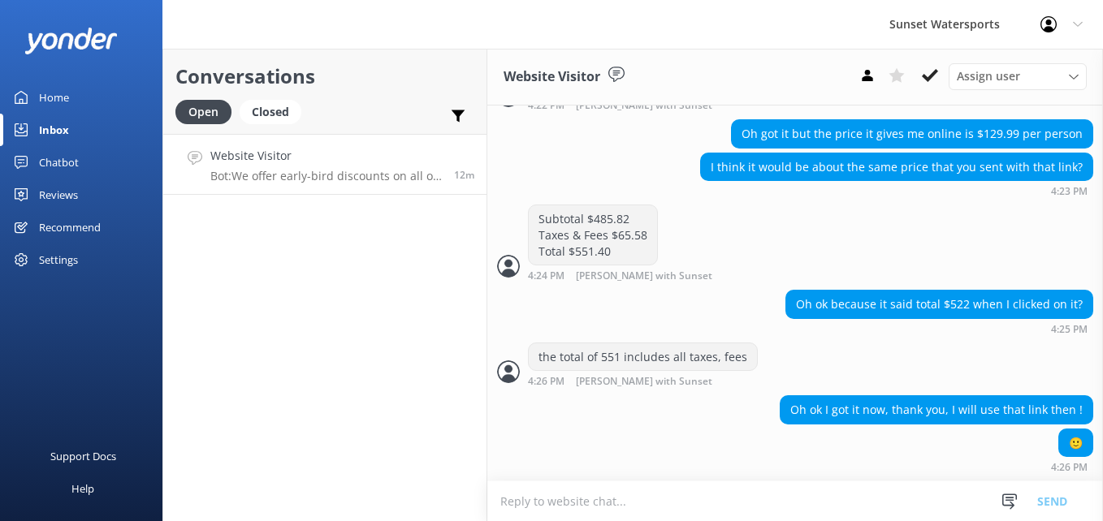
scroll to position [1314, 0]
click at [611, 512] on textarea at bounding box center [794, 501] width 615 height 40
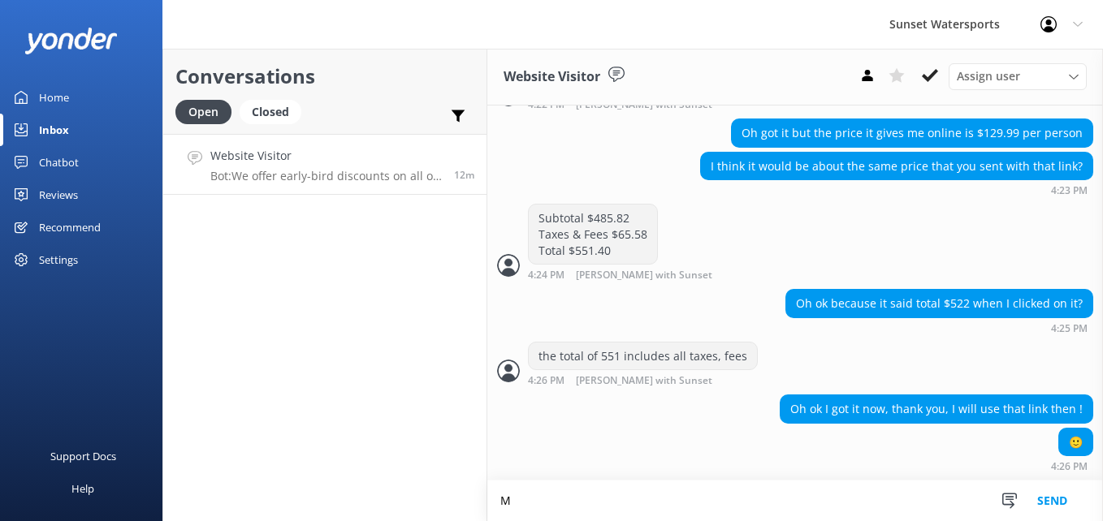
scroll to position [1315, 0]
type textarea "My pleasure, have fun!"
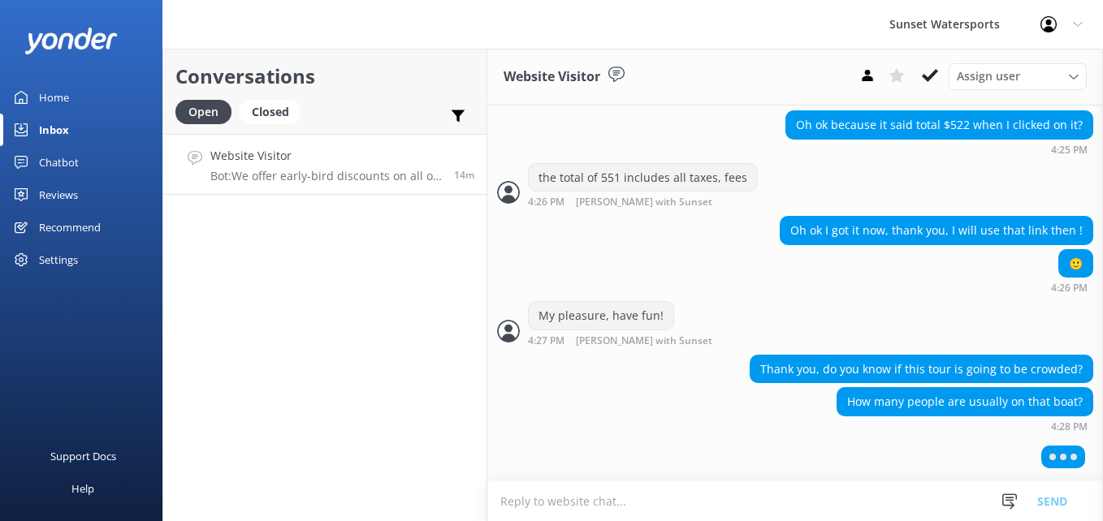
scroll to position [1491, 0]
click at [540, 500] on textarea at bounding box center [794, 501] width 615 height 40
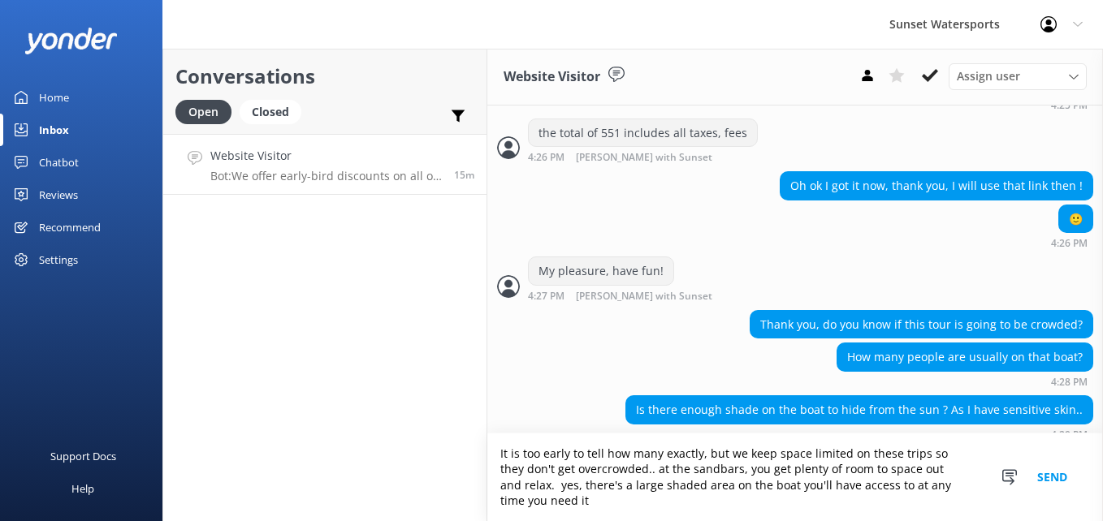
scroll to position [1553, 0]
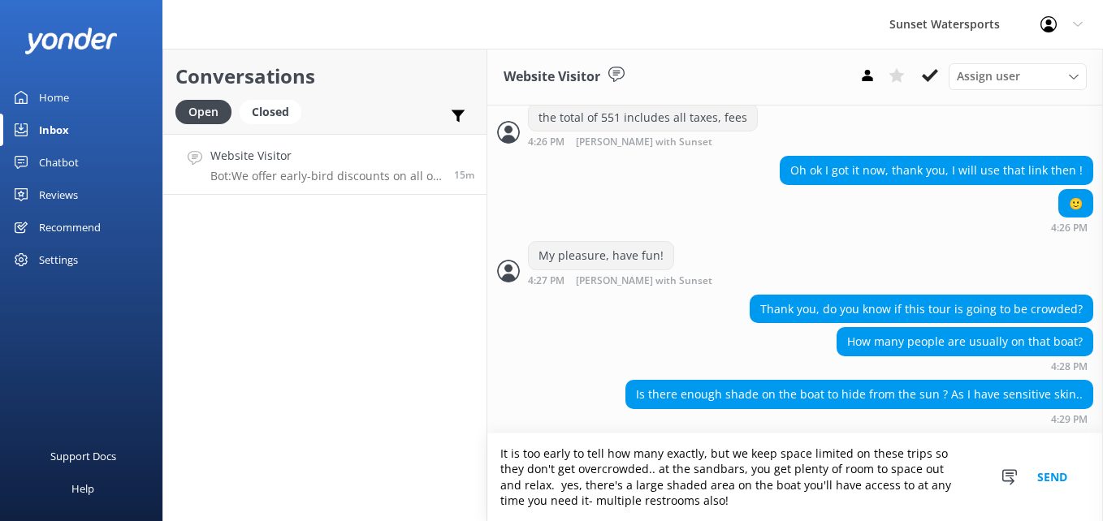
type textarea "It is too early to tell how many exactly, but we keep space limited on these tr…"
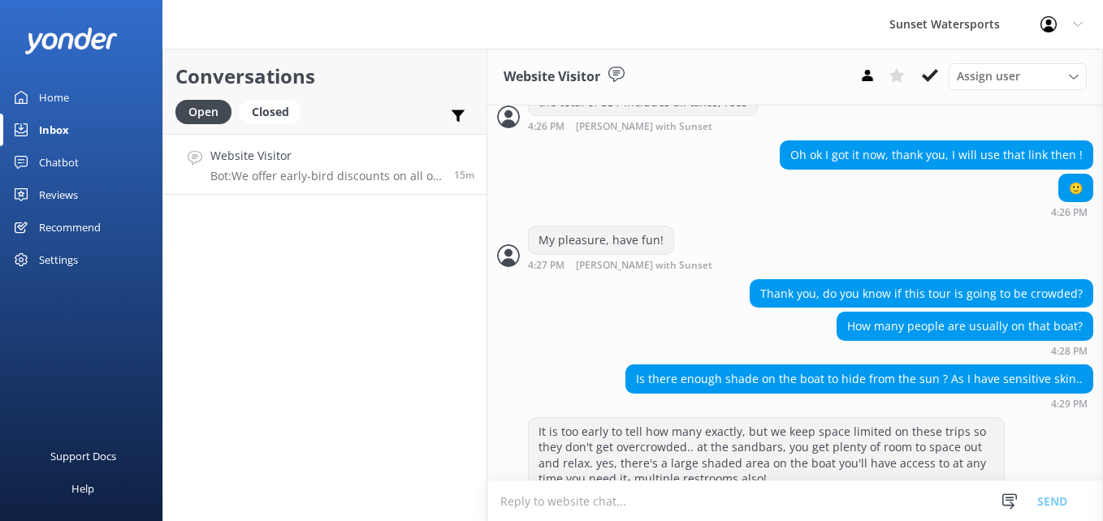
scroll to position [1606, 0]
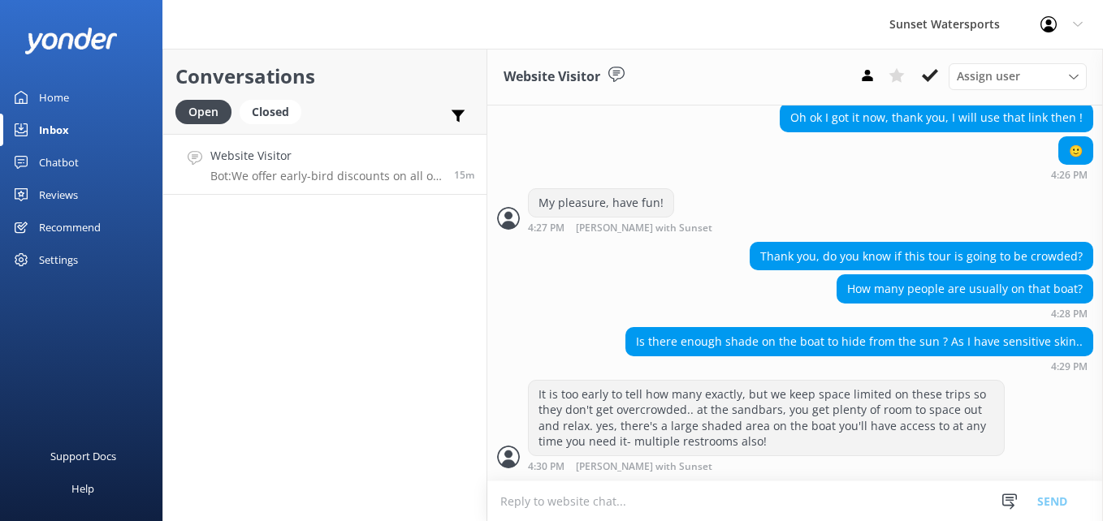
click at [540, 501] on textarea at bounding box center [794, 501] width 615 height 40
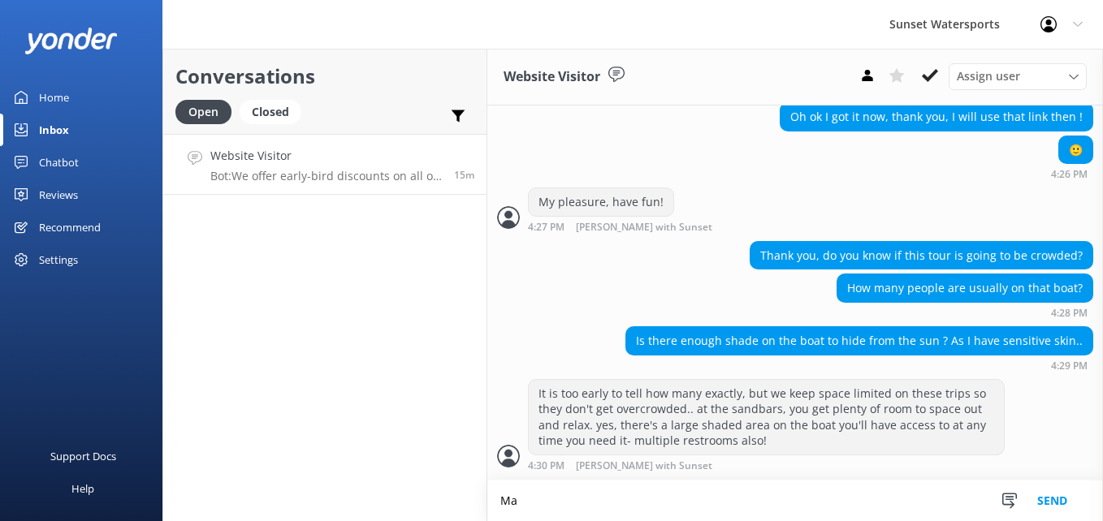
scroll to position [1607, 0]
type textarea "Make sure to bring sunscreen with you"
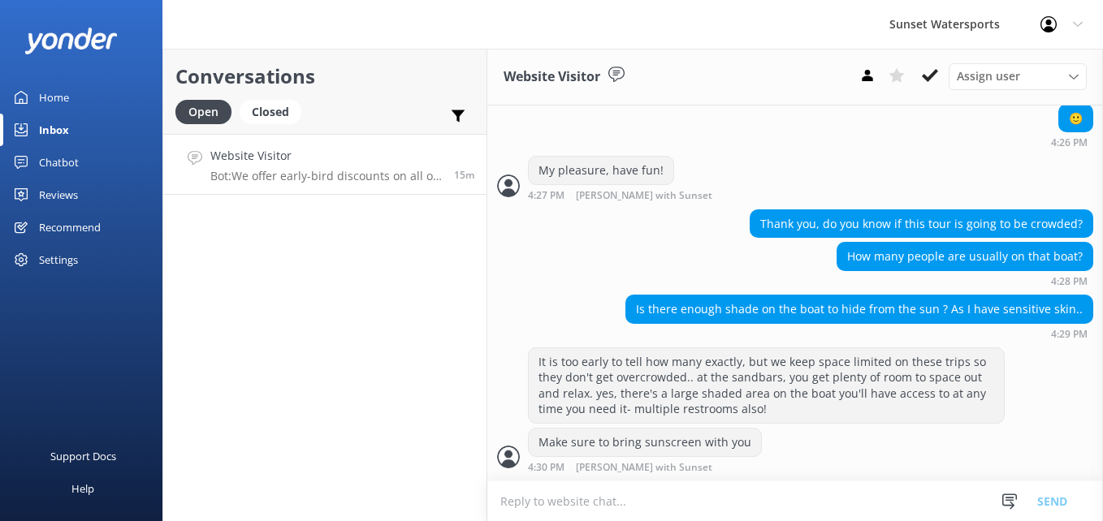
scroll to position [1639, 0]
click at [602, 435] on div "Make sure to bring sunscreen with you" at bounding box center [645, 443] width 232 height 28
click at [387, 347] on div "Conversations Open Closed Important Assigned to me Unassigned SMS Website Visit…" at bounding box center [324, 285] width 325 height 473
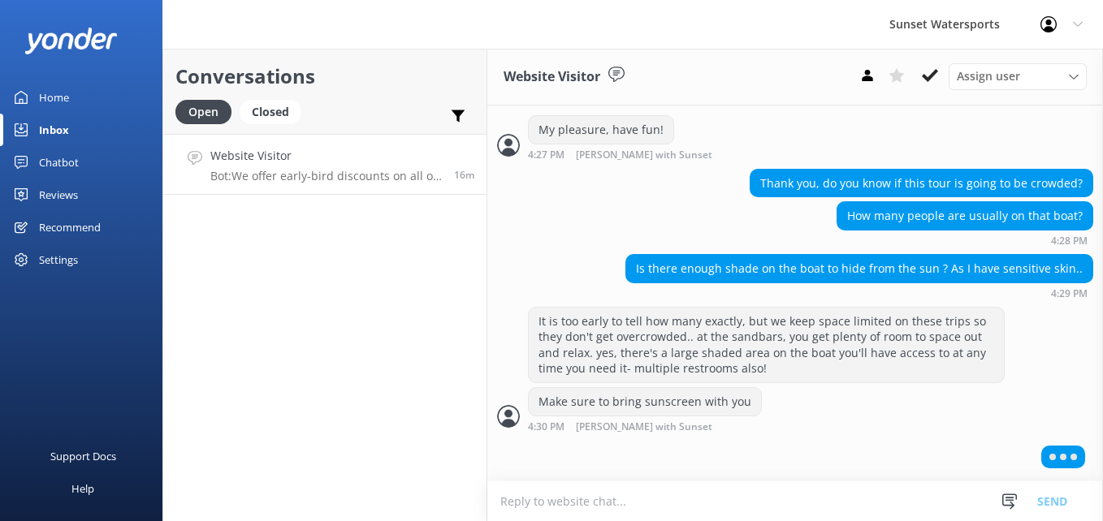
scroll to position [1677, 0]
click at [713, 209] on div "How many people are usually on that boat? 4:28 PM" at bounding box center [794, 223] width 615 height 45
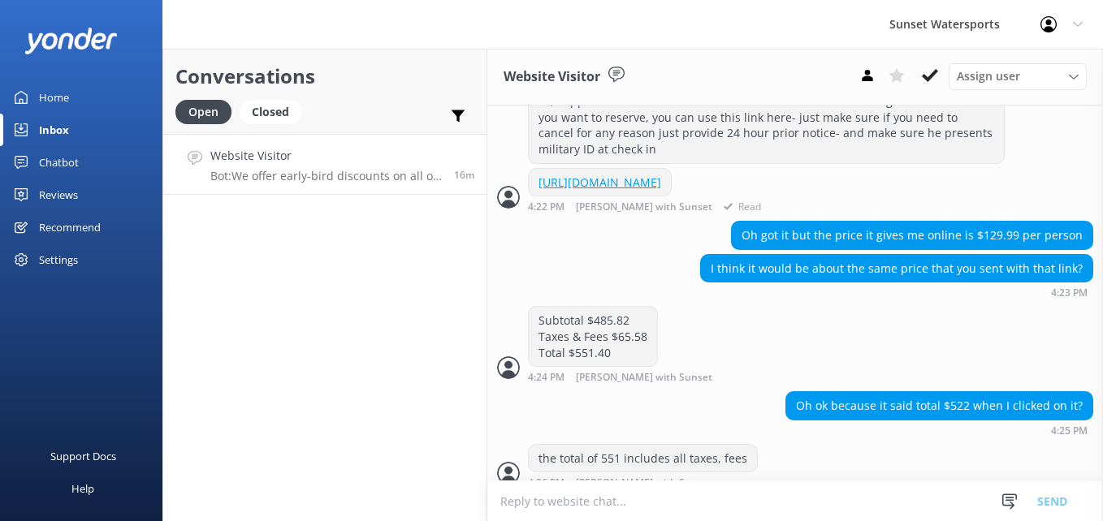
scroll to position [1691, 0]
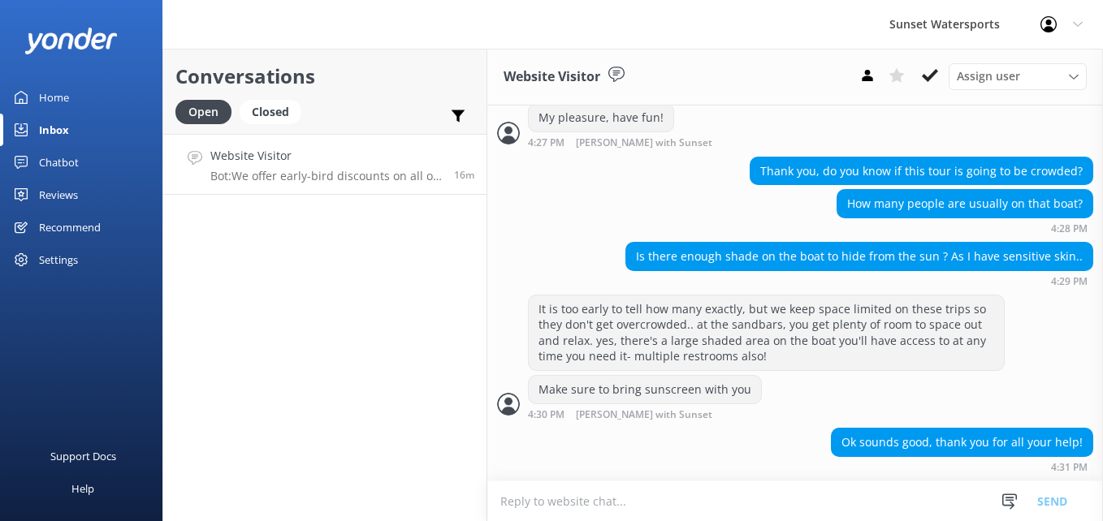
click at [573, 502] on textarea at bounding box center [794, 501] width 615 height 40
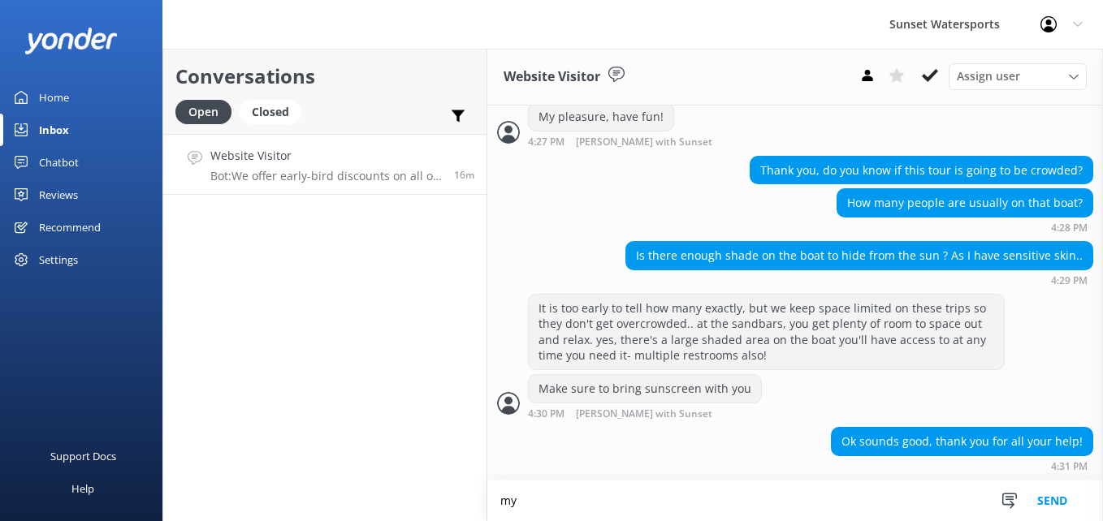
scroll to position [1692, 0]
paste textarea "https://fareharbor.com/embeds/book/sunsetwatersportskeywest/cart/?u=5d4c2978-d1…"
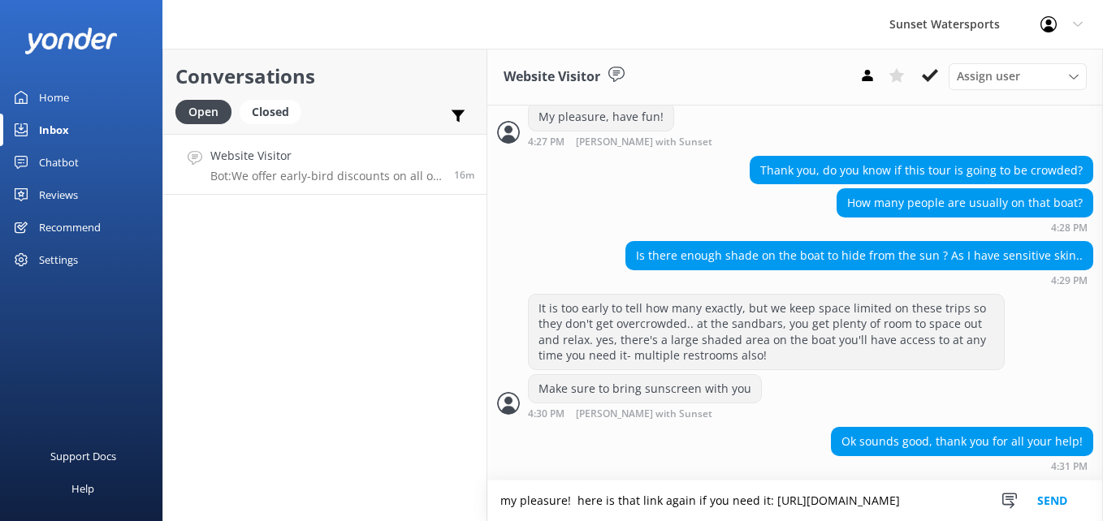
type textarea "my pleasure! here is that link again if you need it: [URL][DOMAIN_NAME]"
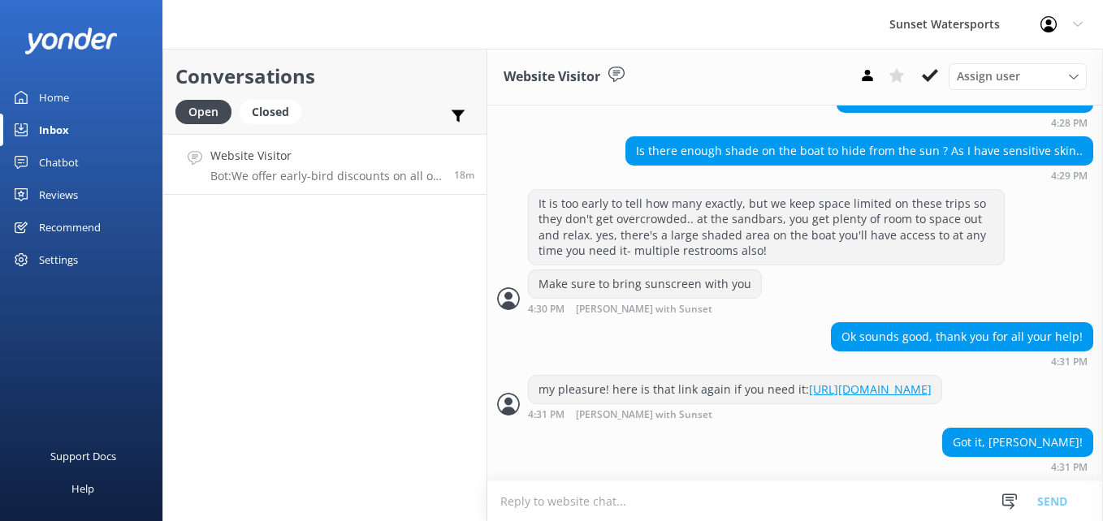
scroll to position [1861, 0]
click at [939, 70] on button at bounding box center [929, 75] width 29 height 24
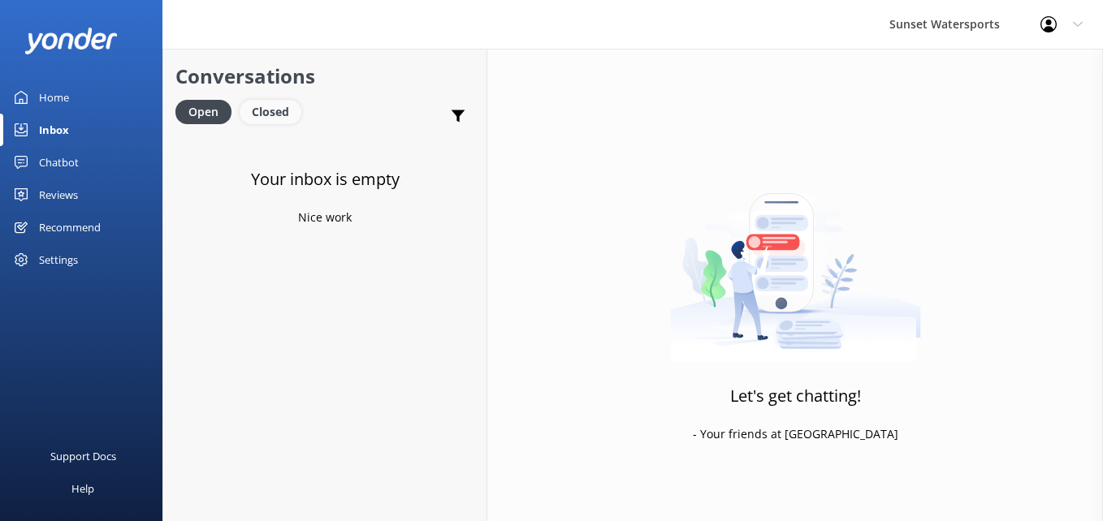
click at [263, 115] on div "Closed" at bounding box center [271, 112] width 62 height 24
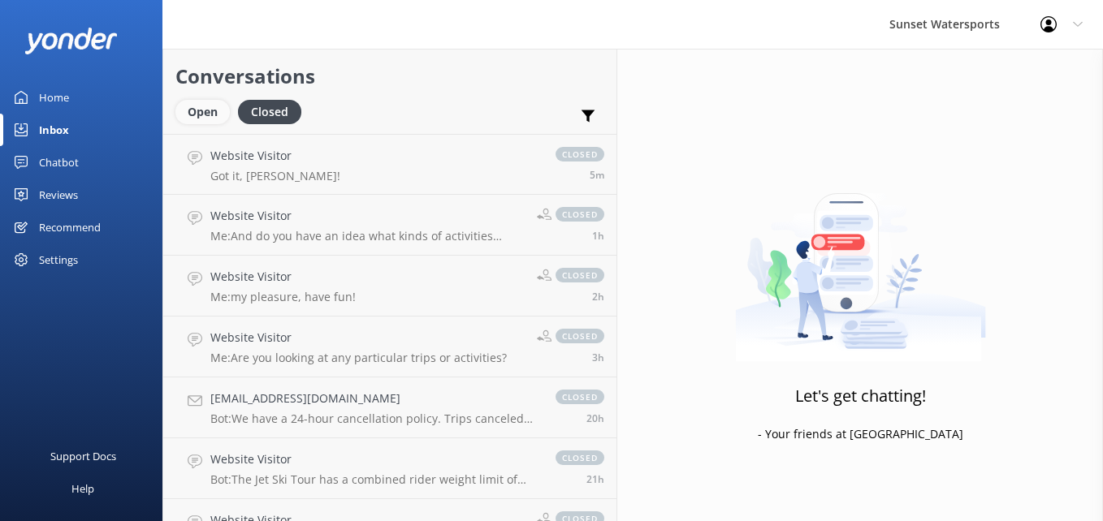
click at [190, 106] on div "Open" at bounding box center [202, 112] width 54 height 24
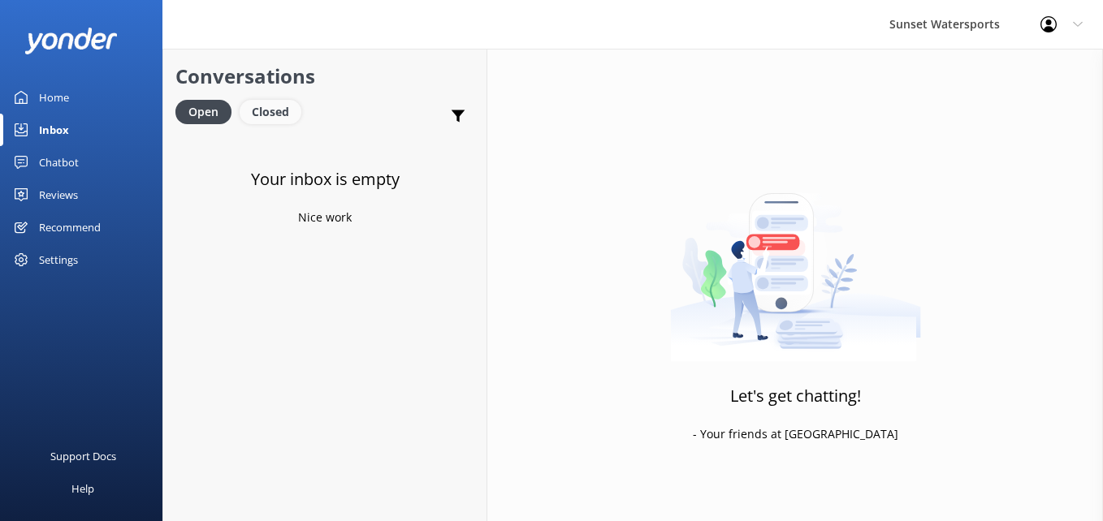
click at [270, 117] on div "Closed" at bounding box center [271, 112] width 62 height 24
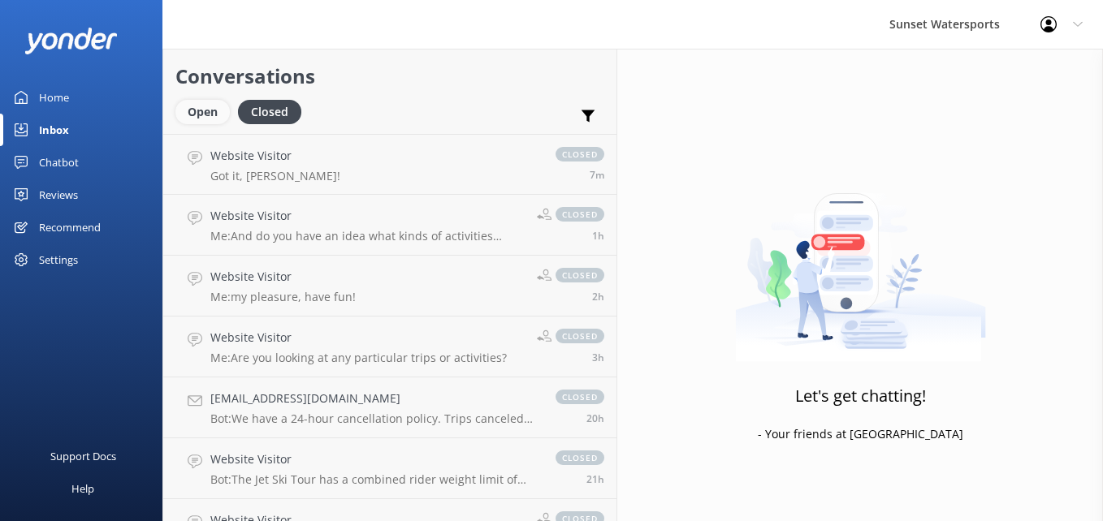
click at [205, 110] on div "Open" at bounding box center [202, 112] width 54 height 24
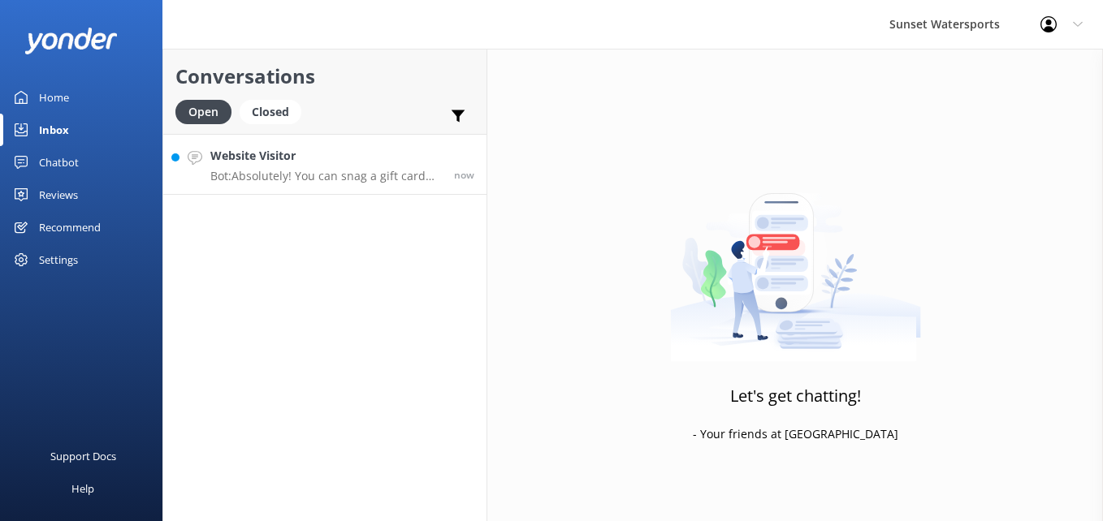
click at [283, 175] on p "Bot: Absolutely! You can snag a gift card right here: https://fareharbor.com/em…" at bounding box center [325, 176] width 231 height 15
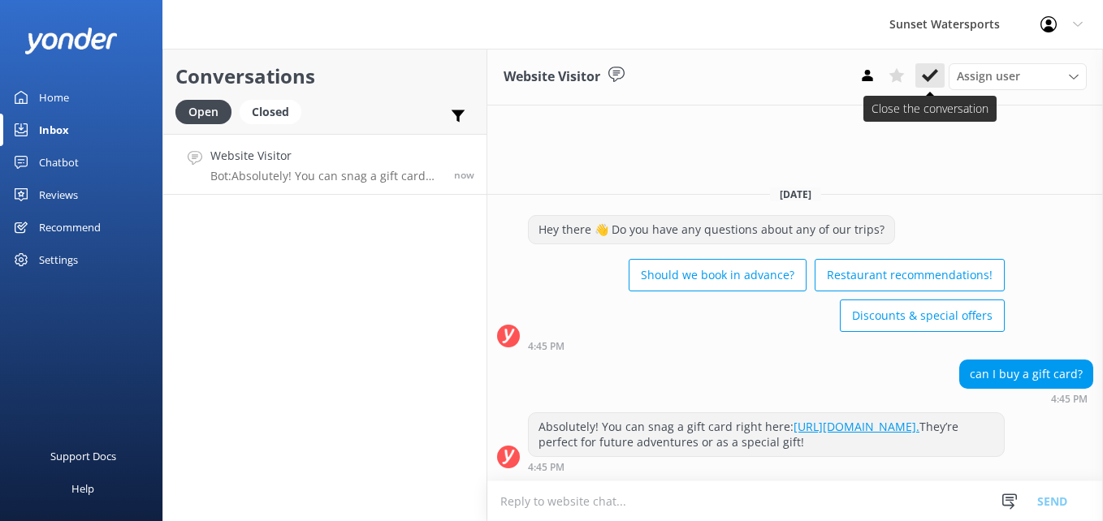
click at [934, 77] on icon at bounding box center [929, 75] width 16 height 16
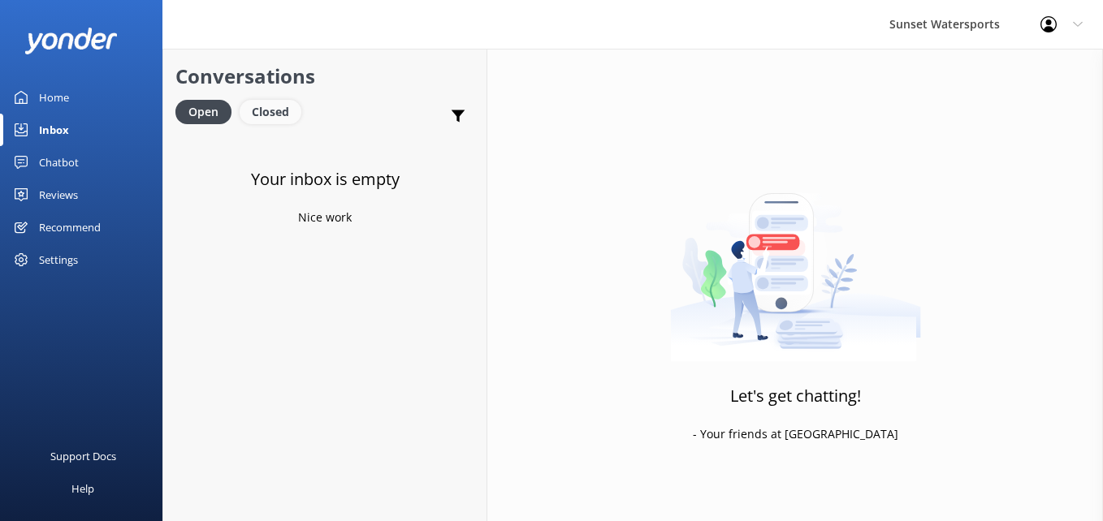
click at [265, 109] on div "Closed" at bounding box center [271, 112] width 62 height 24
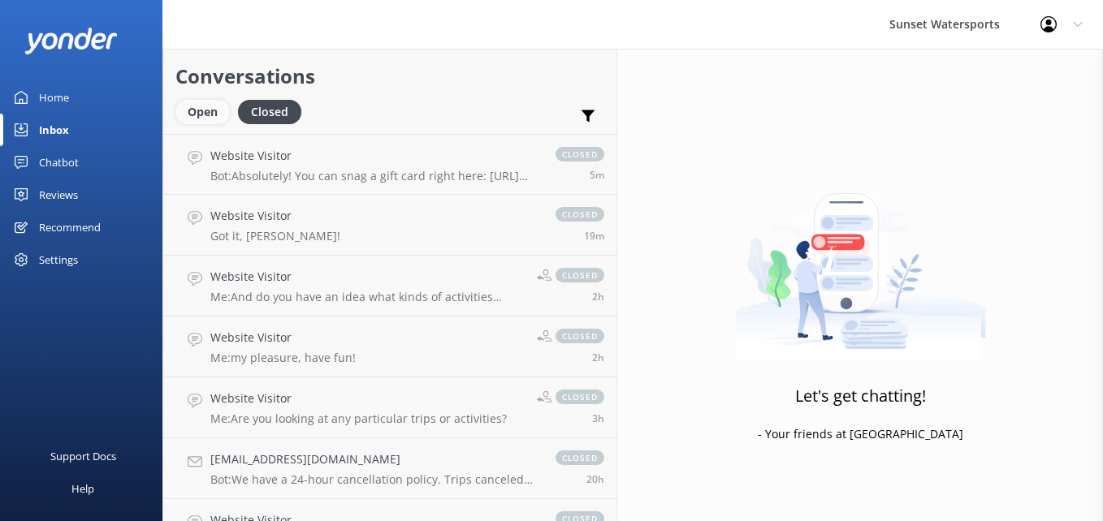
click at [188, 115] on div "Open" at bounding box center [202, 112] width 54 height 24
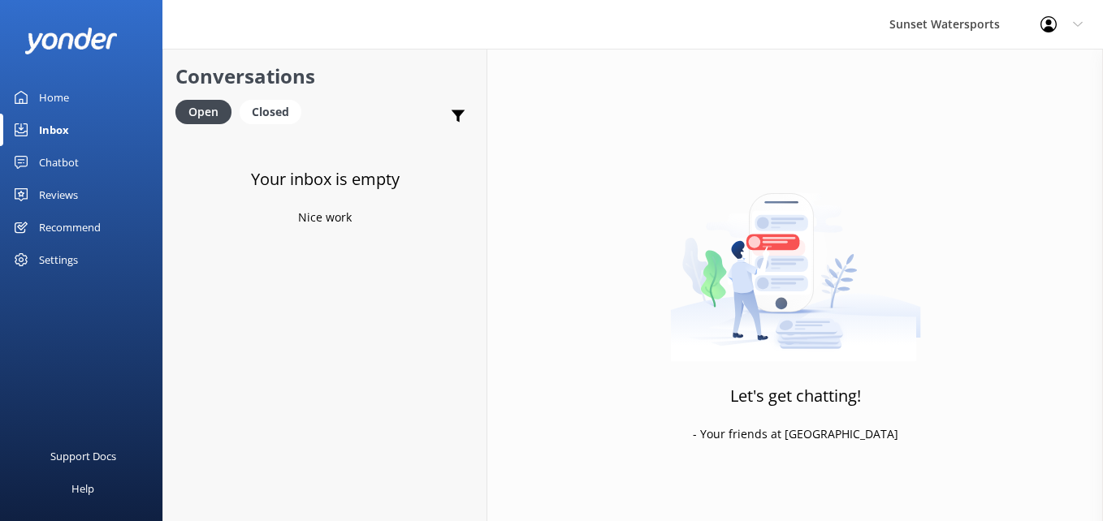
click at [1051, 24] on icon at bounding box center [1048, 24] width 16 height 16
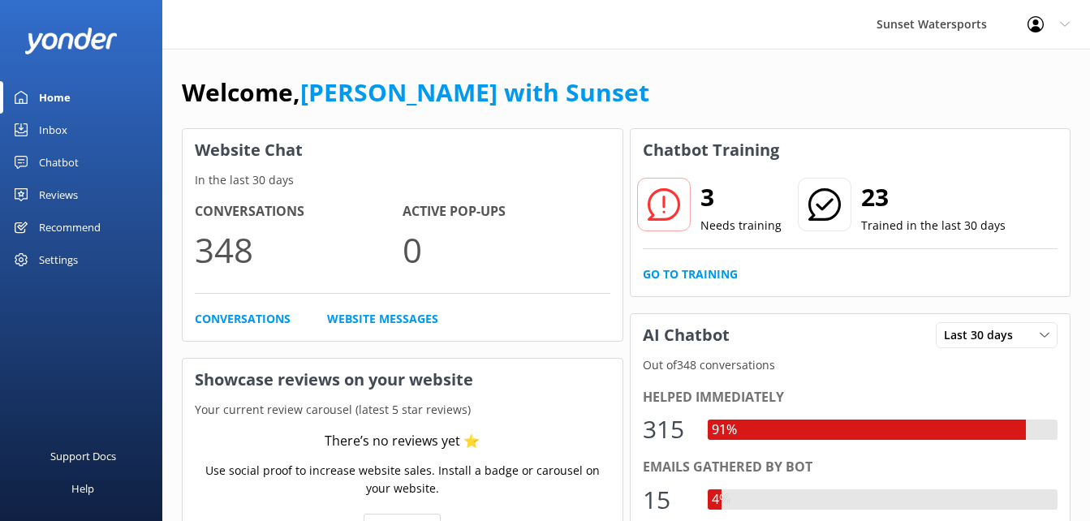
click at [66, 119] on div "Inbox" at bounding box center [53, 130] width 28 height 32
